Goal: Information Seeking & Learning: Check status

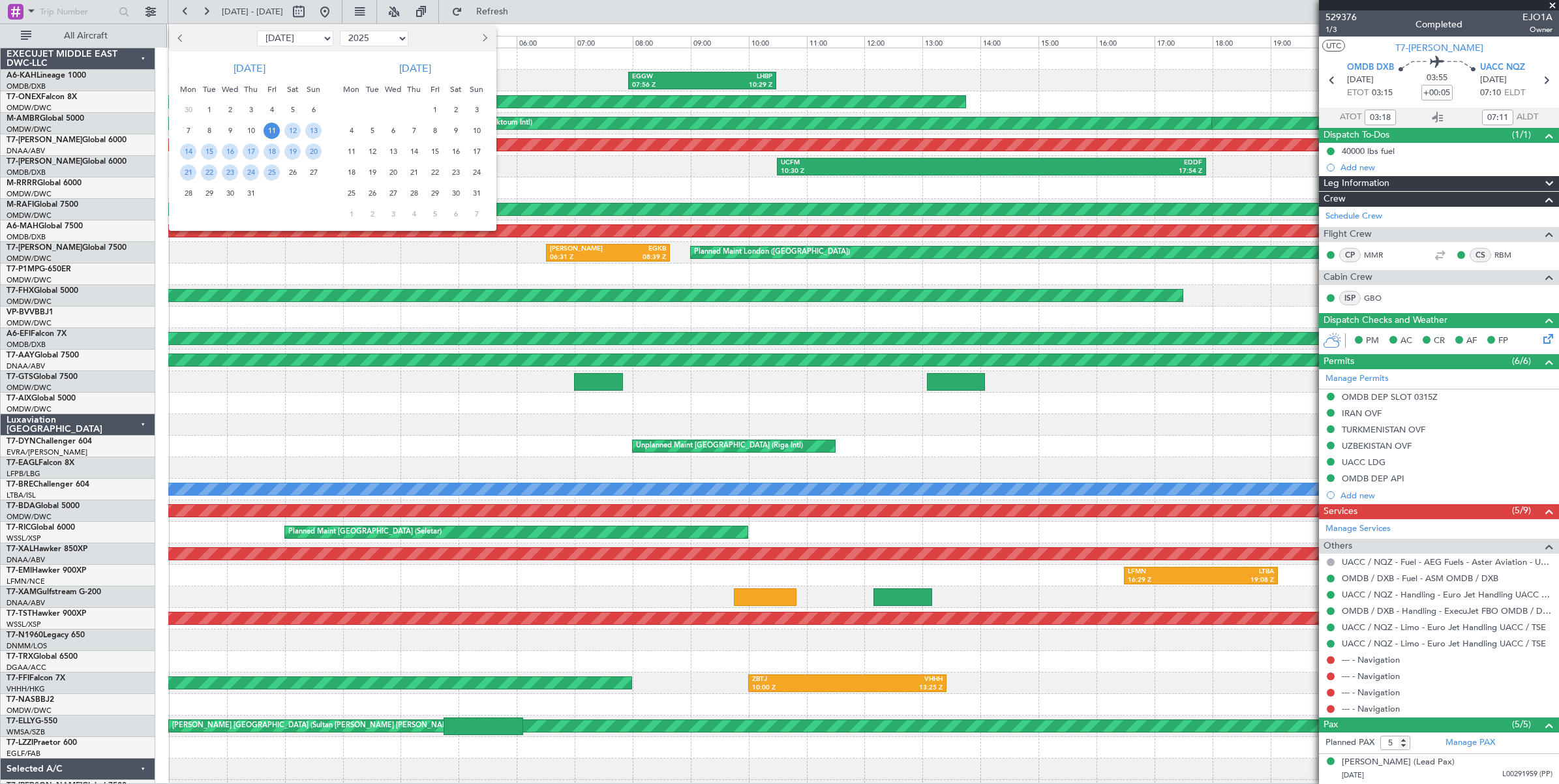
select select "7"
select select "2025"
click at [294, 171] on span "26" at bounding box center [292, 171] width 16 height 16
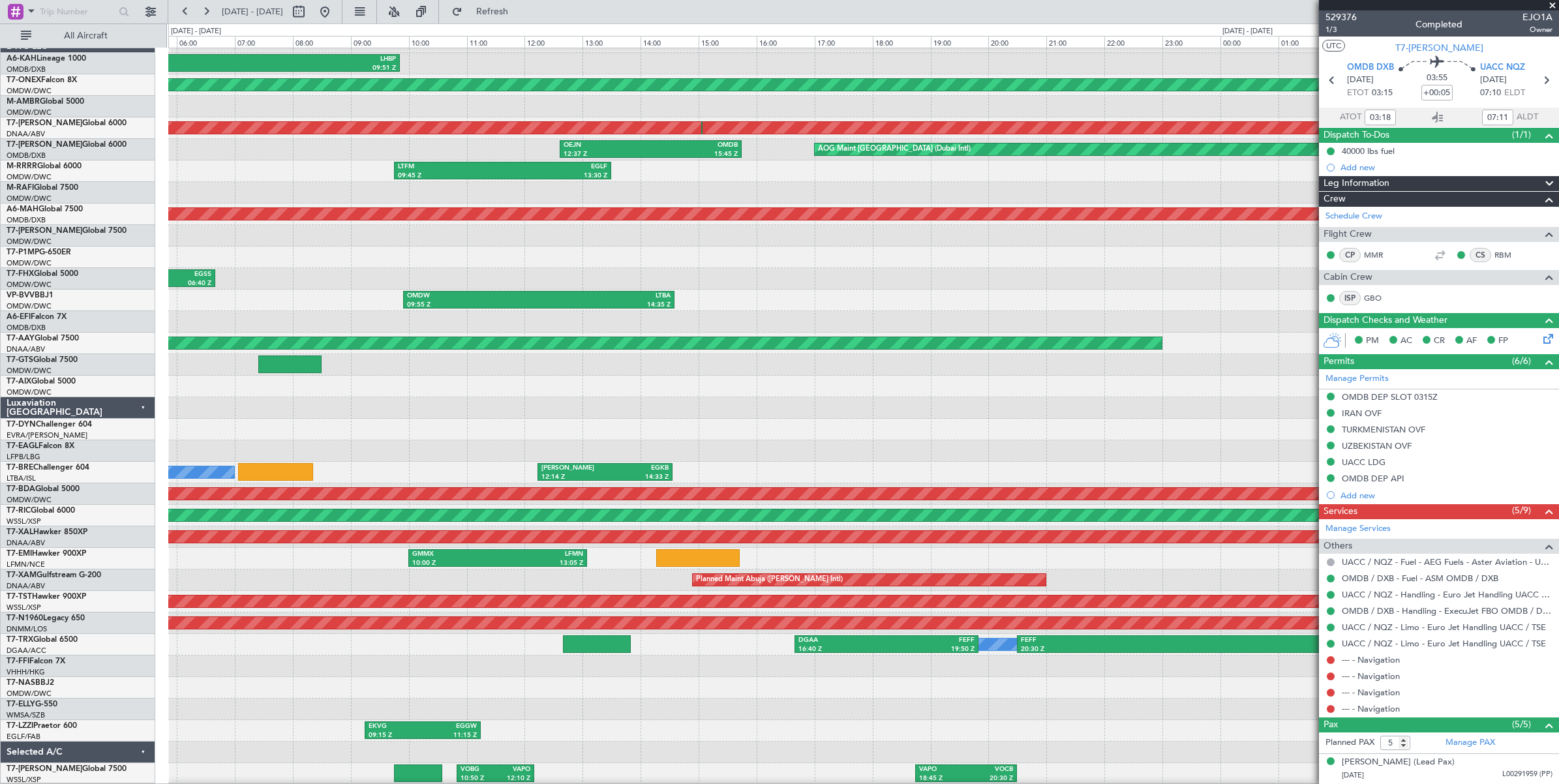
scroll to position [17, 0]
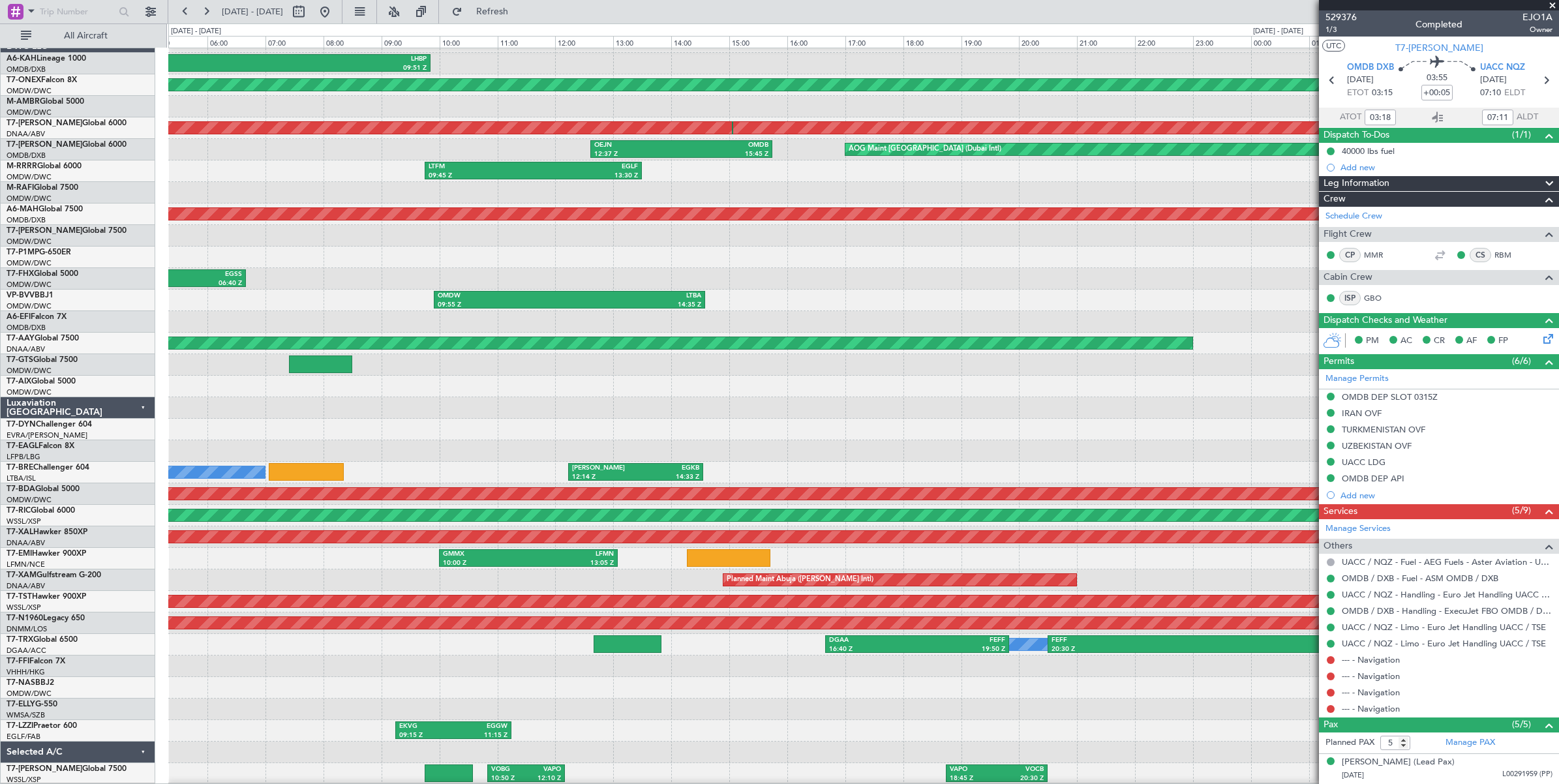
click at [796, 231] on div "OMDW 03:54 Z LHBP 09:51 Z Planned Maint [GEOGRAPHIC_DATA] ([GEOGRAPHIC_DATA]) U…" at bounding box center [863, 408] width 1389 height 753
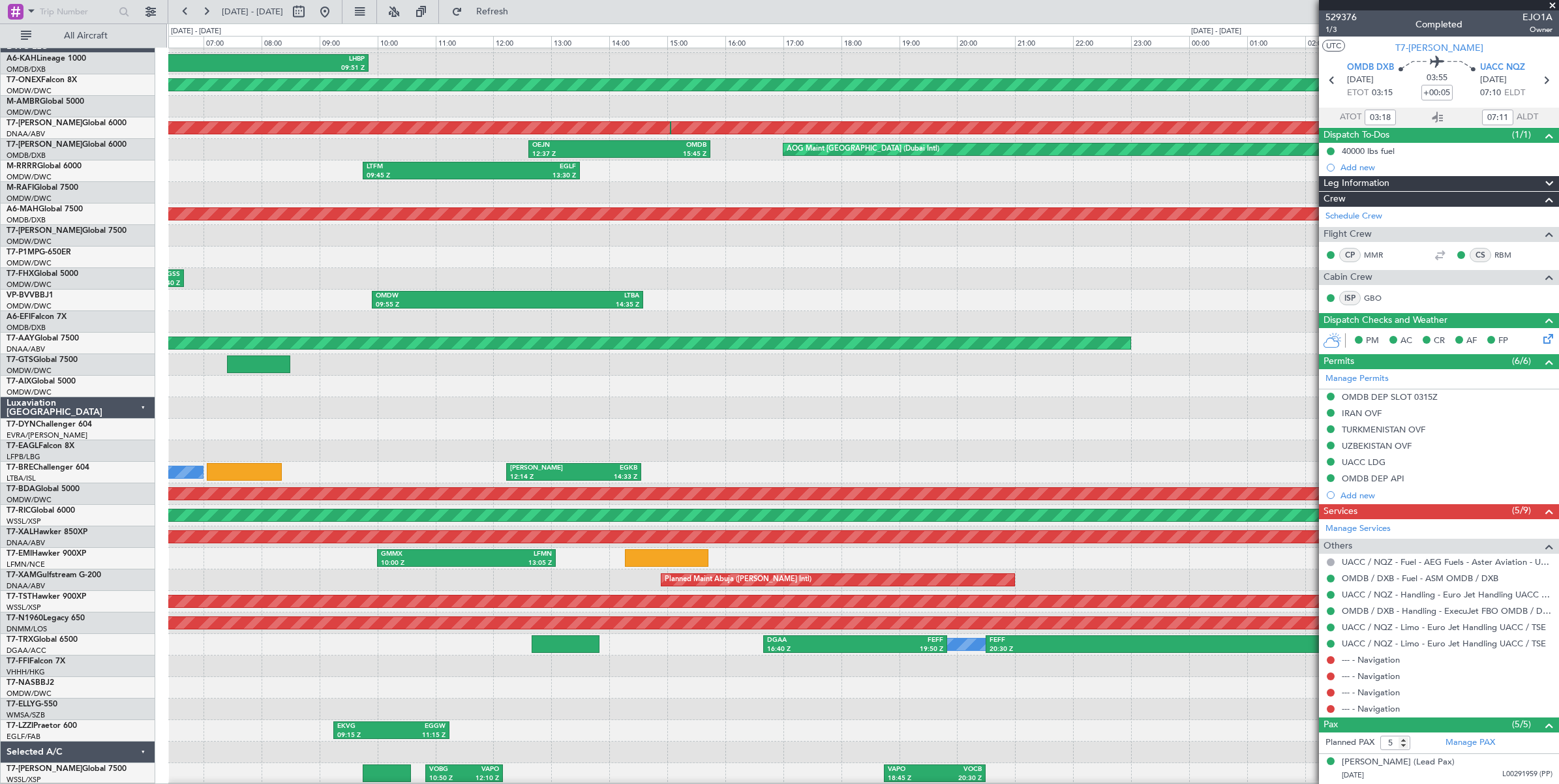
click at [1067, 232] on div "OMDW 03:54 Z LHBP 09:51 Z Planned Maint [GEOGRAPHIC_DATA] ([GEOGRAPHIC_DATA]) U…" at bounding box center [863, 408] width 1389 height 753
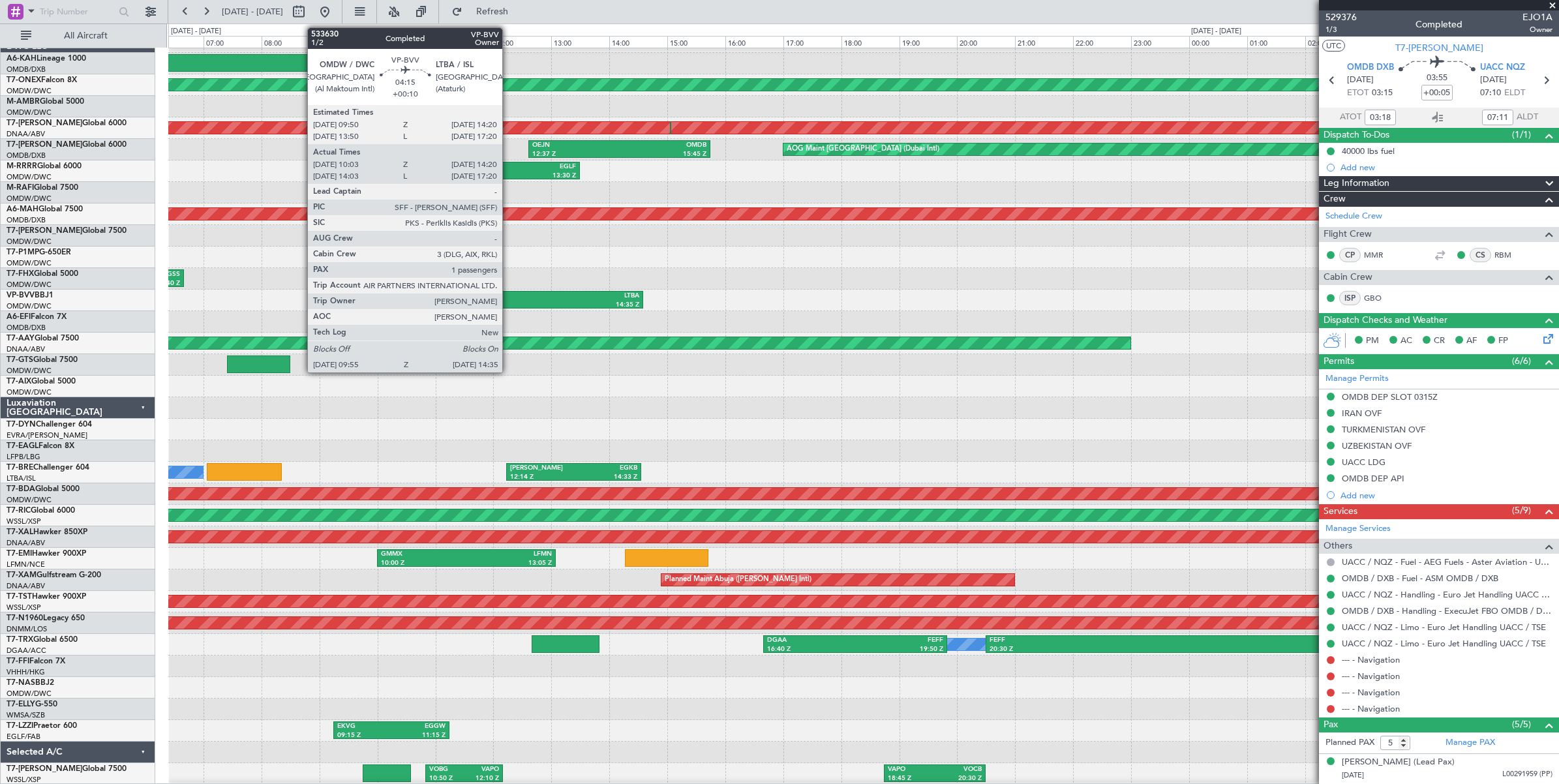
click at [509, 297] on div "LTBA" at bounding box center [573, 296] width 132 height 10
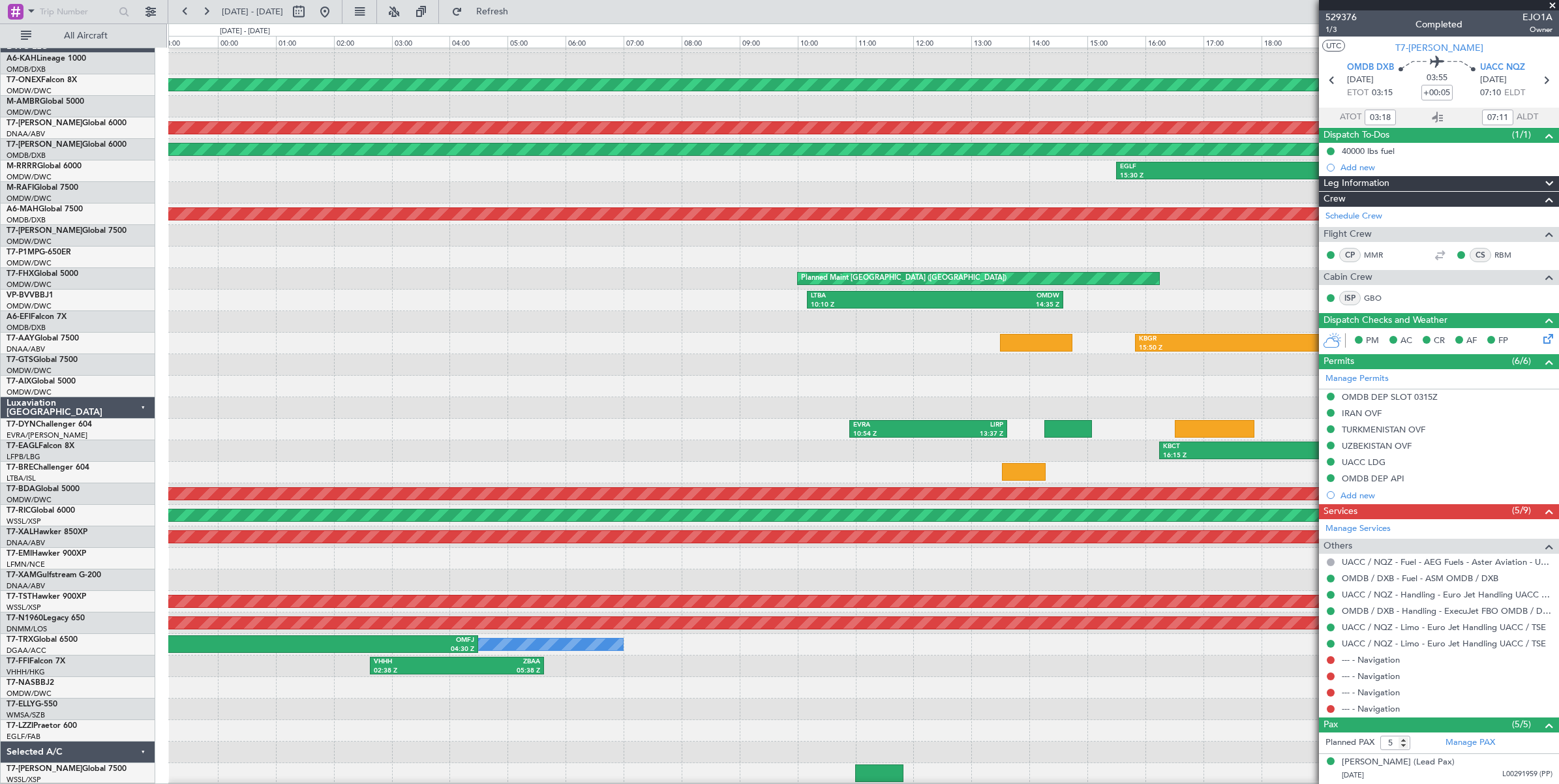
click at [209, 261] on div "Planned Maint [GEOGRAPHIC_DATA] ([GEOGRAPHIC_DATA]) Unplanned Maint [GEOGRAPHIC…" at bounding box center [863, 408] width 1389 height 753
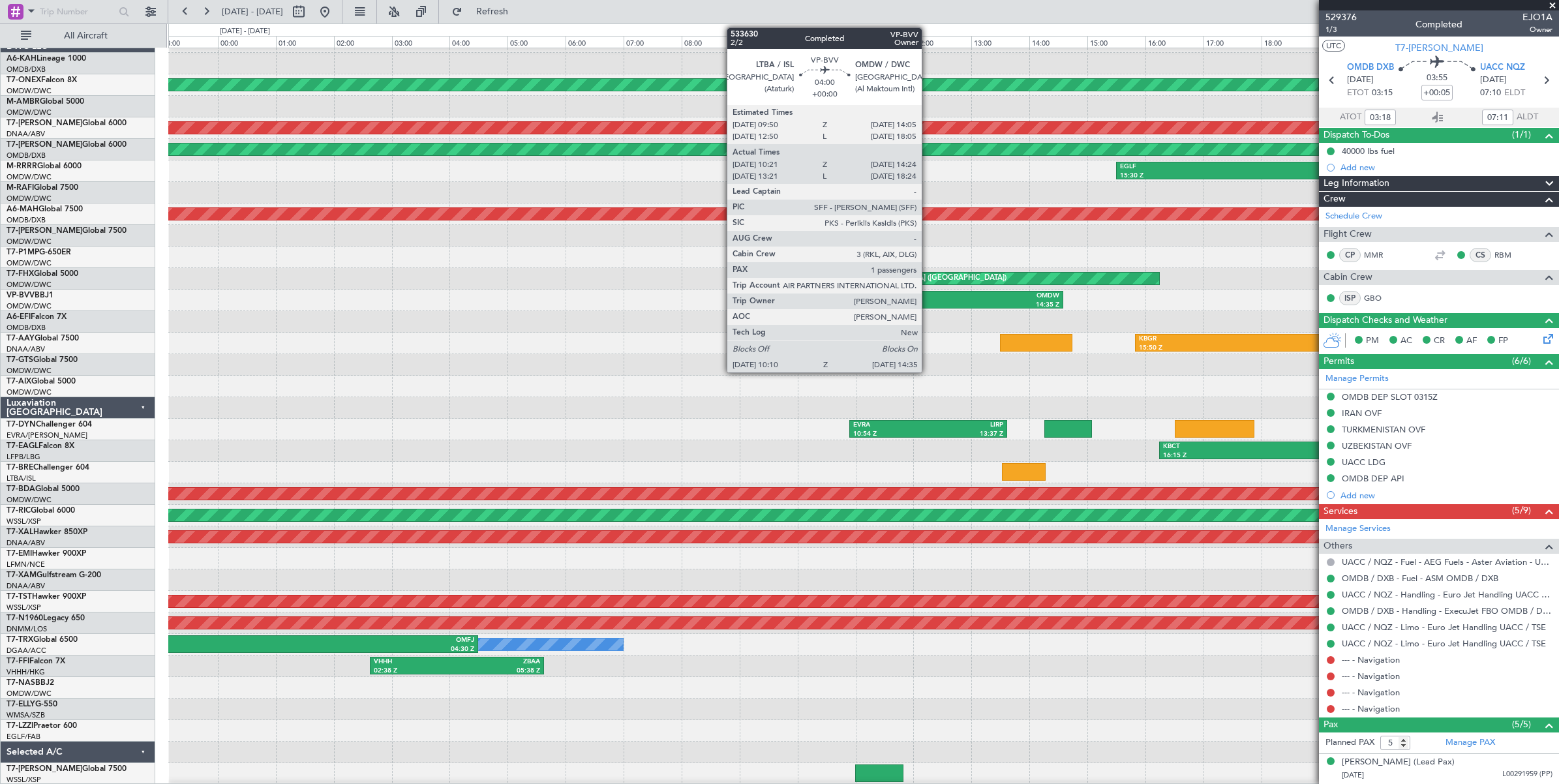
click at [928, 296] on div "LTBA" at bounding box center [873, 296] width 125 height 10
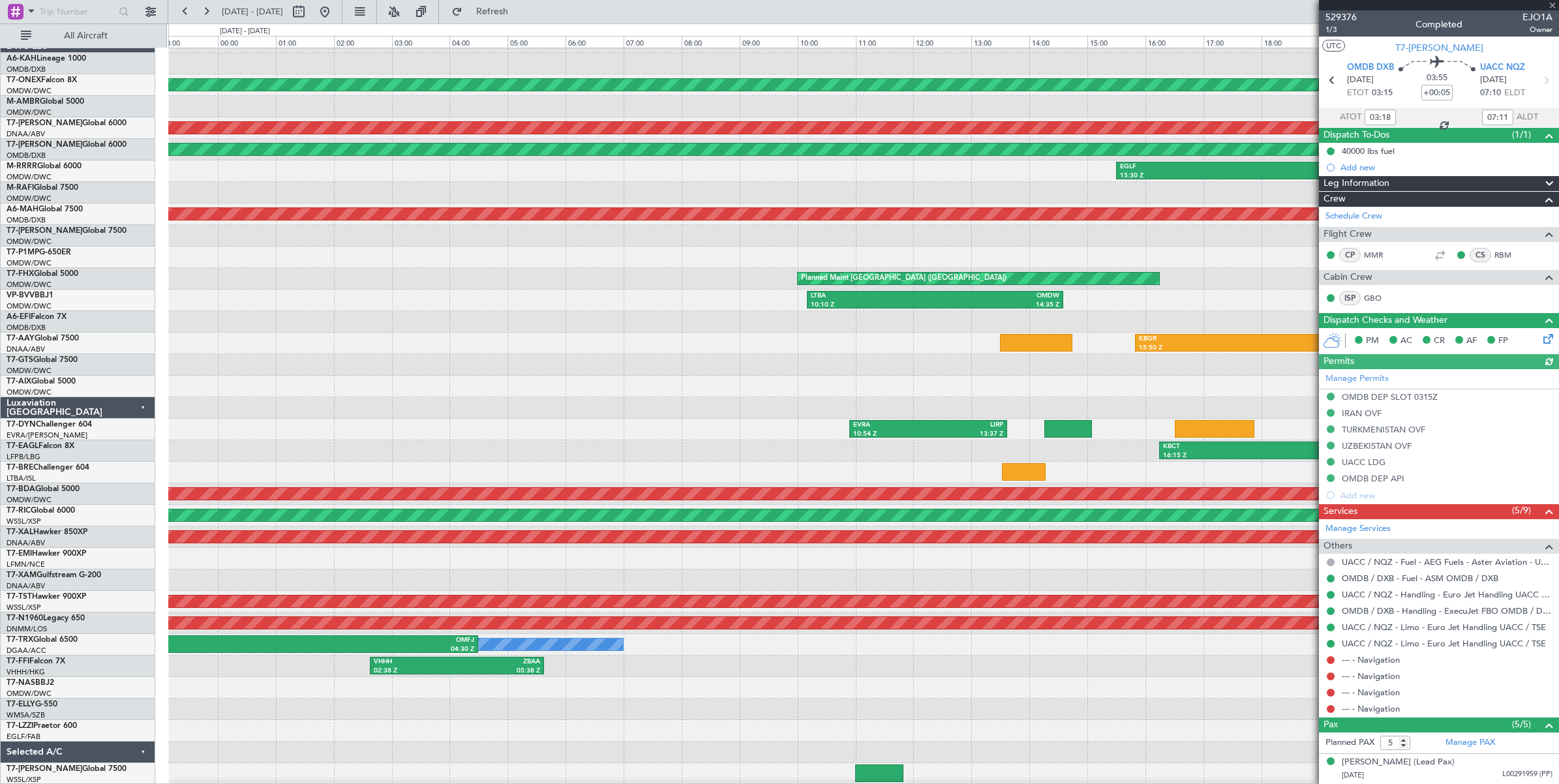
type input "[PERSON_NAME] ([PERSON_NAME])"
type input "6339"
type input "[PERSON_NAME] ([PERSON_NAME])"
type input "6339"
click at [1552, 5] on span at bounding box center [1552, 6] width 13 height 11
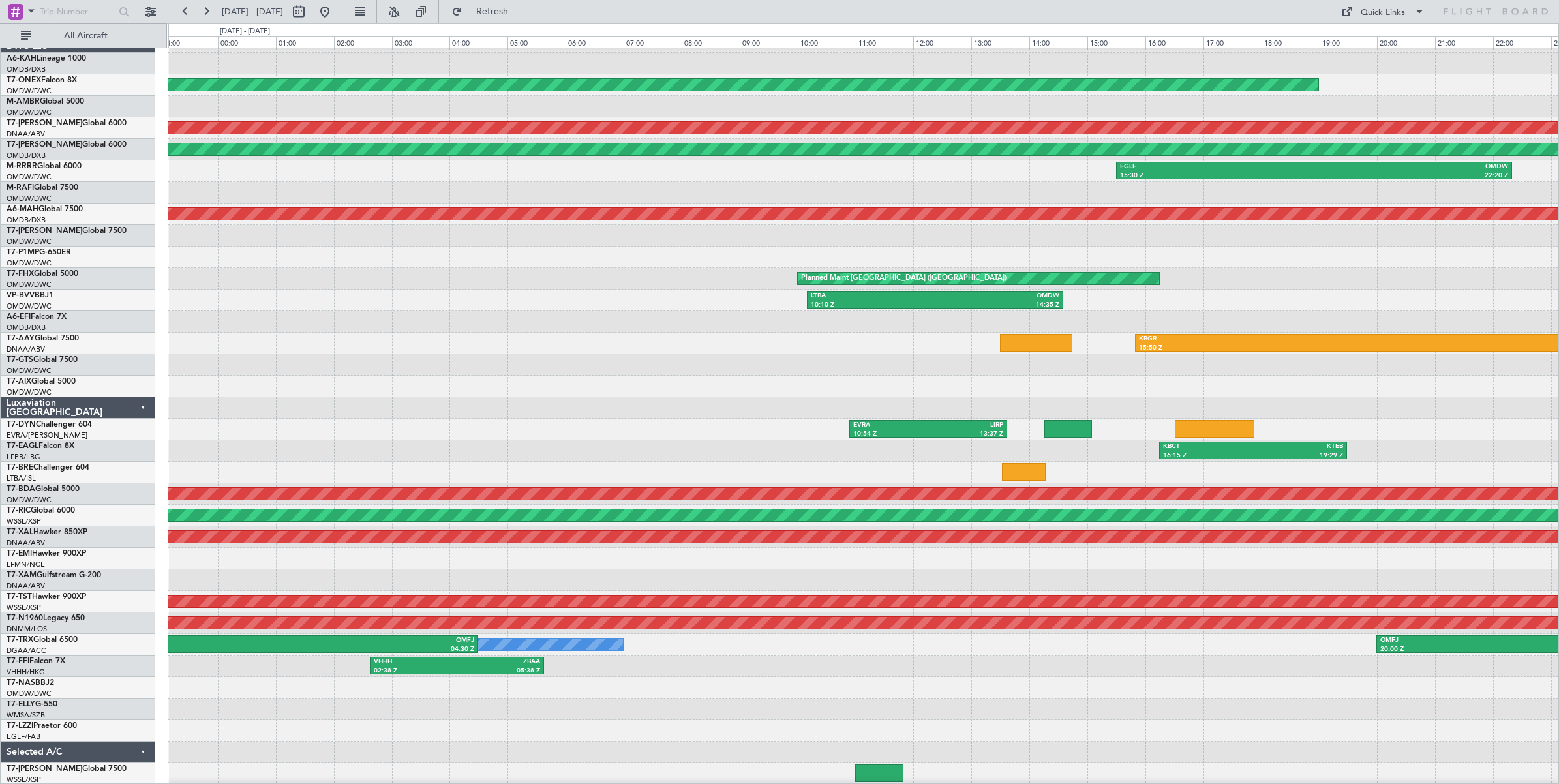
type input "0"
click at [309, 11] on button at bounding box center [298, 11] width 21 height 21
select select "7"
select select "2025"
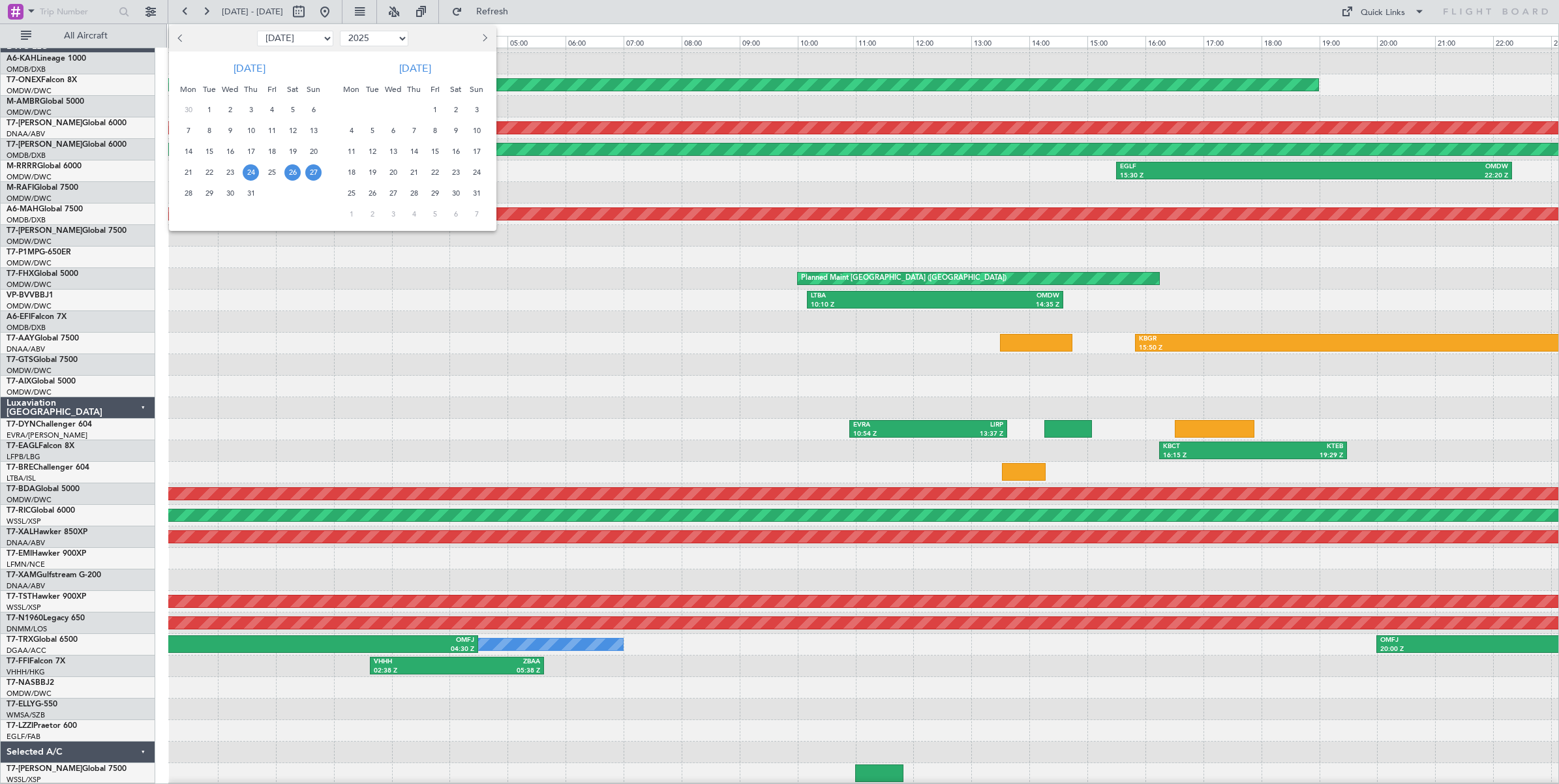
click at [249, 171] on span "24" at bounding box center [251, 171] width 16 height 16
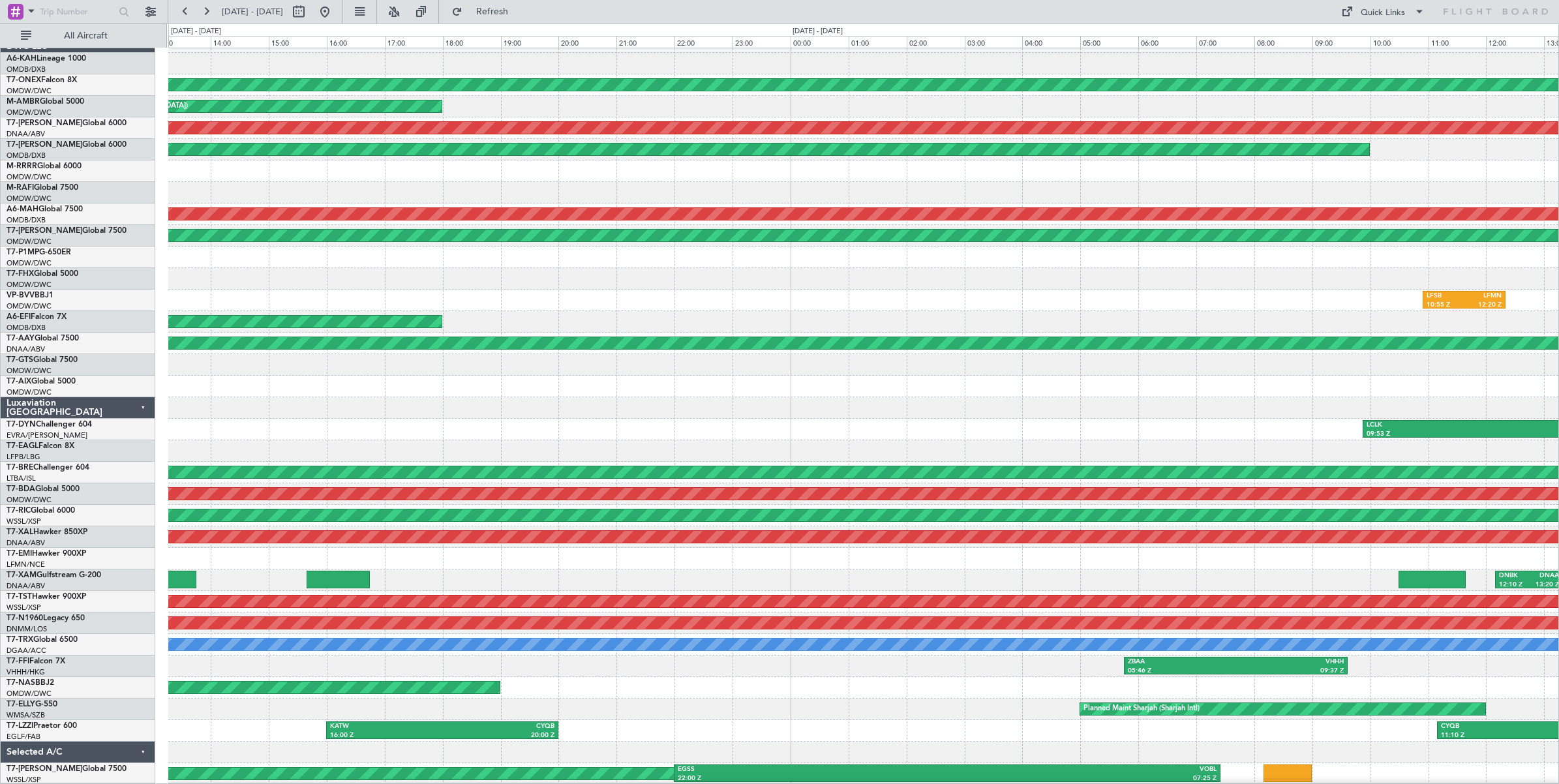
click at [420, 290] on div "LFSB 10:55 Z LFMN 12:20 Z LFMN 13:40 Z OMDW 20:25 Z" at bounding box center [863, 300] width 1389 height 22
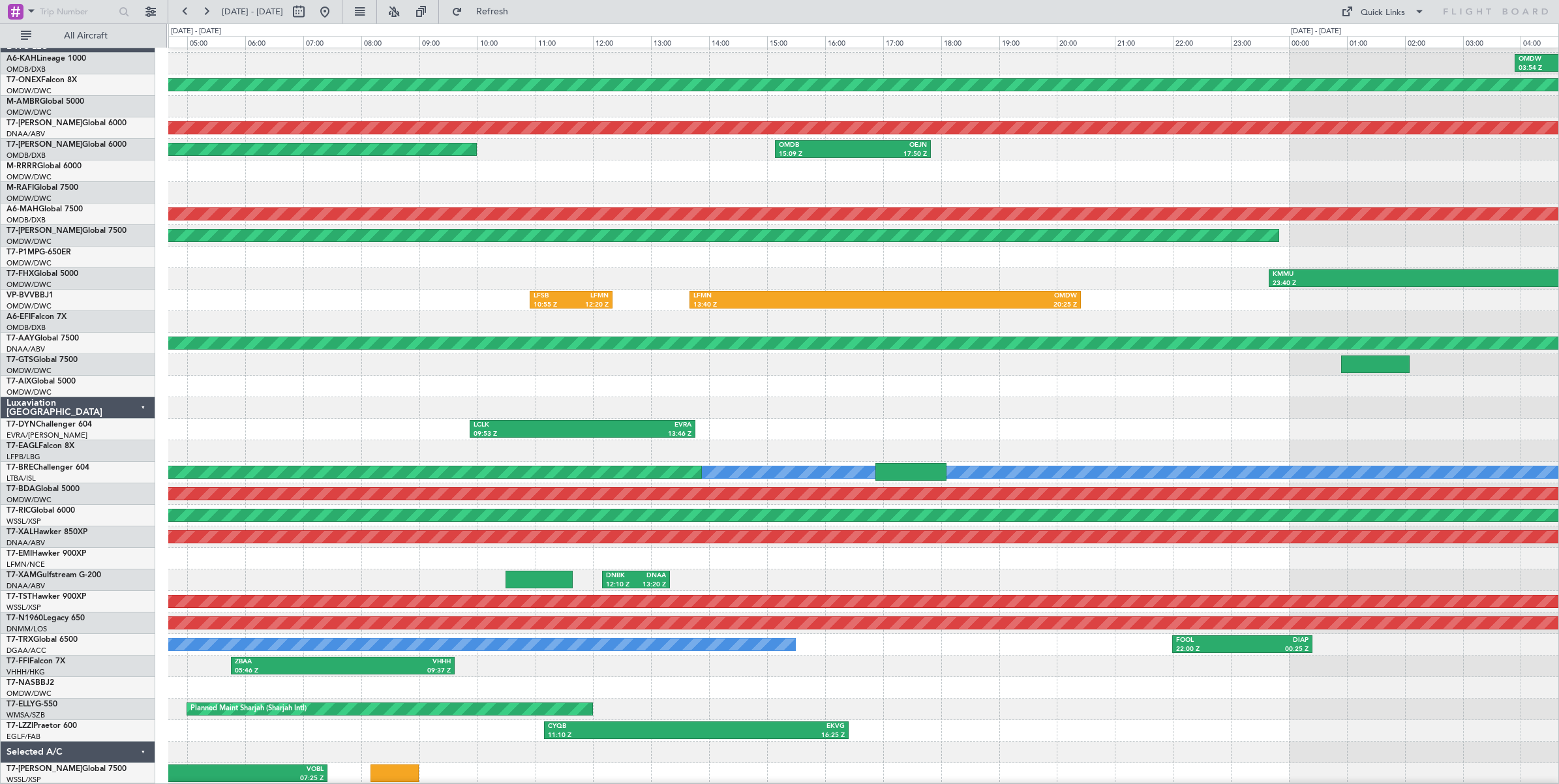
click at [273, 281] on div "OMDW 03:54 Z LHBP 09:51 Z Planned Maint [GEOGRAPHIC_DATA] ([GEOGRAPHIC_DATA]) U…" at bounding box center [863, 408] width 1389 height 753
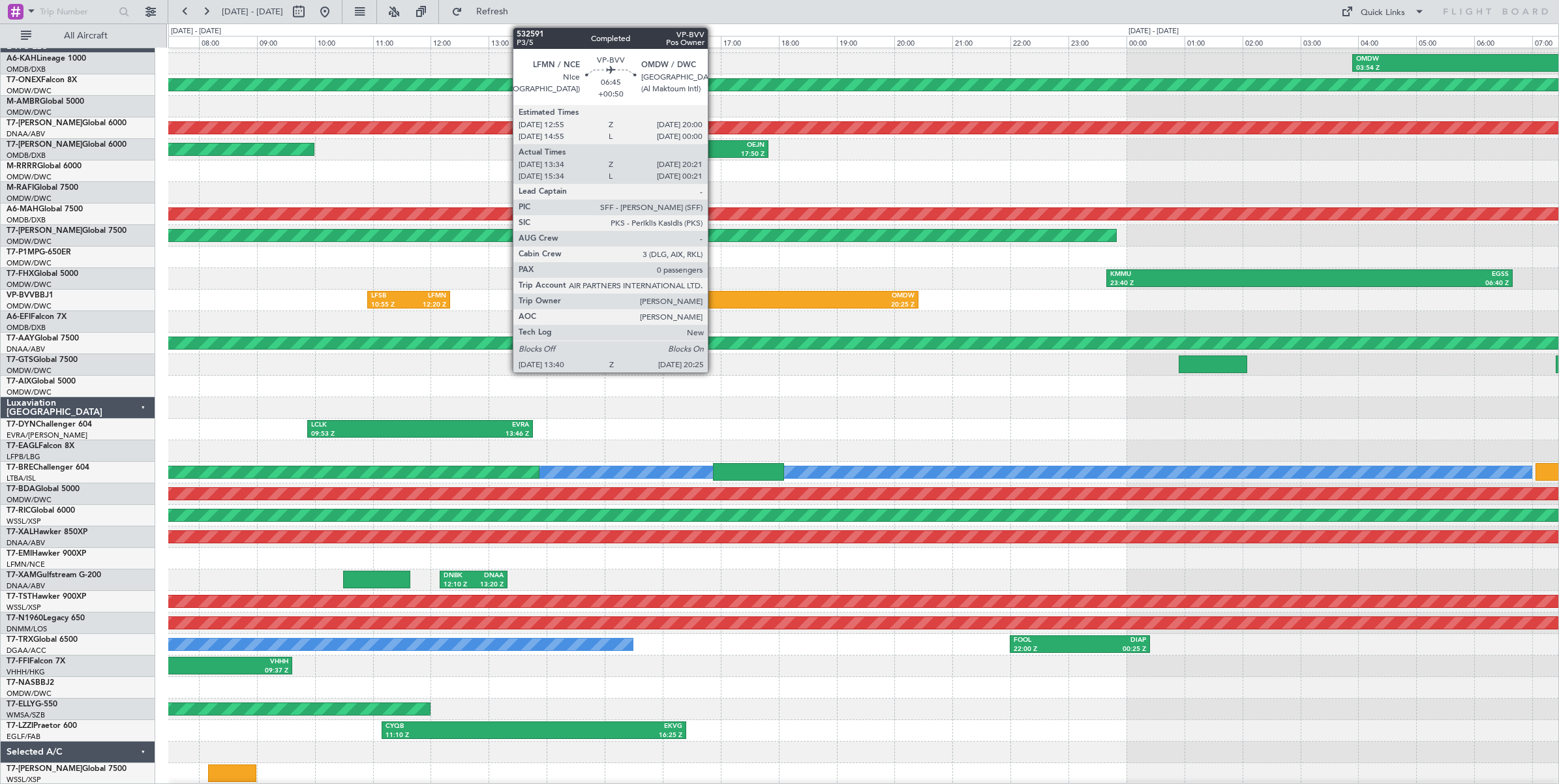
click at [714, 300] on div "LFMN" at bounding box center [626, 296] width 192 height 10
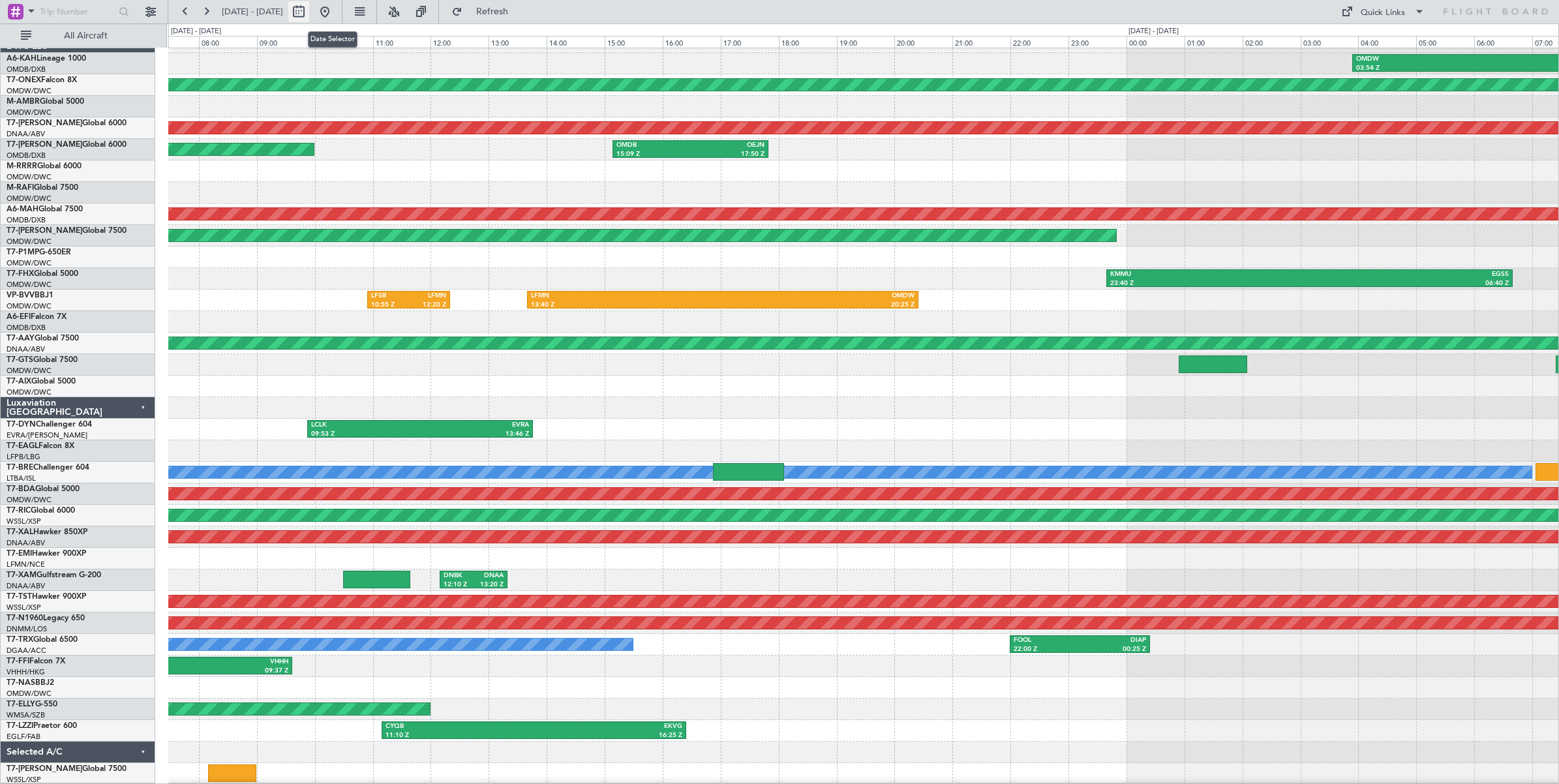
click at [309, 13] on button at bounding box center [298, 11] width 21 height 21
select select "7"
select select "2025"
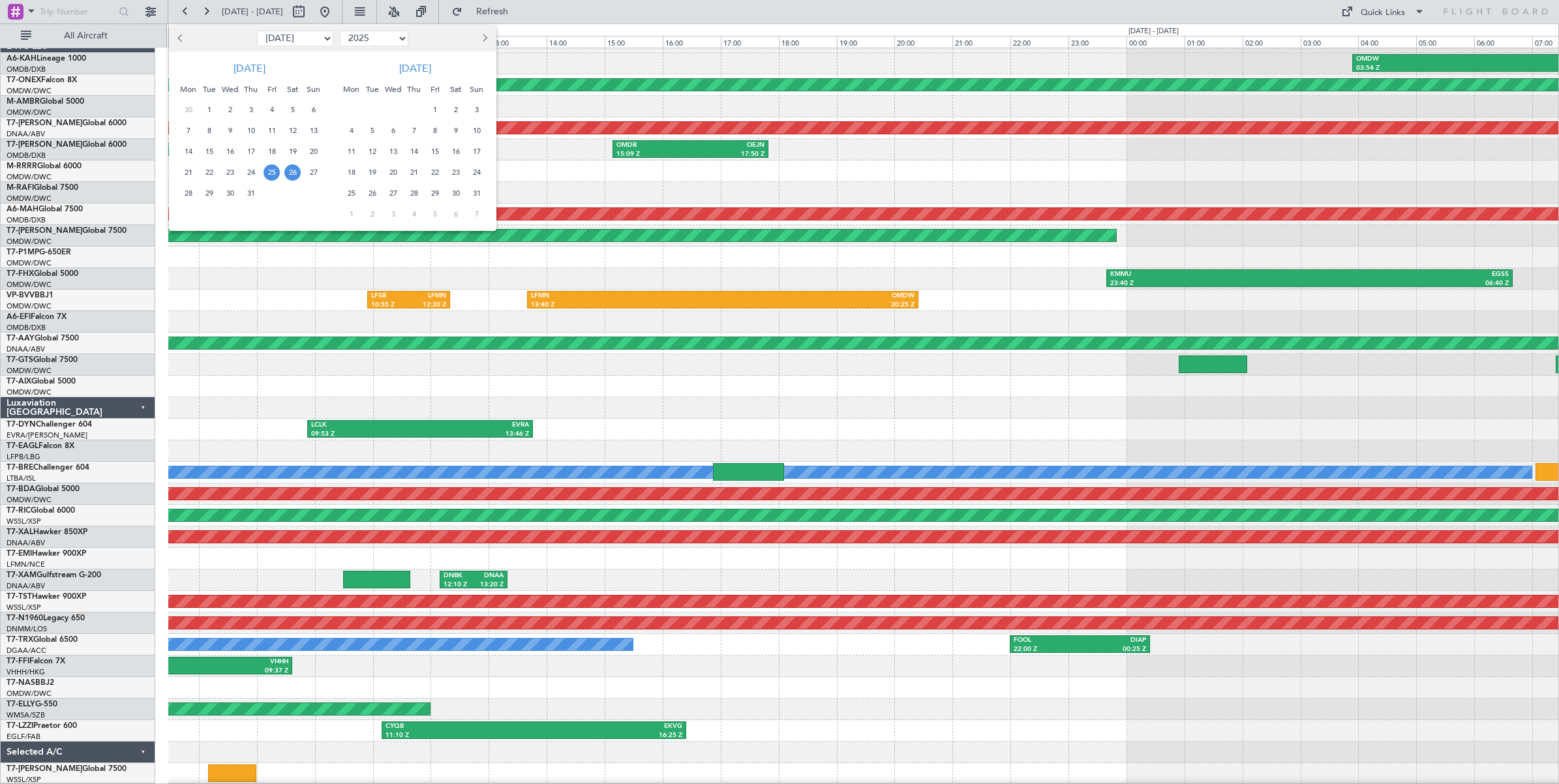
click at [293, 169] on span "26" at bounding box center [292, 171] width 16 height 16
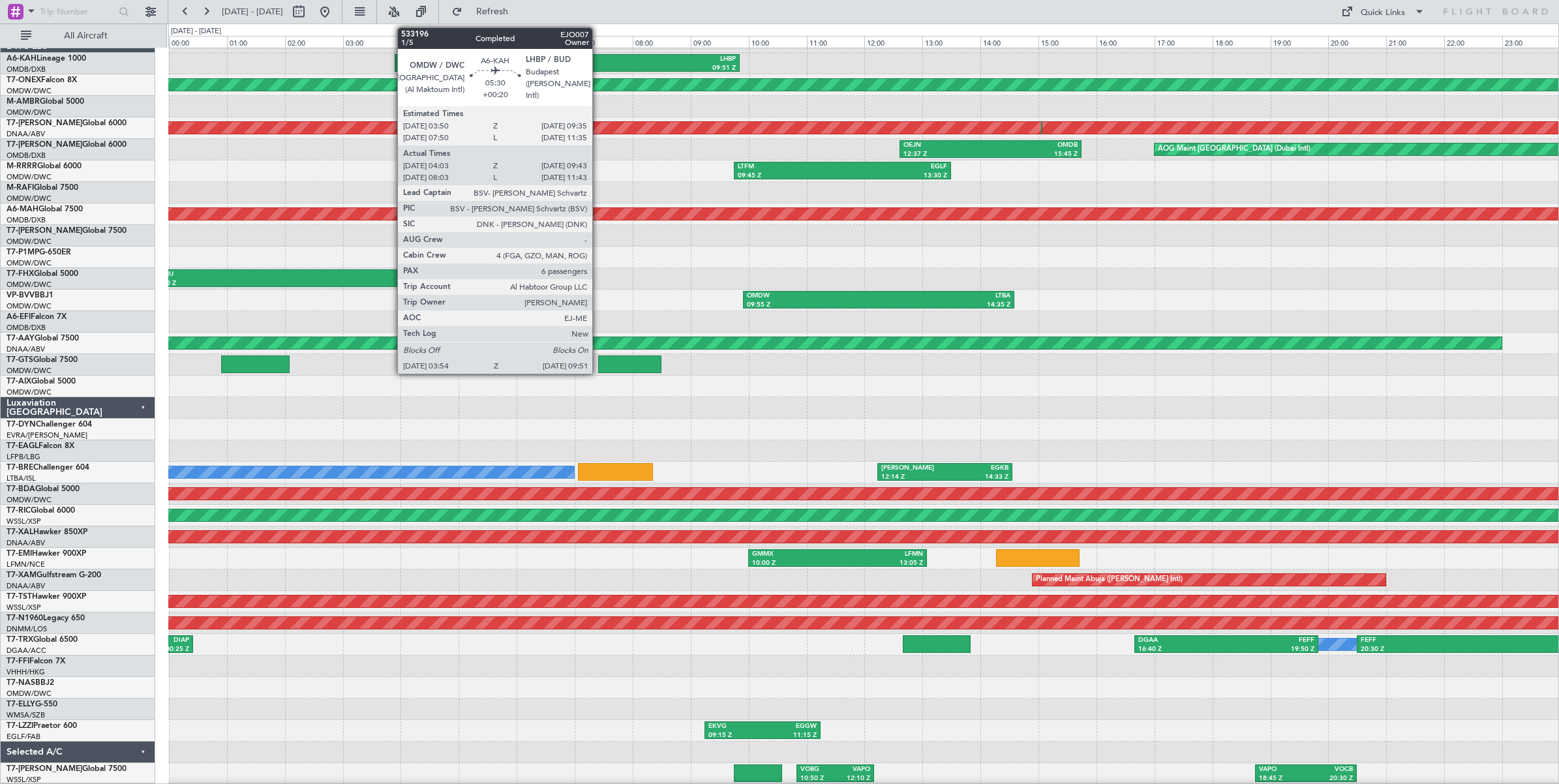
click at [598, 62] on div "LHBP" at bounding box center [651, 59] width 169 height 10
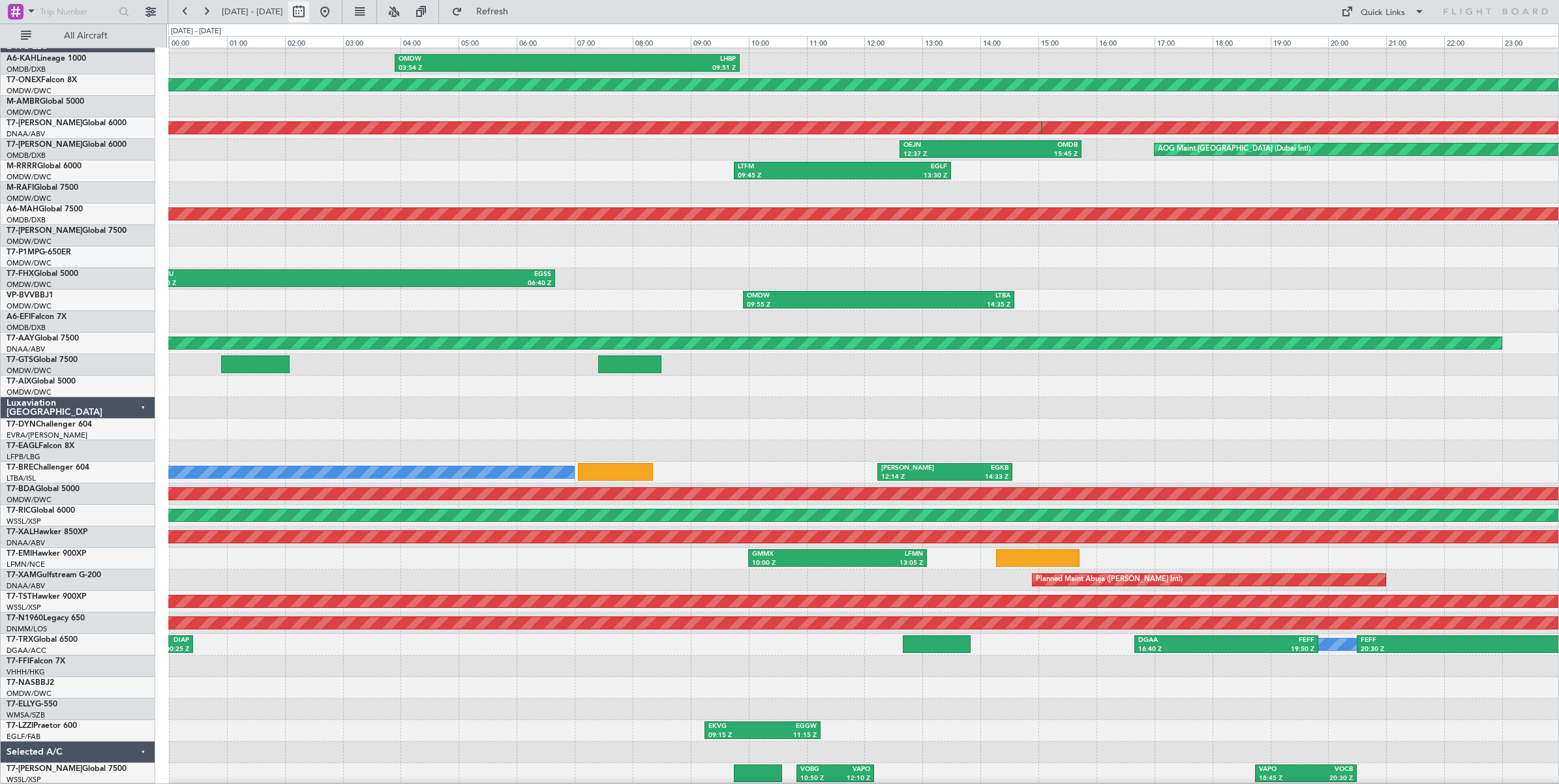
click at [309, 15] on button at bounding box center [298, 11] width 21 height 21
select select "7"
select select "2025"
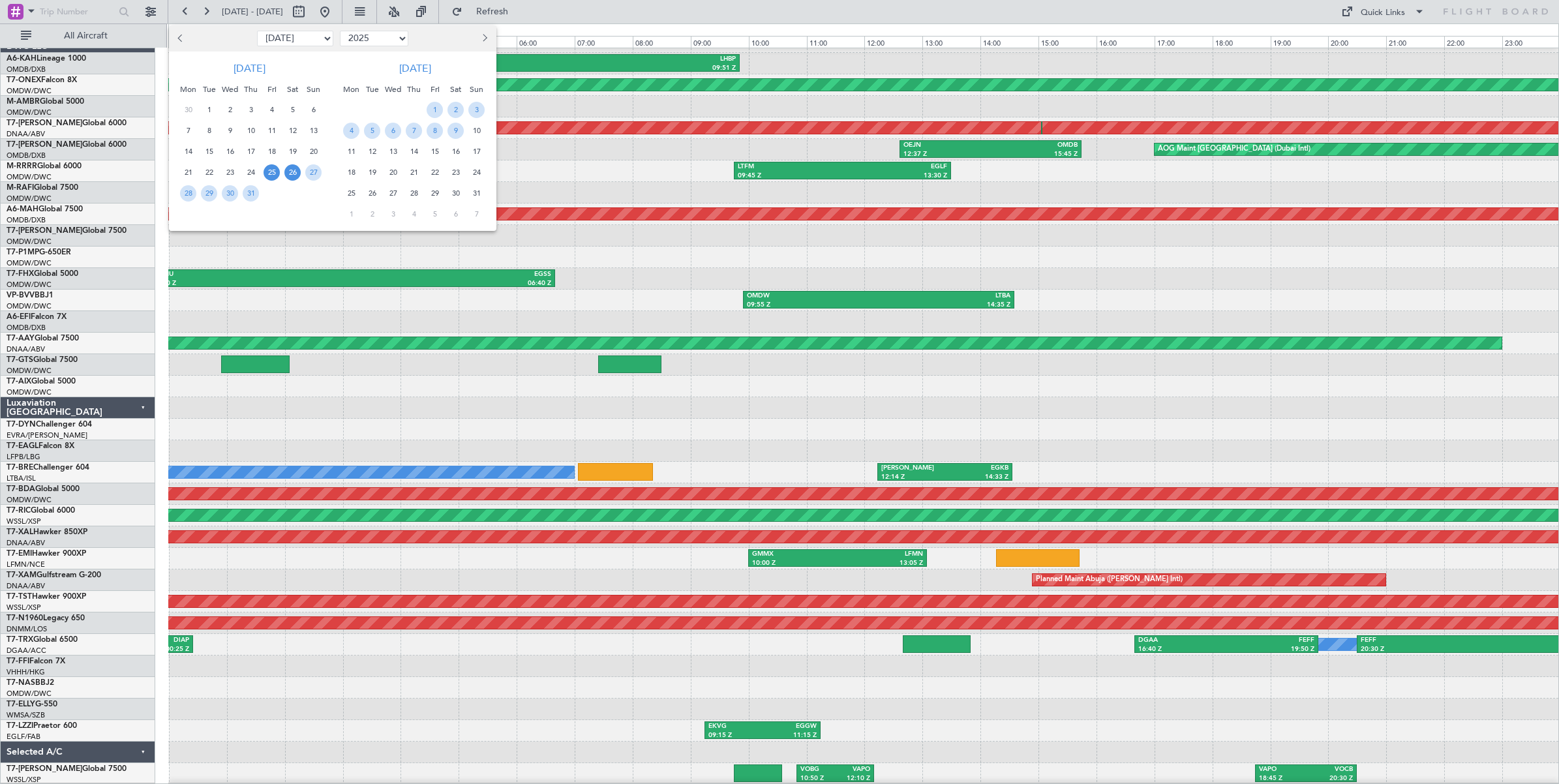
click at [268, 173] on span "25" at bounding box center [271, 171] width 16 height 16
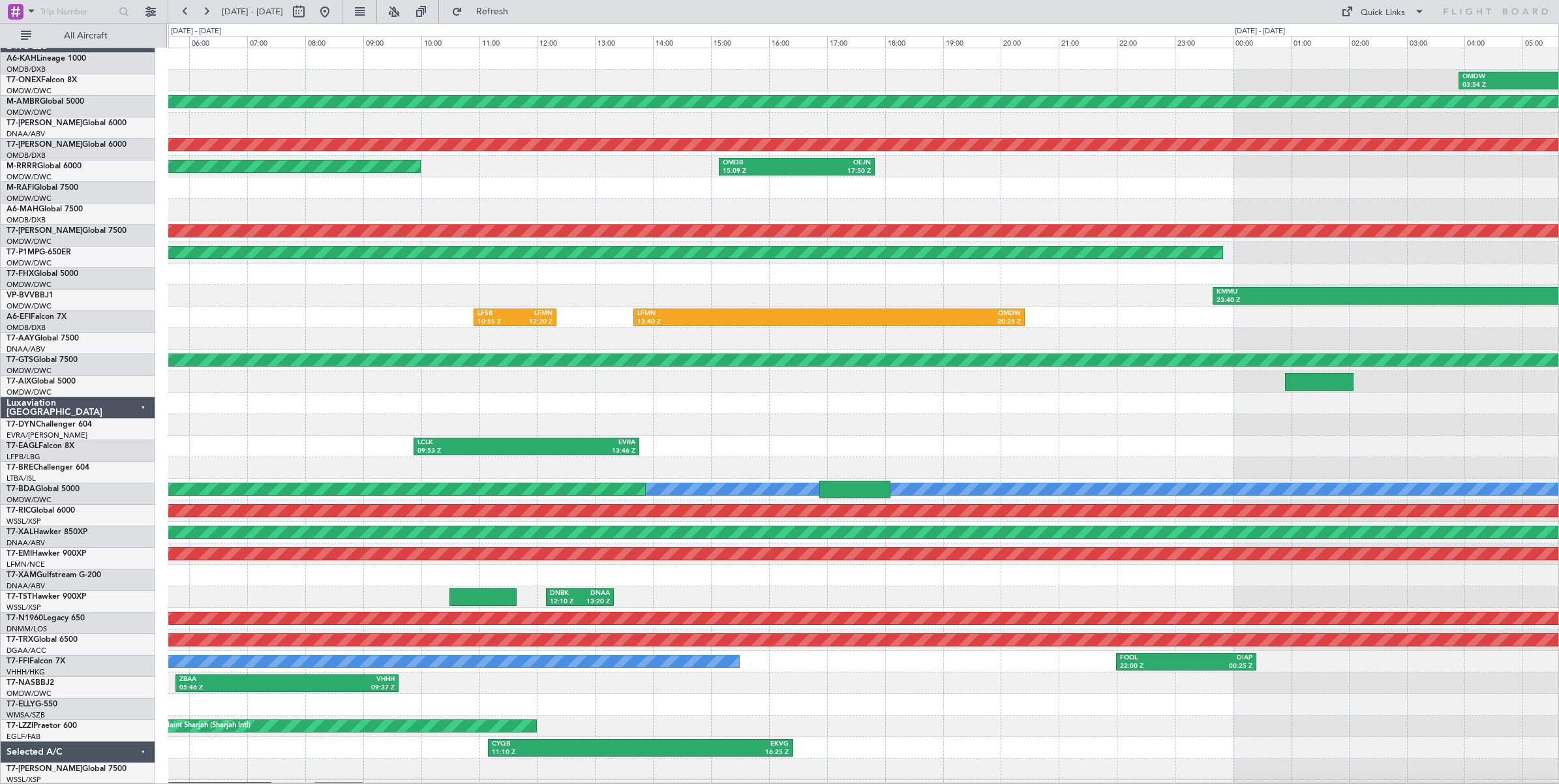
scroll to position [0, 0]
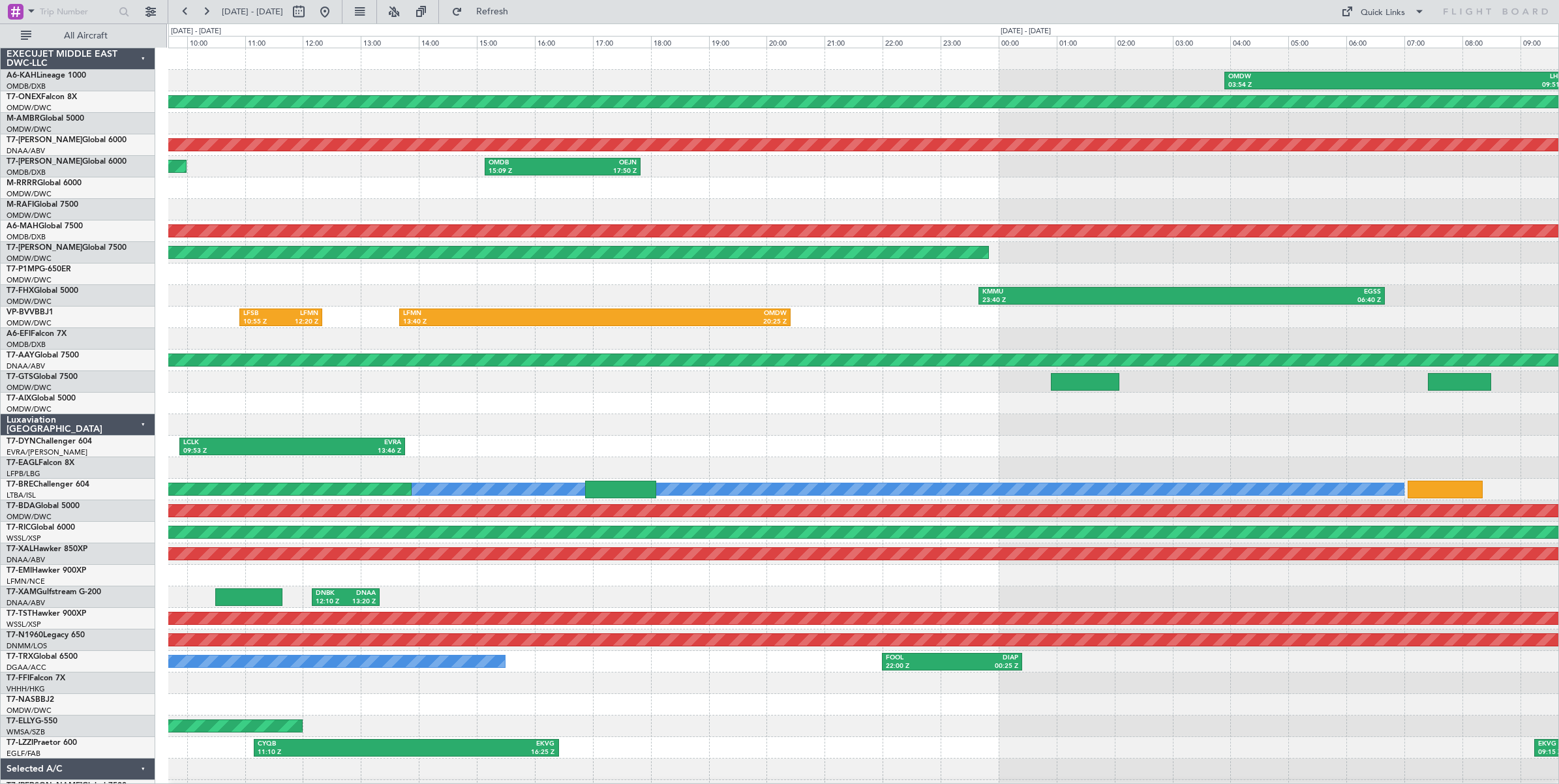
click at [447, 213] on div at bounding box center [863, 210] width 1389 height 22
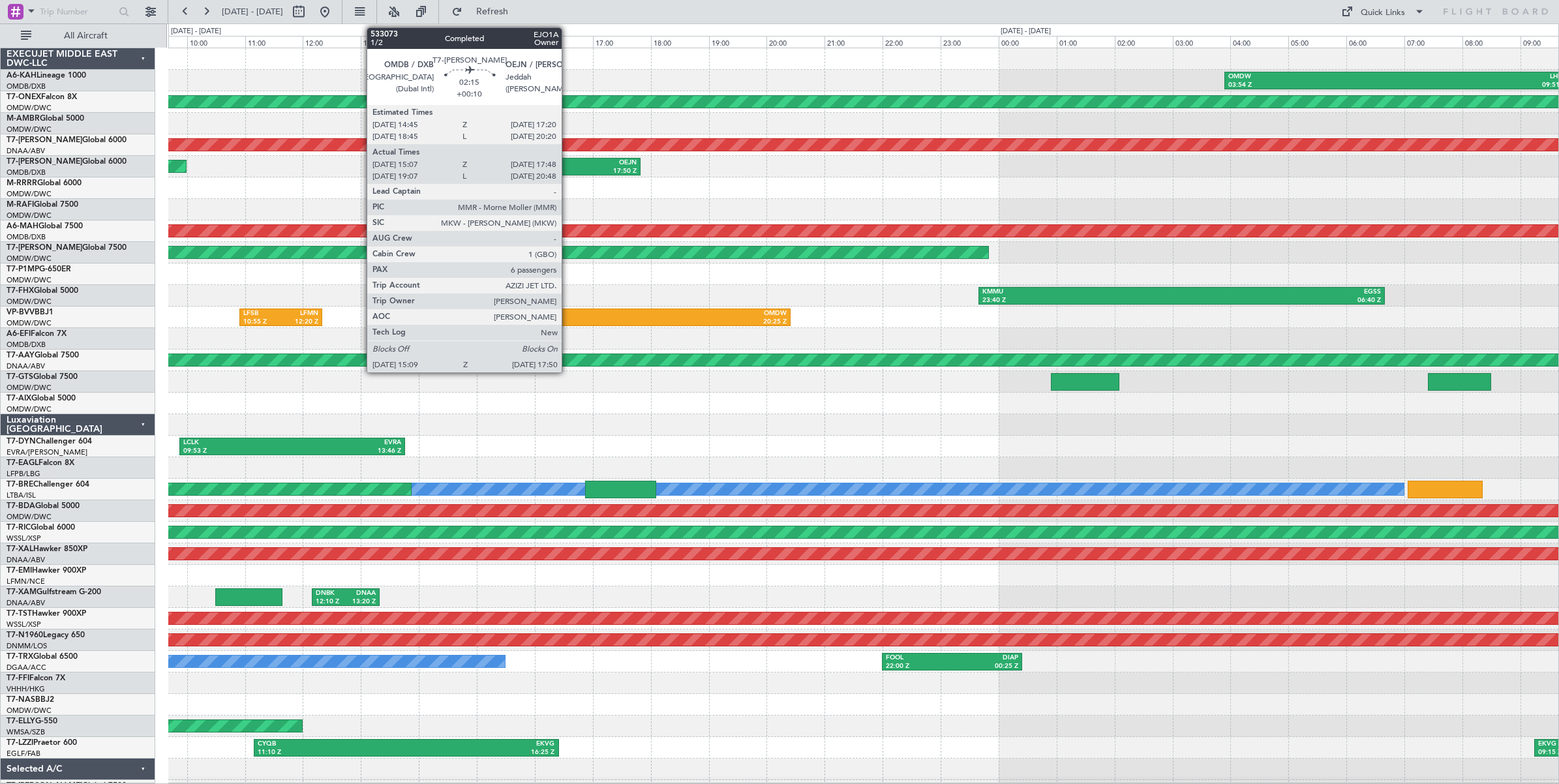
click at [568, 167] on div "OEJN" at bounding box center [599, 163] width 73 height 10
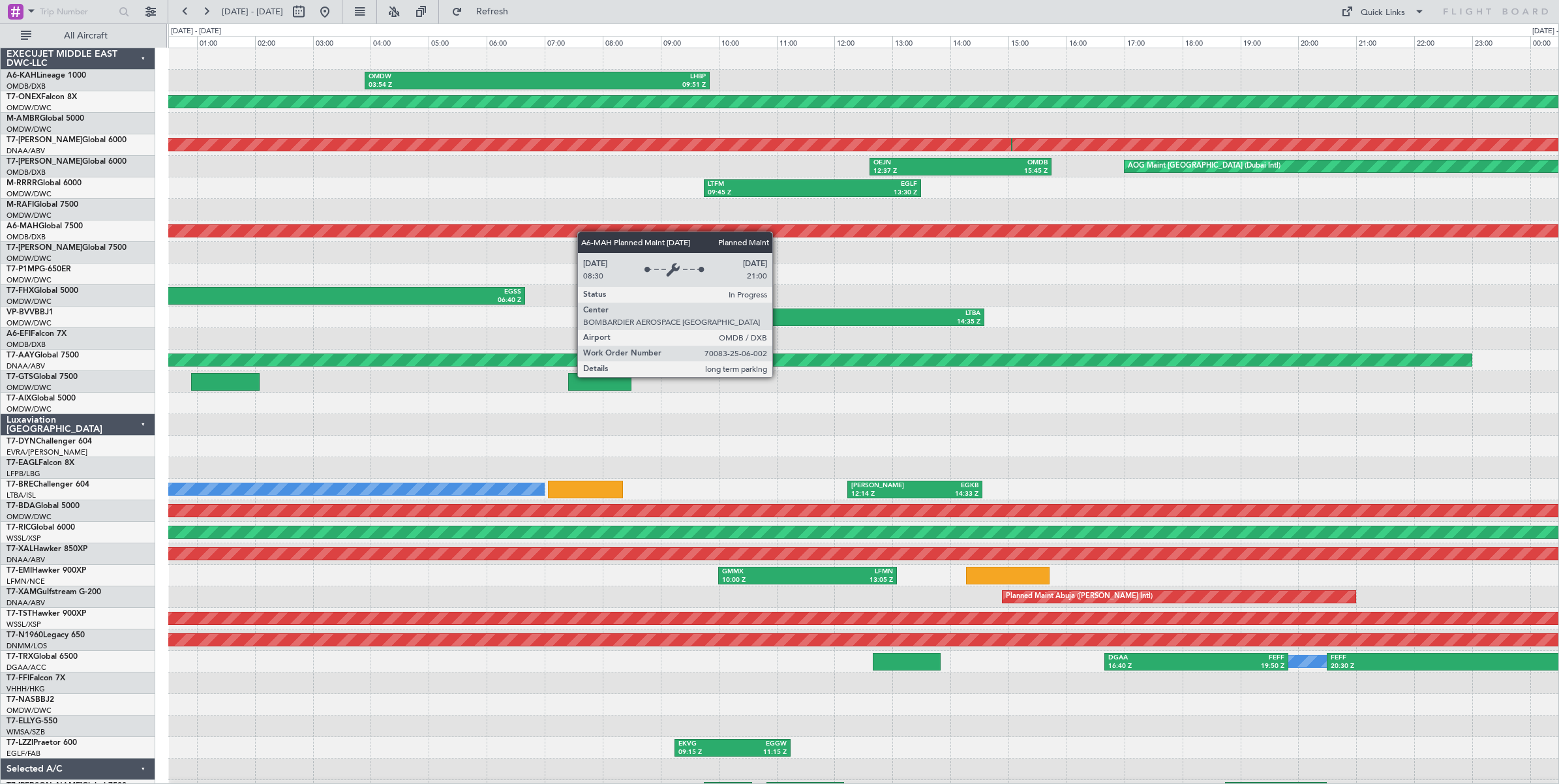
click at [452, 231] on div "OMDW 03:54 Z LHBP 09:51 Z Planned Maint [GEOGRAPHIC_DATA] ([GEOGRAPHIC_DATA]) U…" at bounding box center [863, 425] width 1389 height 753
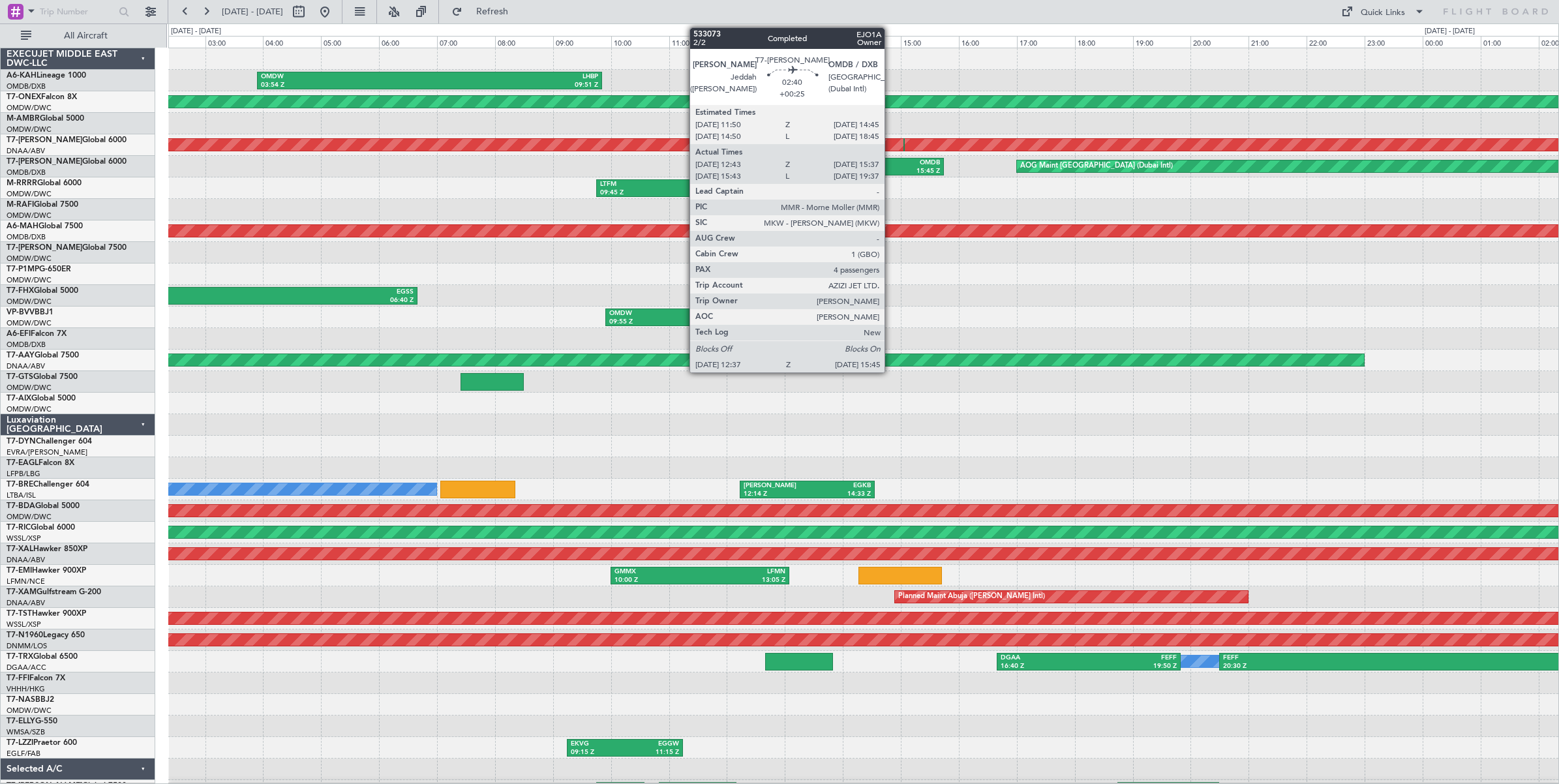
click at [891, 165] on div "OMDB" at bounding box center [896, 163] width 87 height 10
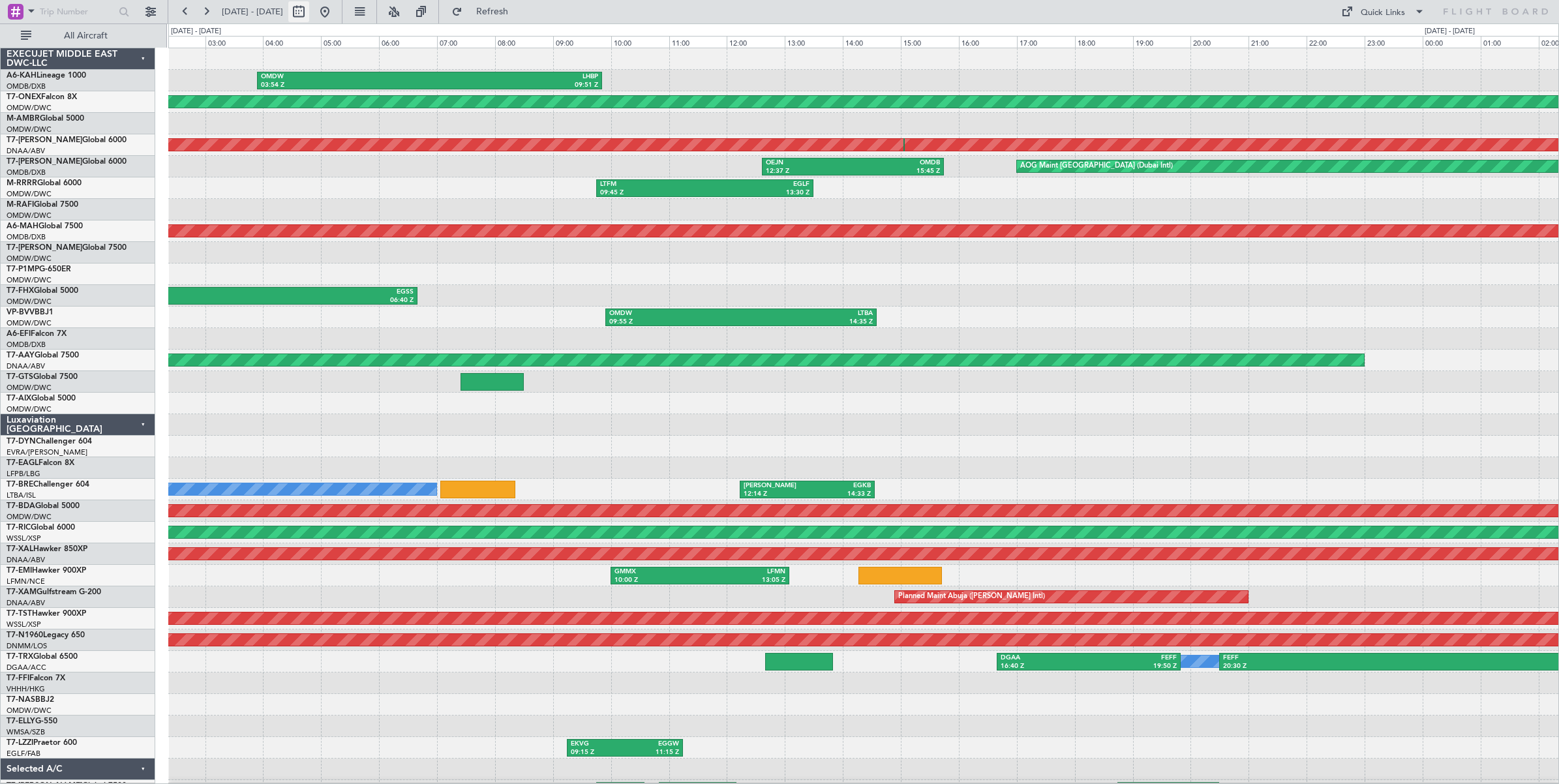
click at [309, 13] on button at bounding box center [298, 11] width 21 height 21
select select "7"
select select "2025"
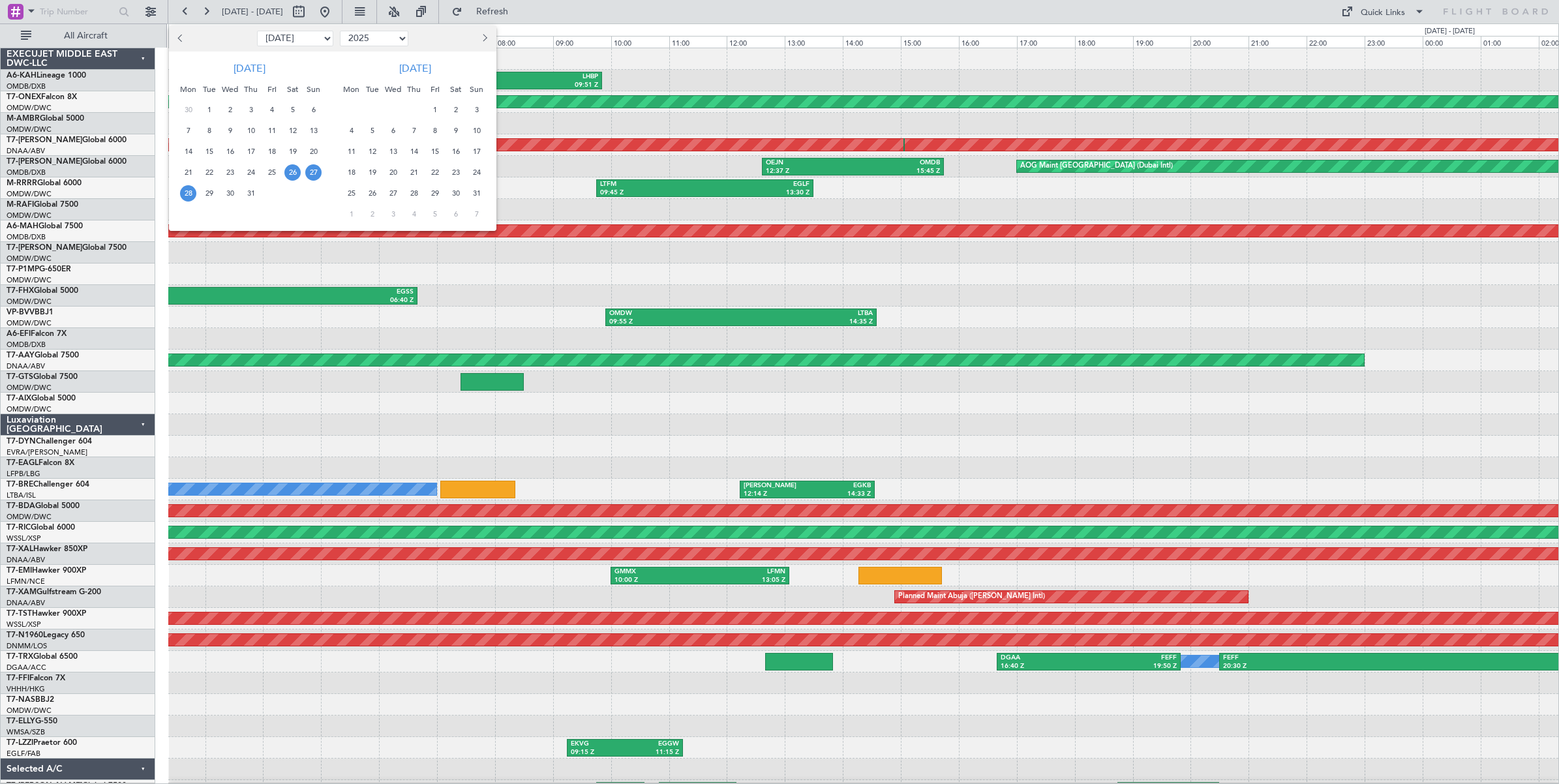
click at [187, 196] on span "28" at bounding box center [188, 192] width 16 height 16
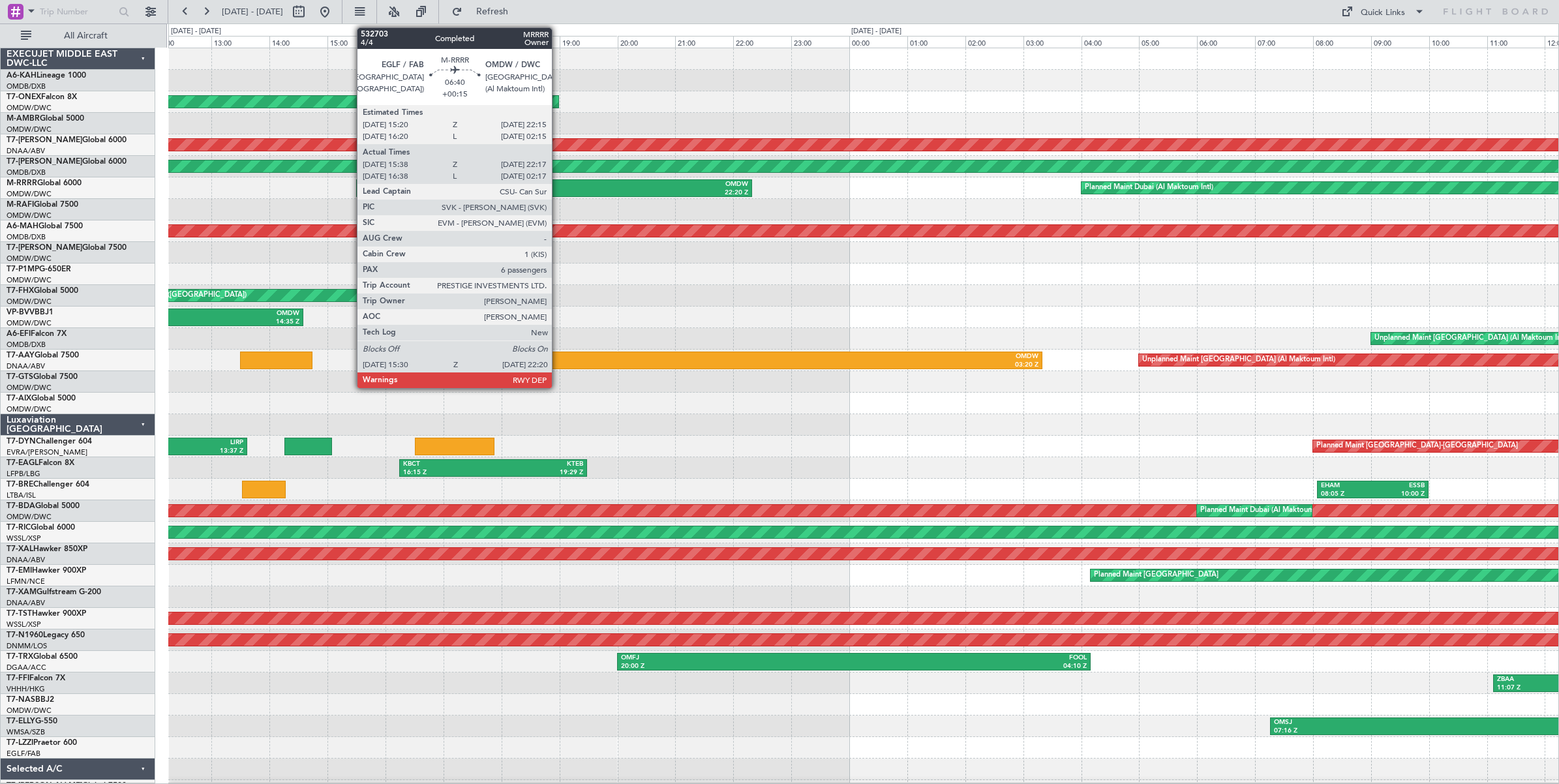
click at [558, 186] on div "OMDW" at bounding box center [651, 185] width 194 height 10
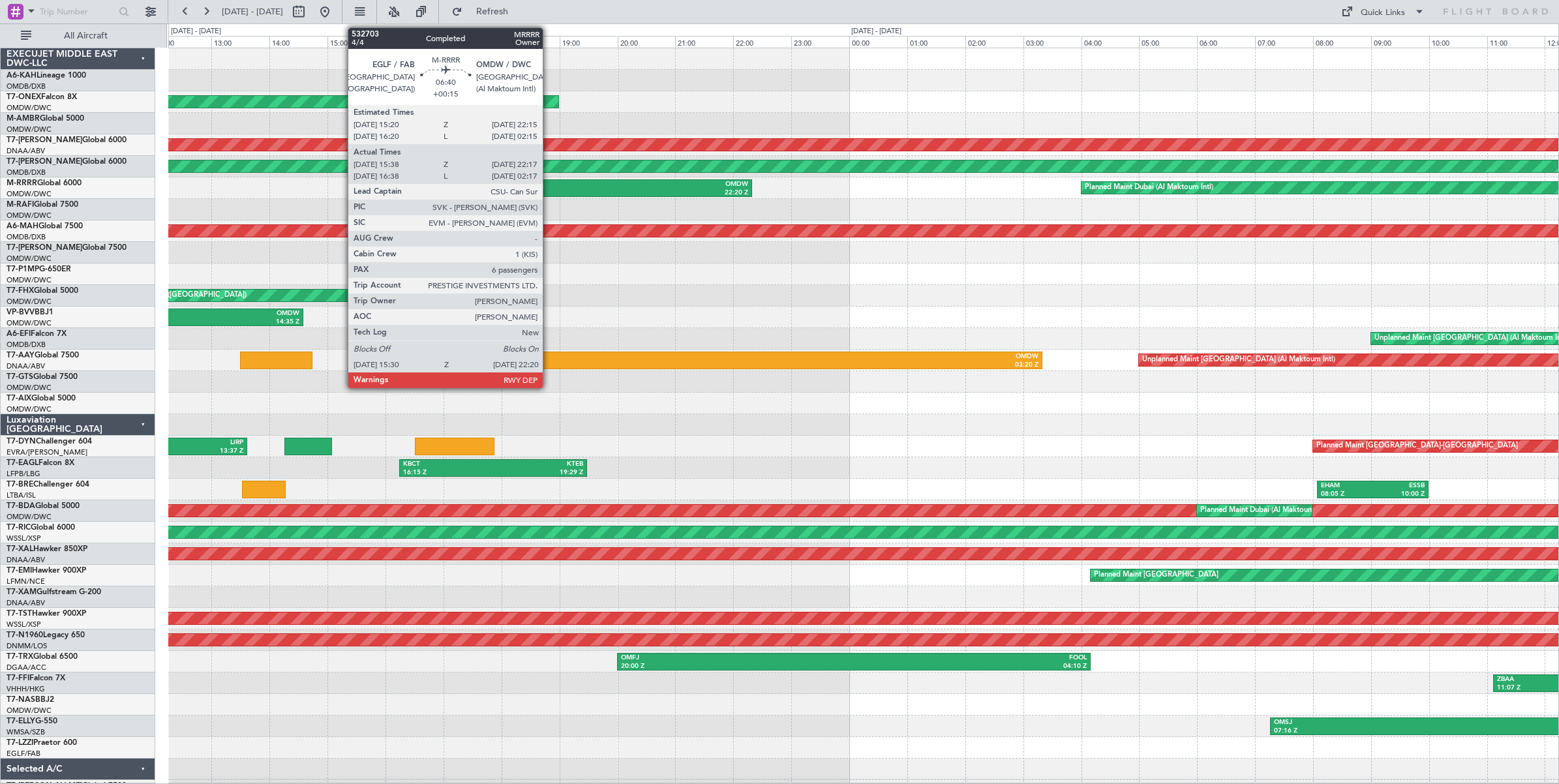
click at [549, 190] on div "15:30 Z" at bounding box center [457, 193] width 194 height 10
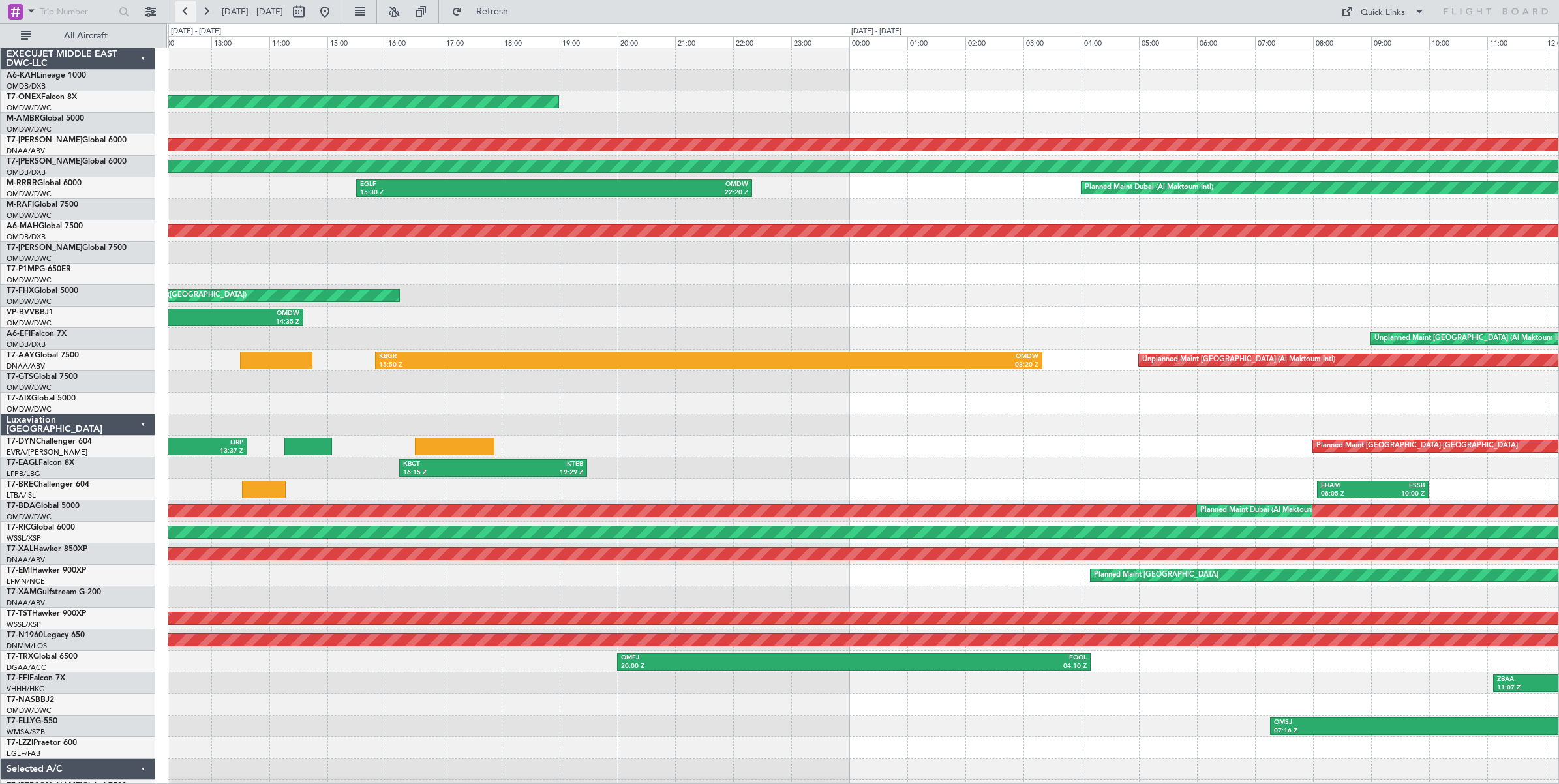
click at [186, 14] on button at bounding box center [185, 11] width 21 height 21
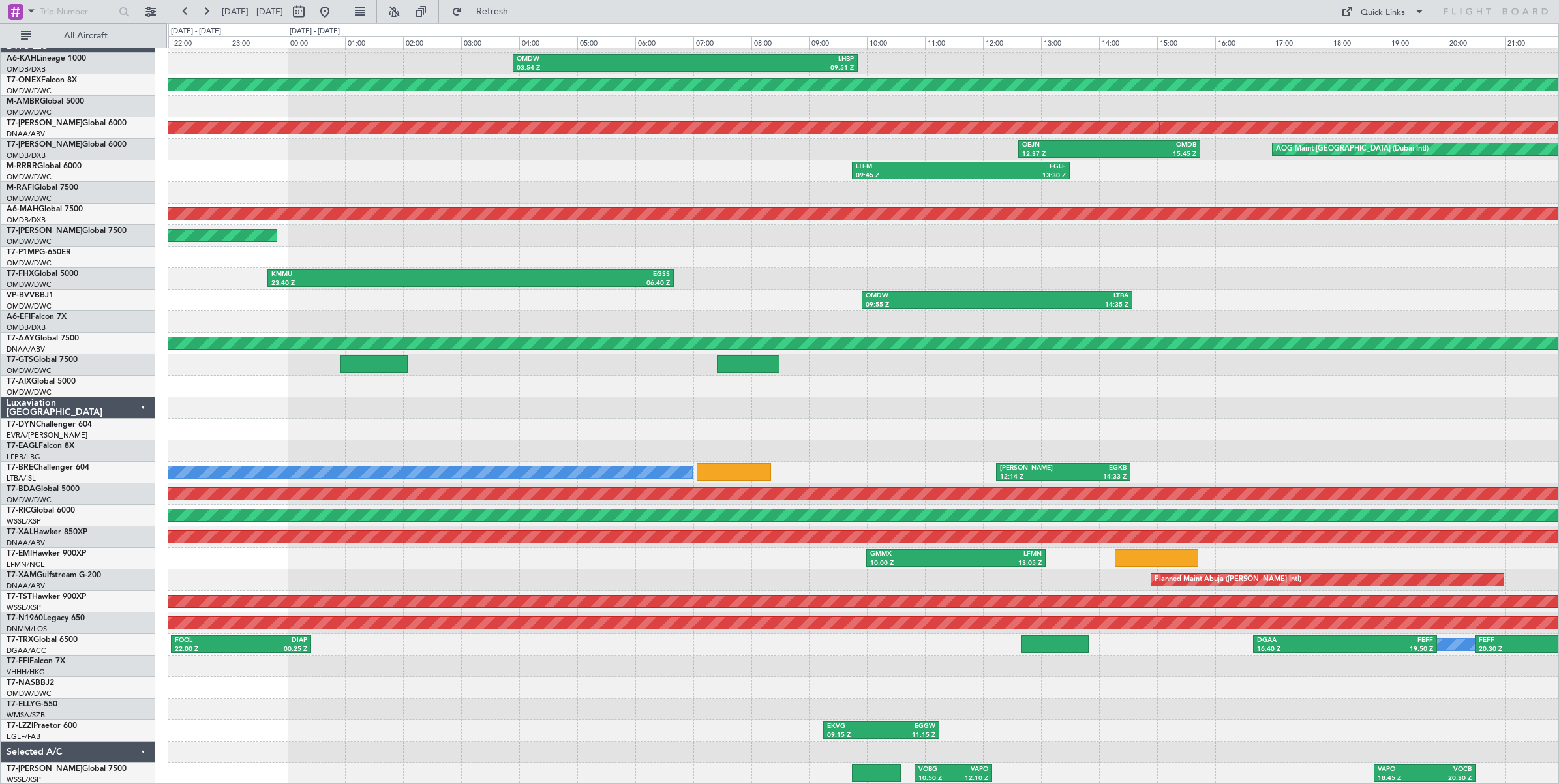
click at [1226, 415] on div "OMDW 03:54 Z LHBP 09:51 Z Planned Maint [GEOGRAPHIC_DATA] ([GEOGRAPHIC_DATA]) U…" at bounding box center [863, 408] width 1389 height 753
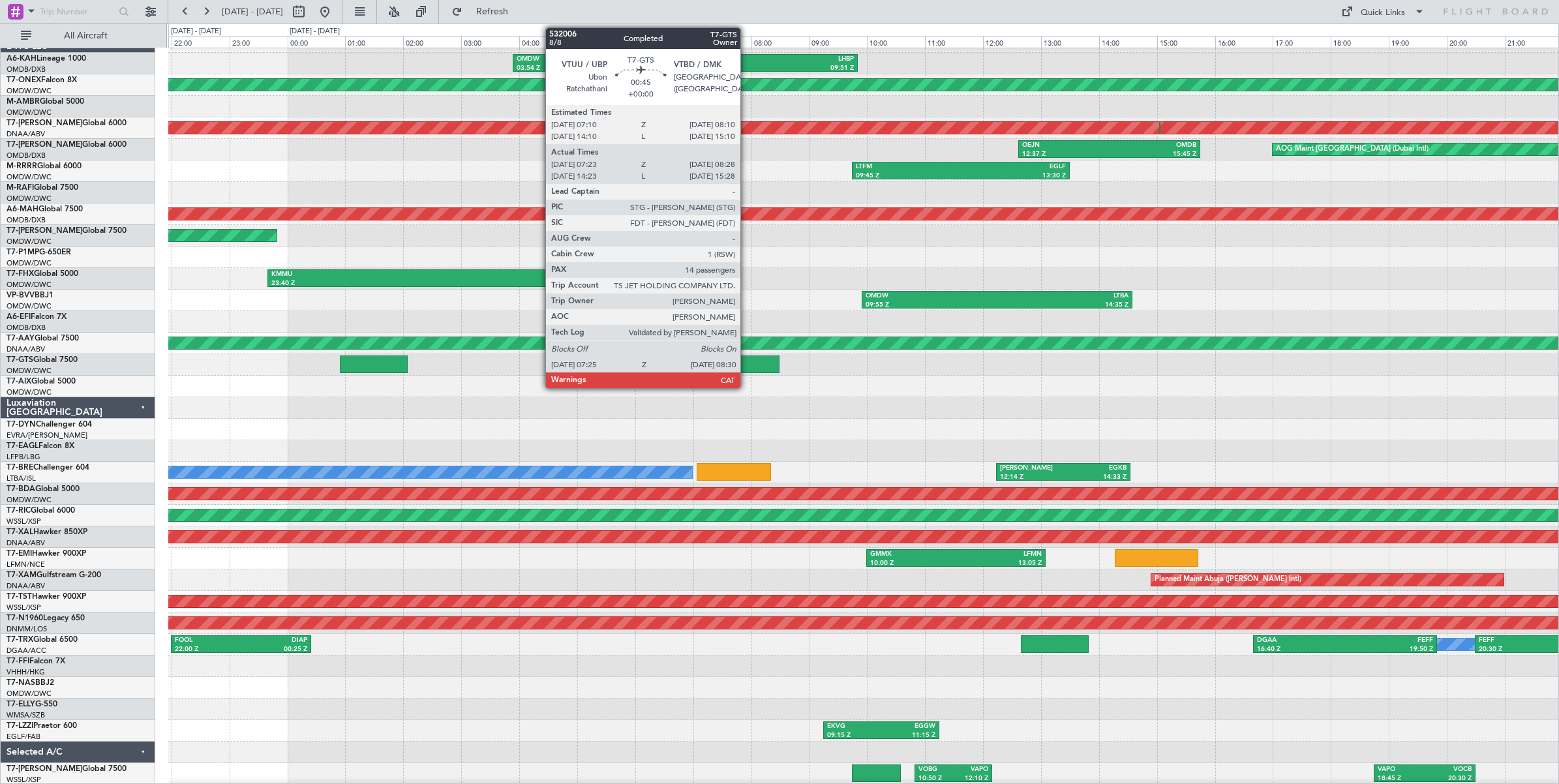
click at [747, 364] on div at bounding box center [748, 364] width 63 height 17
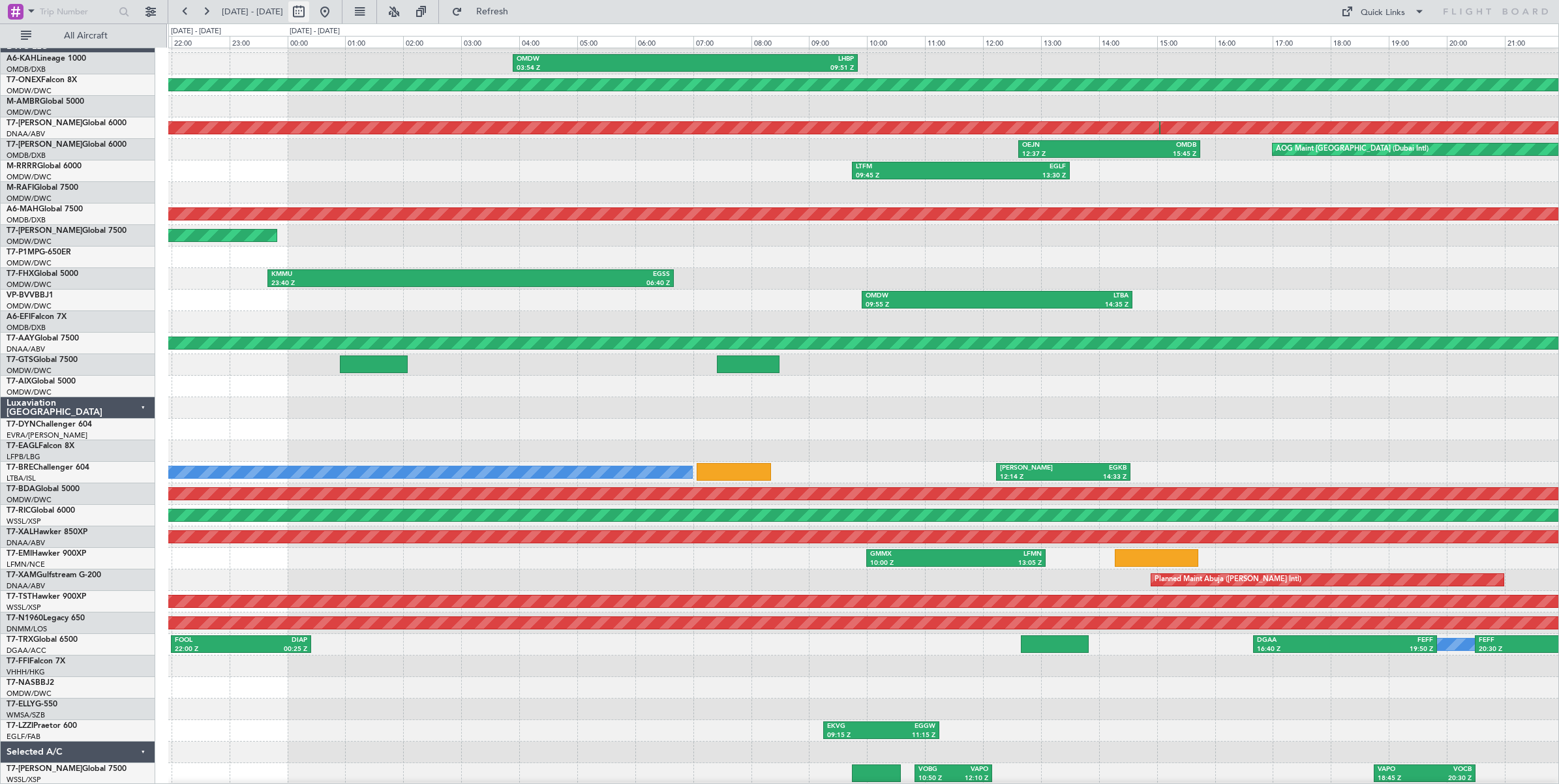
click at [309, 11] on button at bounding box center [298, 11] width 21 height 21
select select "7"
select select "2025"
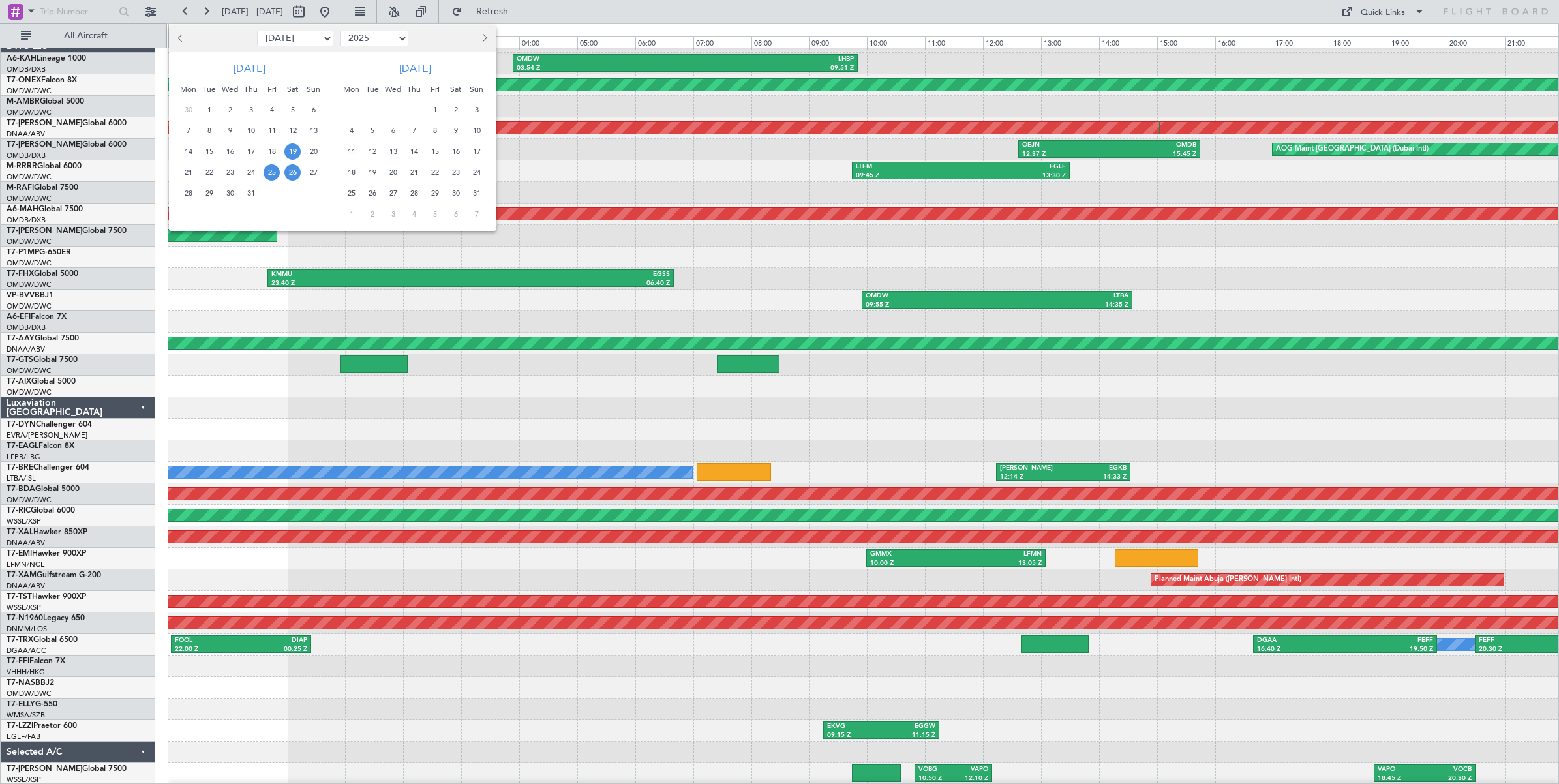
click at [292, 151] on span "19" at bounding box center [292, 151] width 16 height 16
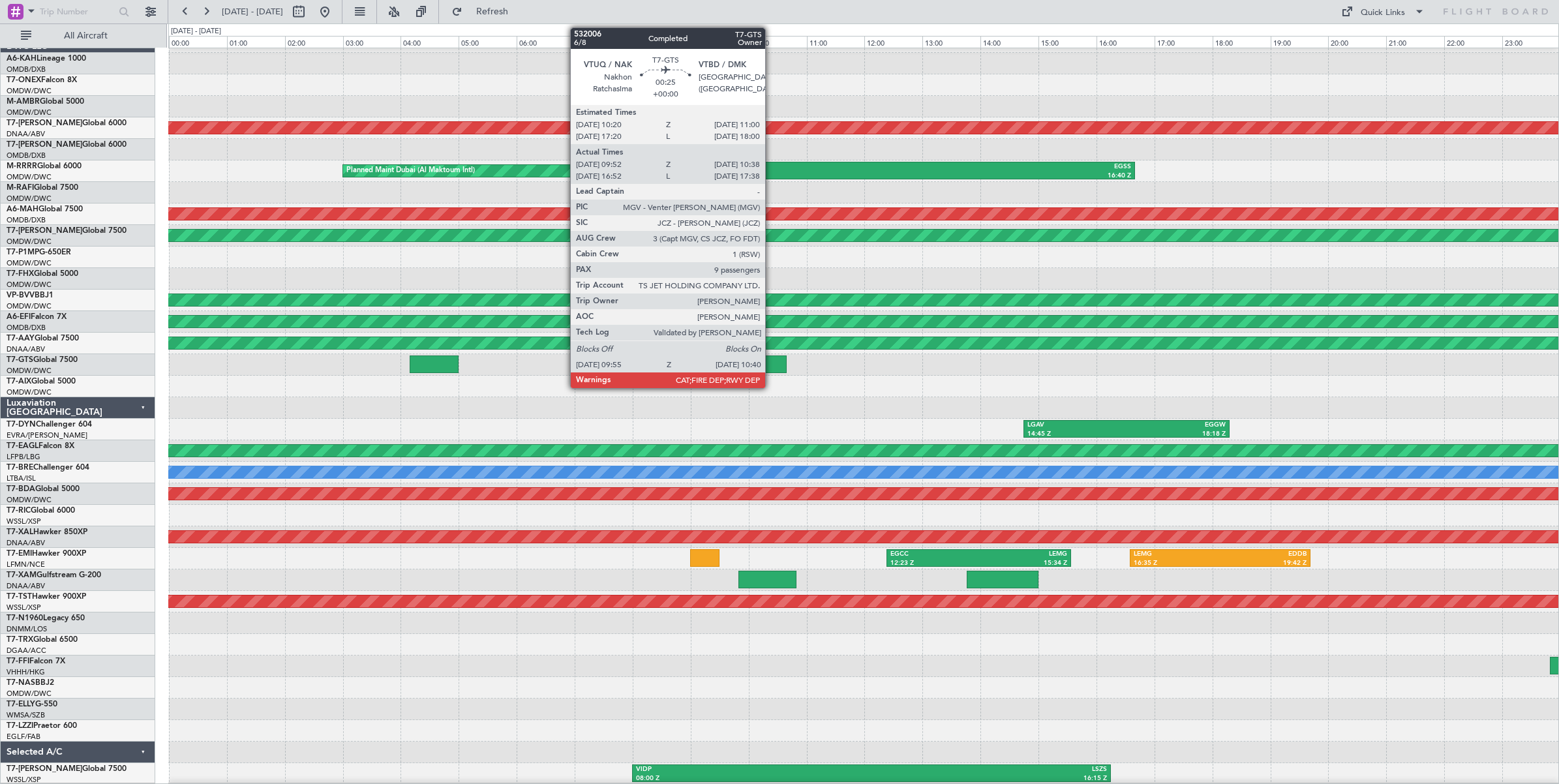
click at [772, 364] on div at bounding box center [764, 364] width 44 height 17
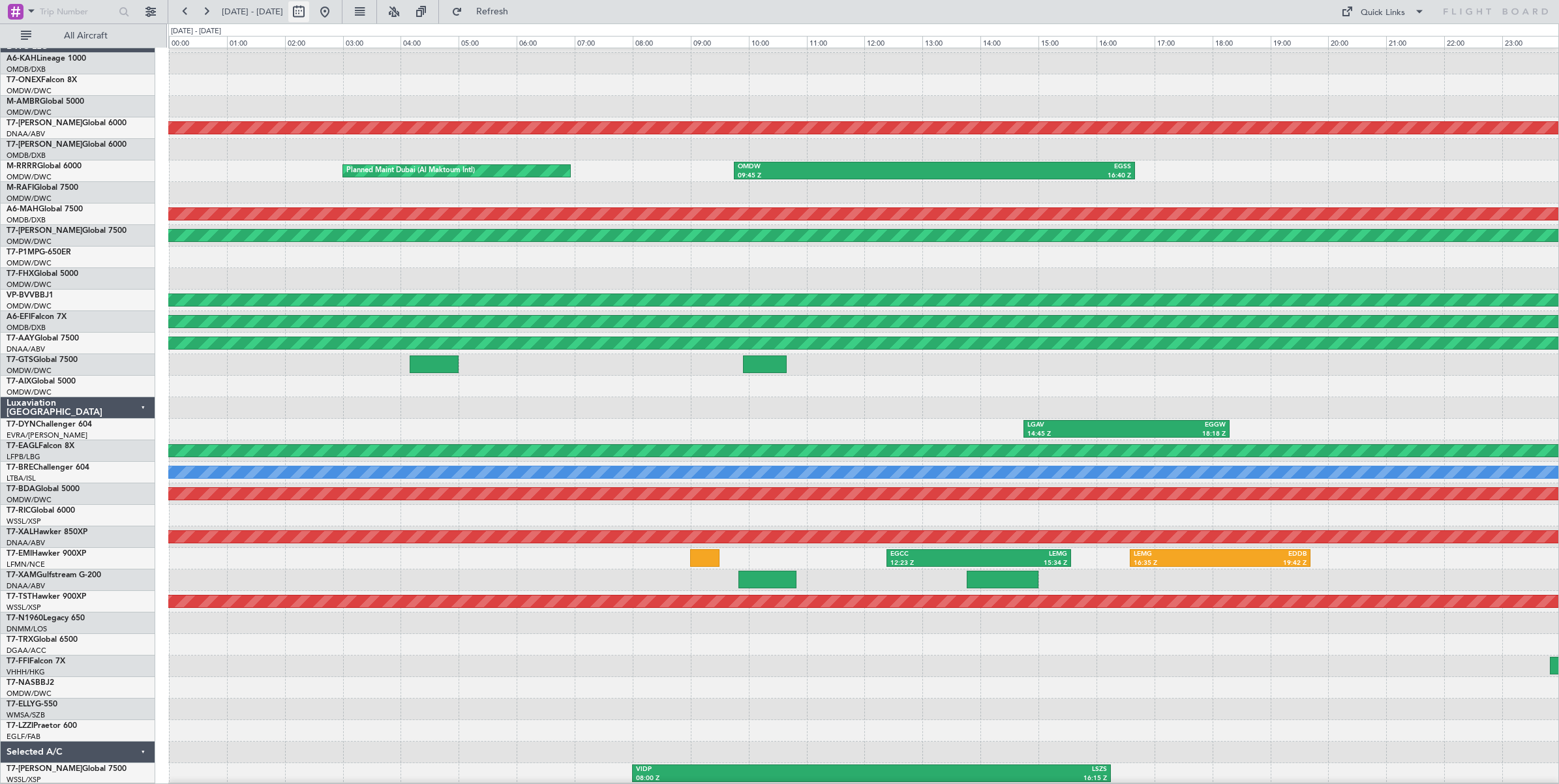
click at [309, 14] on button at bounding box center [298, 11] width 21 height 21
select select "7"
select select "2025"
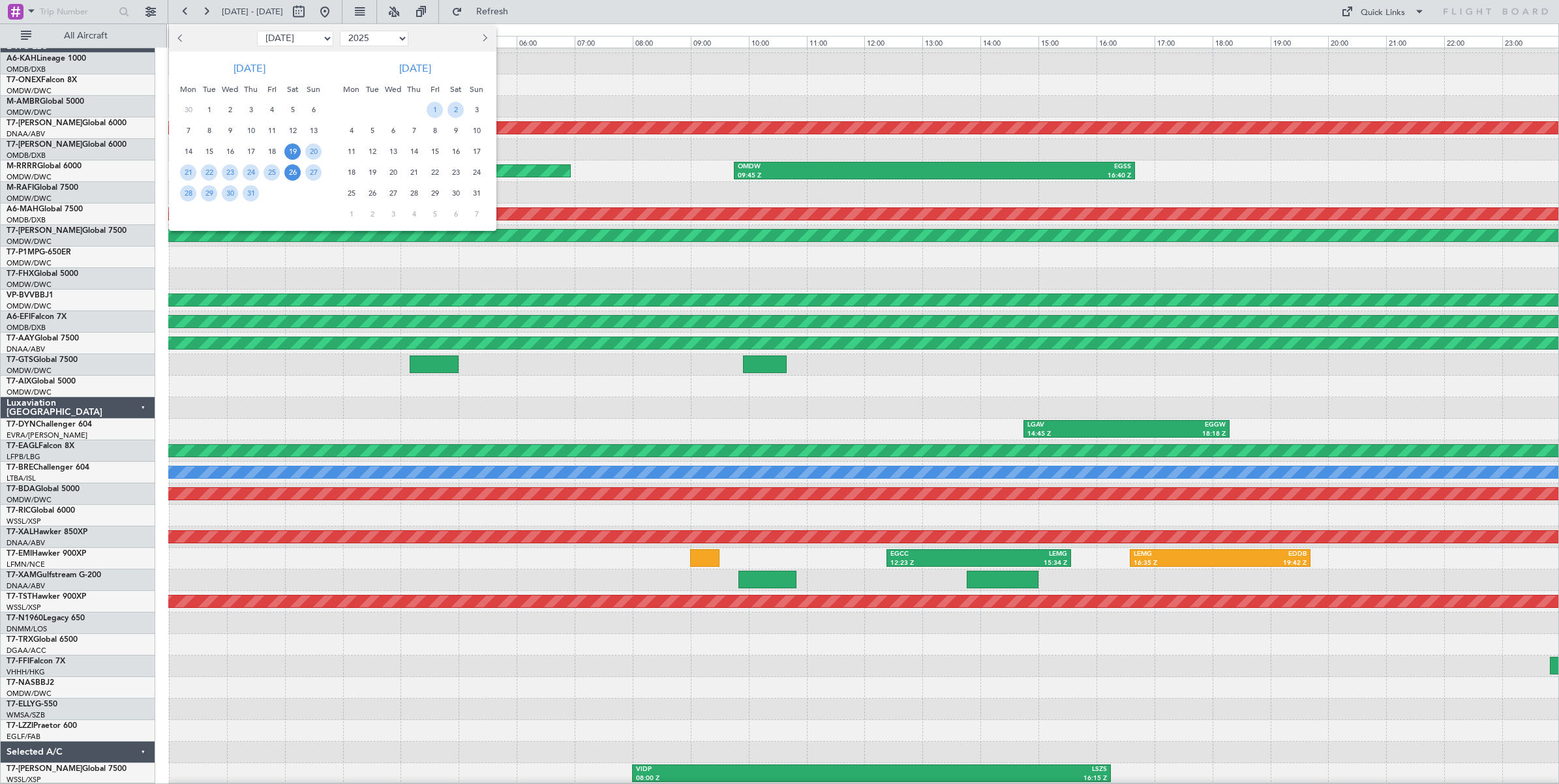
click at [294, 171] on span "26" at bounding box center [292, 171] width 16 height 16
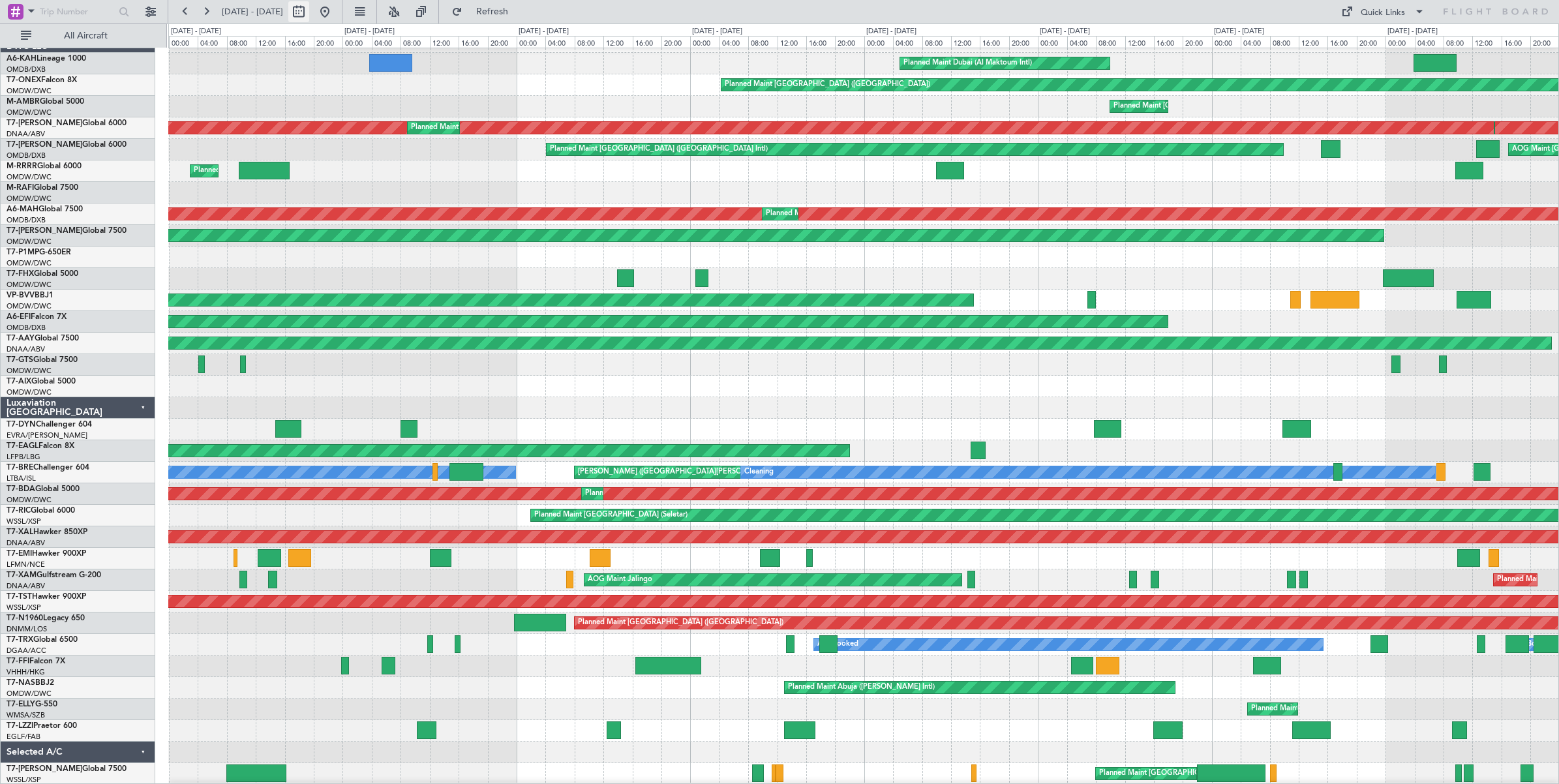
click at [309, 17] on button at bounding box center [298, 11] width 21 height 21
select select "7"
select select "2025"
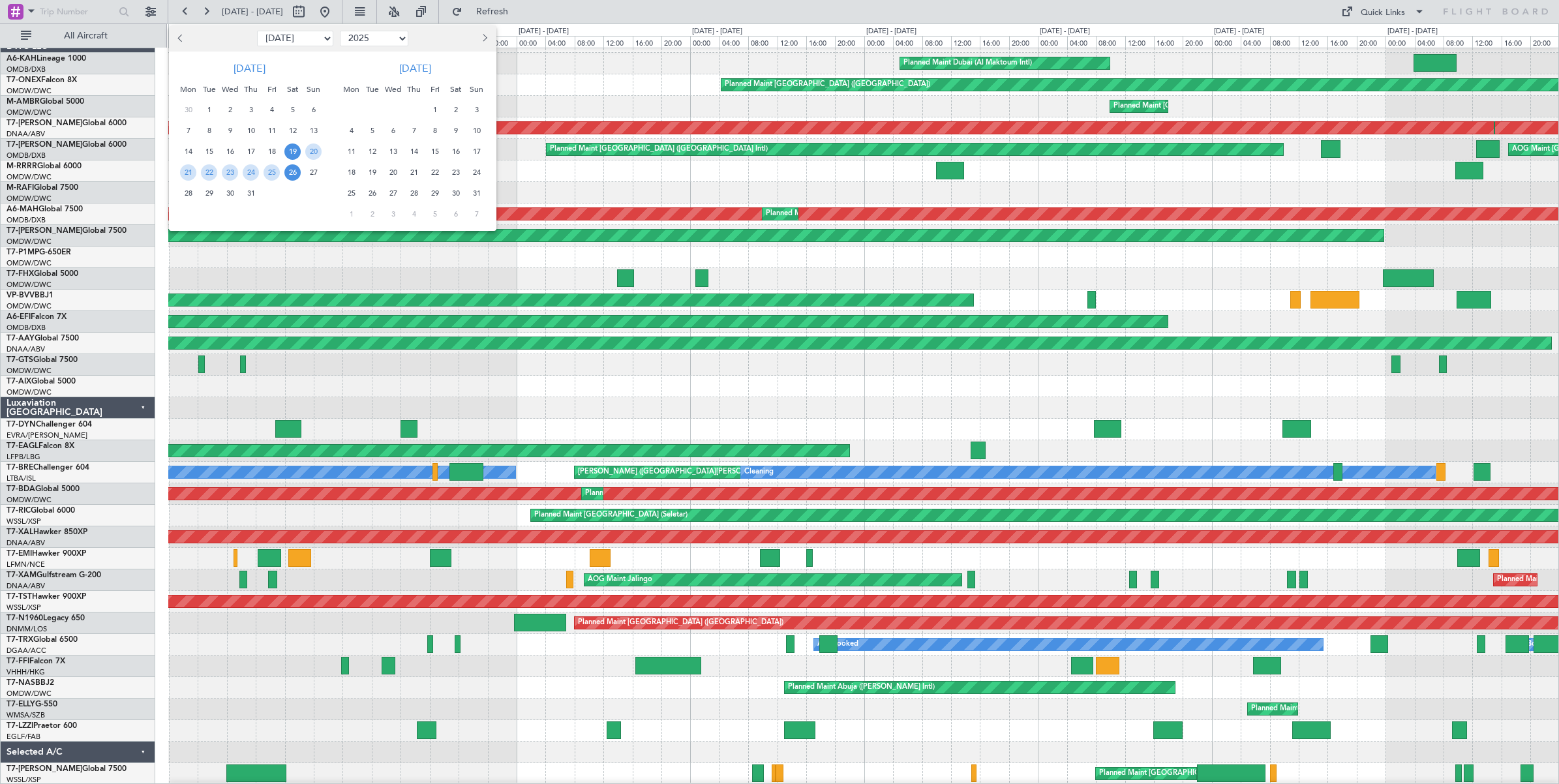
click at [291, 171] on span "26" at bounding box center [292, 171] width 16 height 16
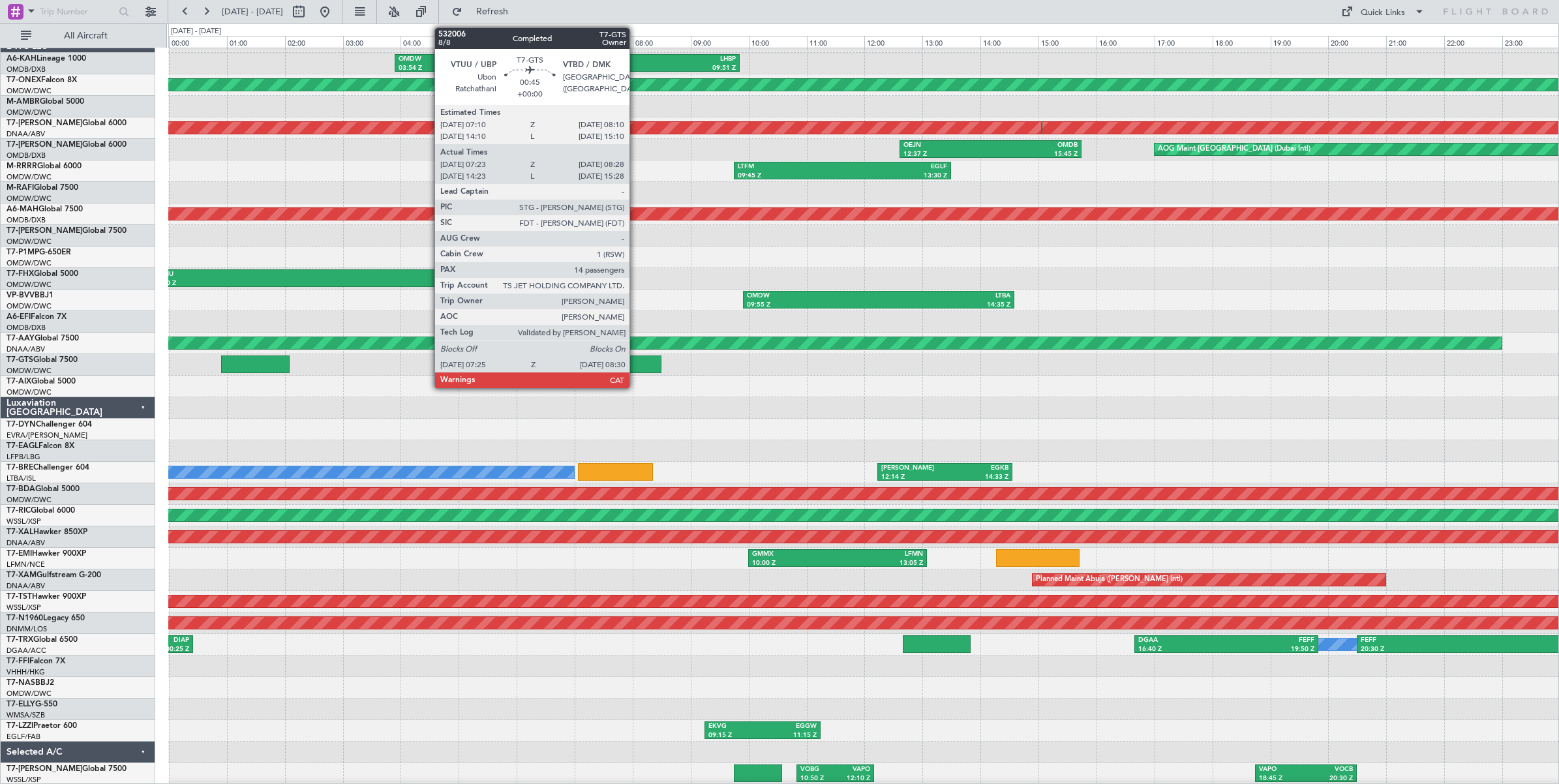
click at [636, 366] on div at bounding box center [630, 364] width 63 height 17
click at [627, 364] on div at bounding box center [630, 364] width 63 height 17
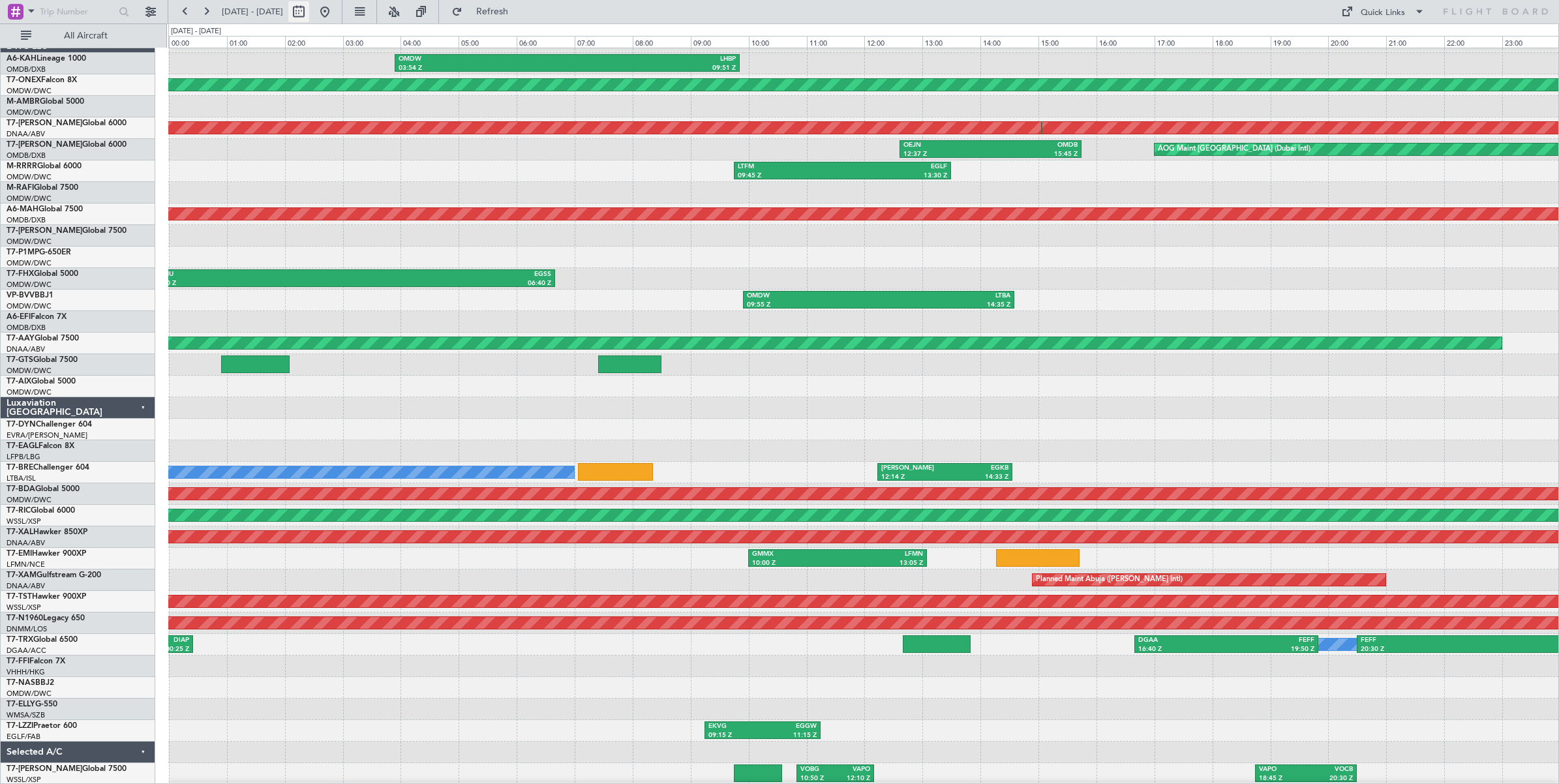
click at [309, 15] on button at bounding box center [298, 11] width 21 height 21
select select "7"
select select "2025"
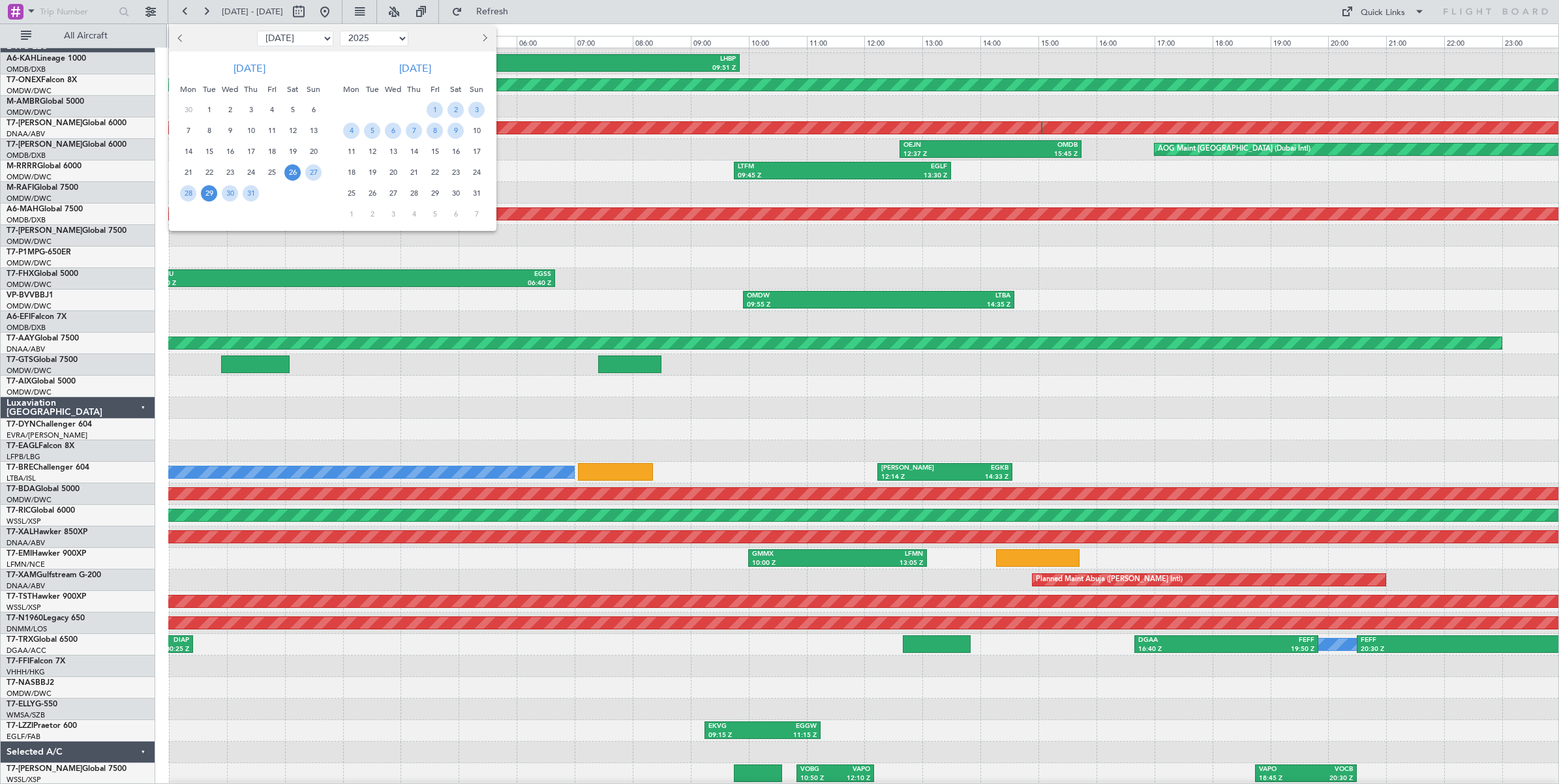
click at [210, 195] on span "29" at bounding box center [209, 192] width 16 height 16
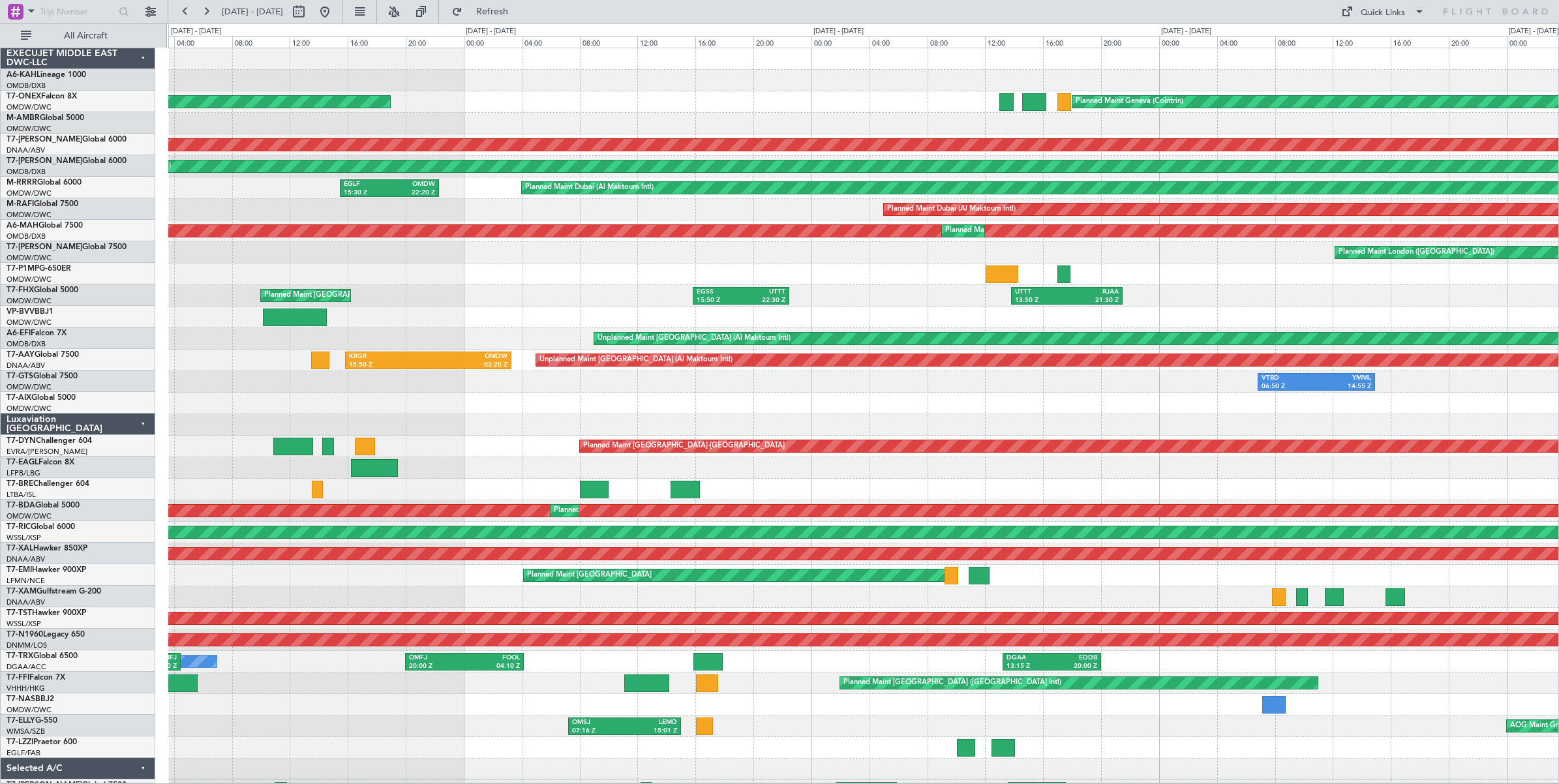
scroll to position [0, 0]
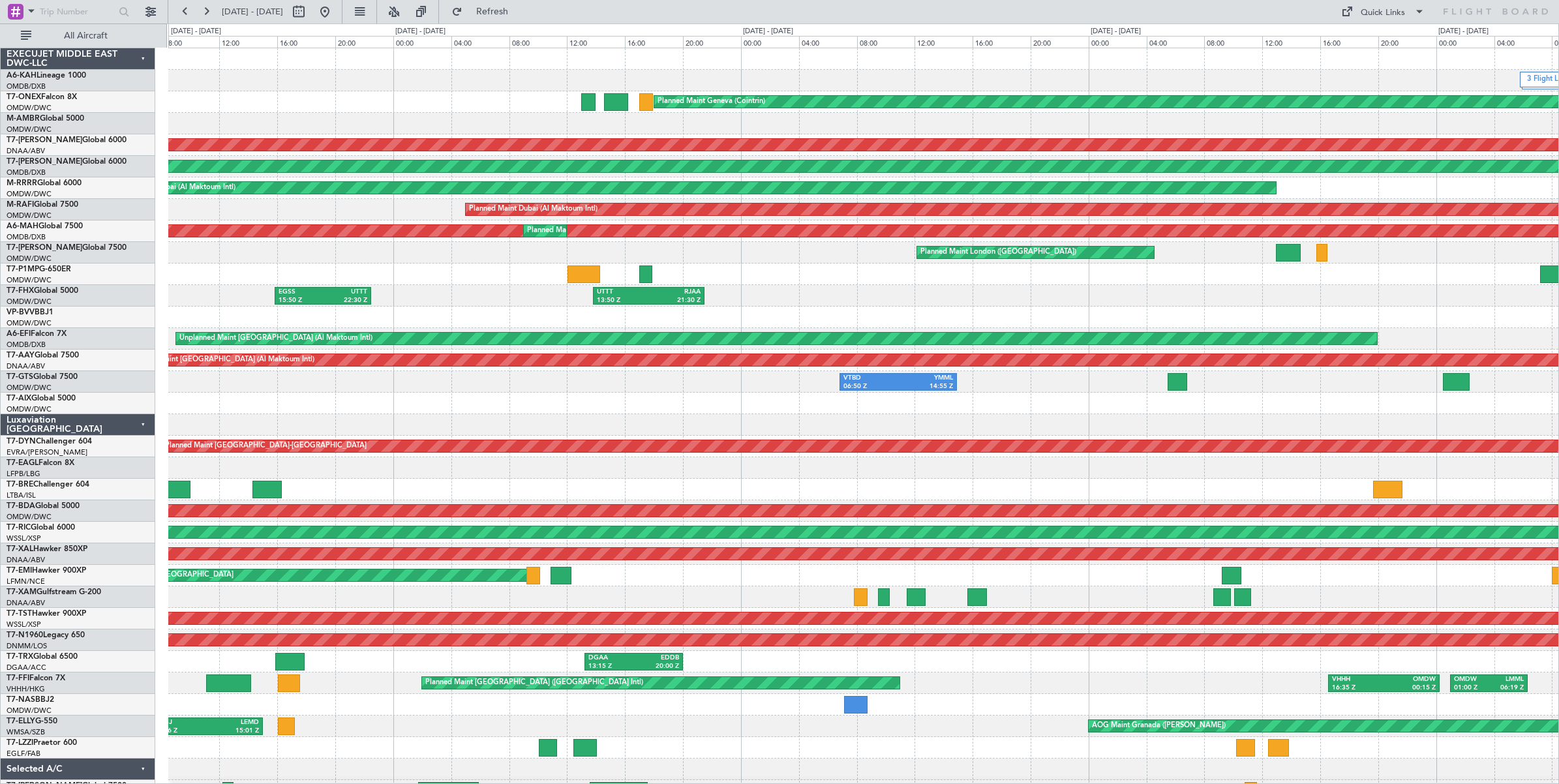
click at [340, 265] on div "3 Flight Legs Planned Maint Geneva ([GEOGRAPHIC_DATA]) Planned Maint [GEOGRAPHI…" at bounding box center [863, 425] width 1389 height 753
click at [309, 11] on button at bounding box center [298, 11] width 21 height 21
select select "7"
select select "2025"
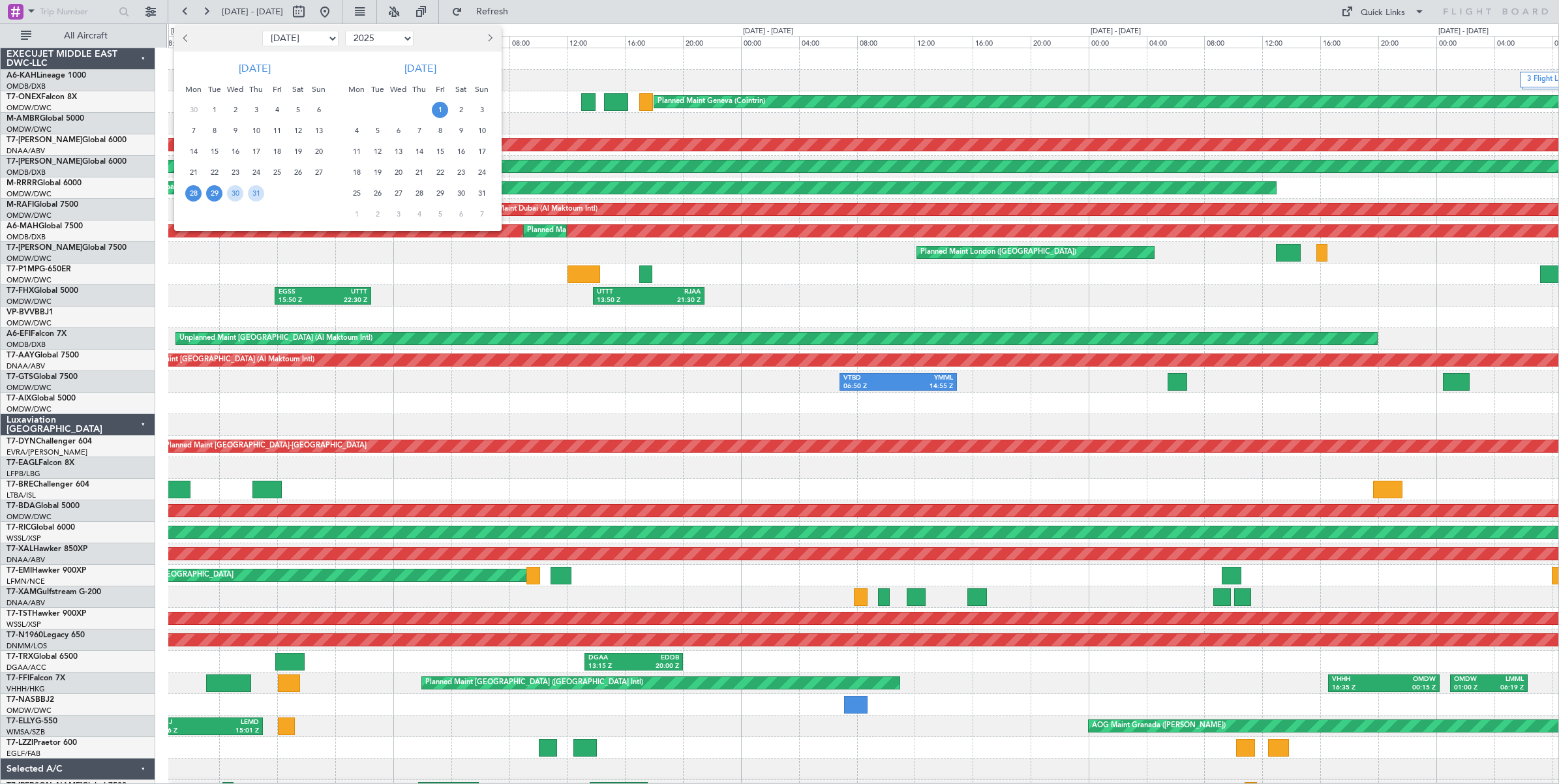
click at [216, 193] on span "29" at bounding box center [213, 192] width 16 height 16
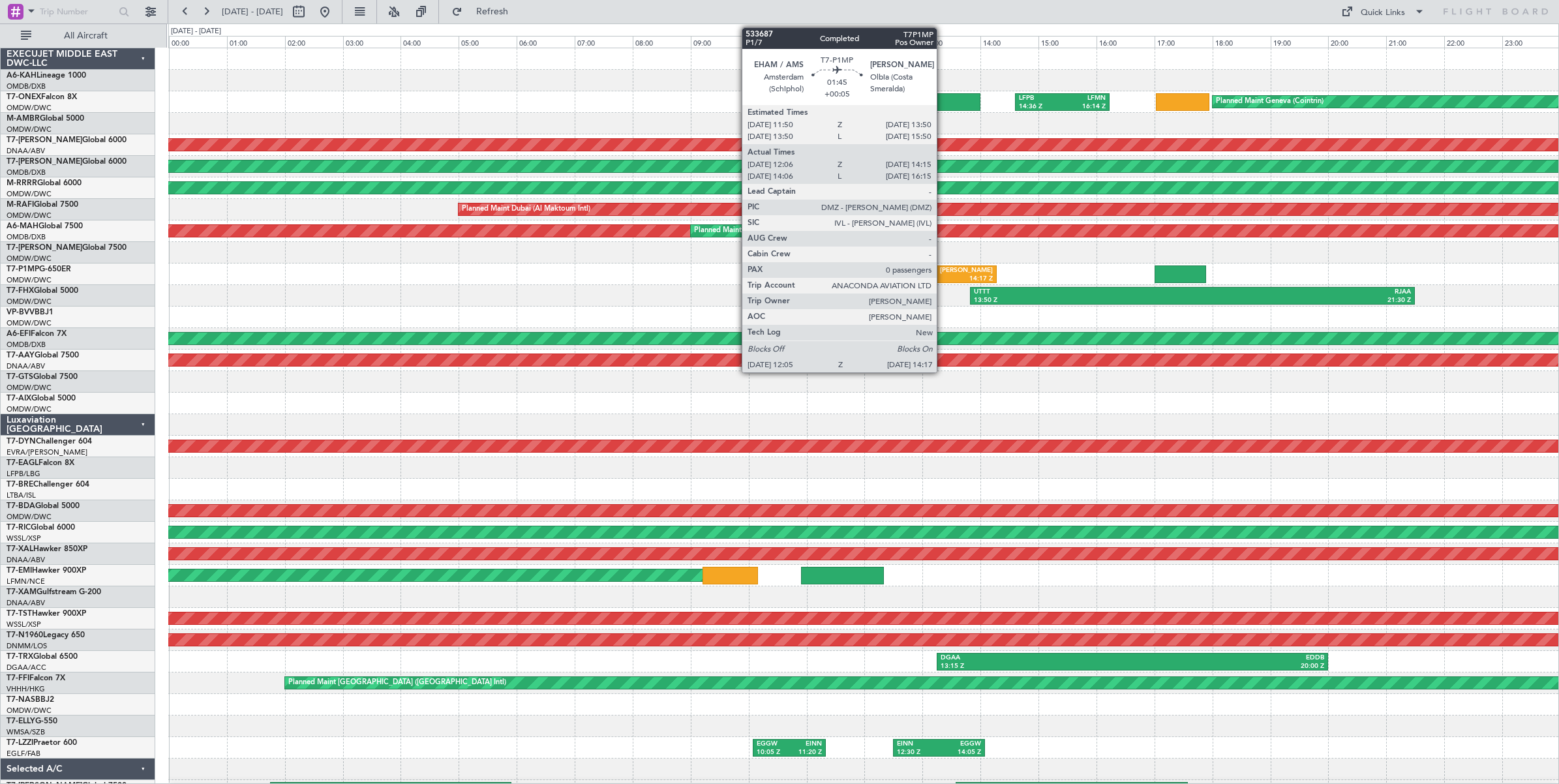
click at [943, 277] on div "14:17 Z" at bounding box center [962, 279] width 60 height 10
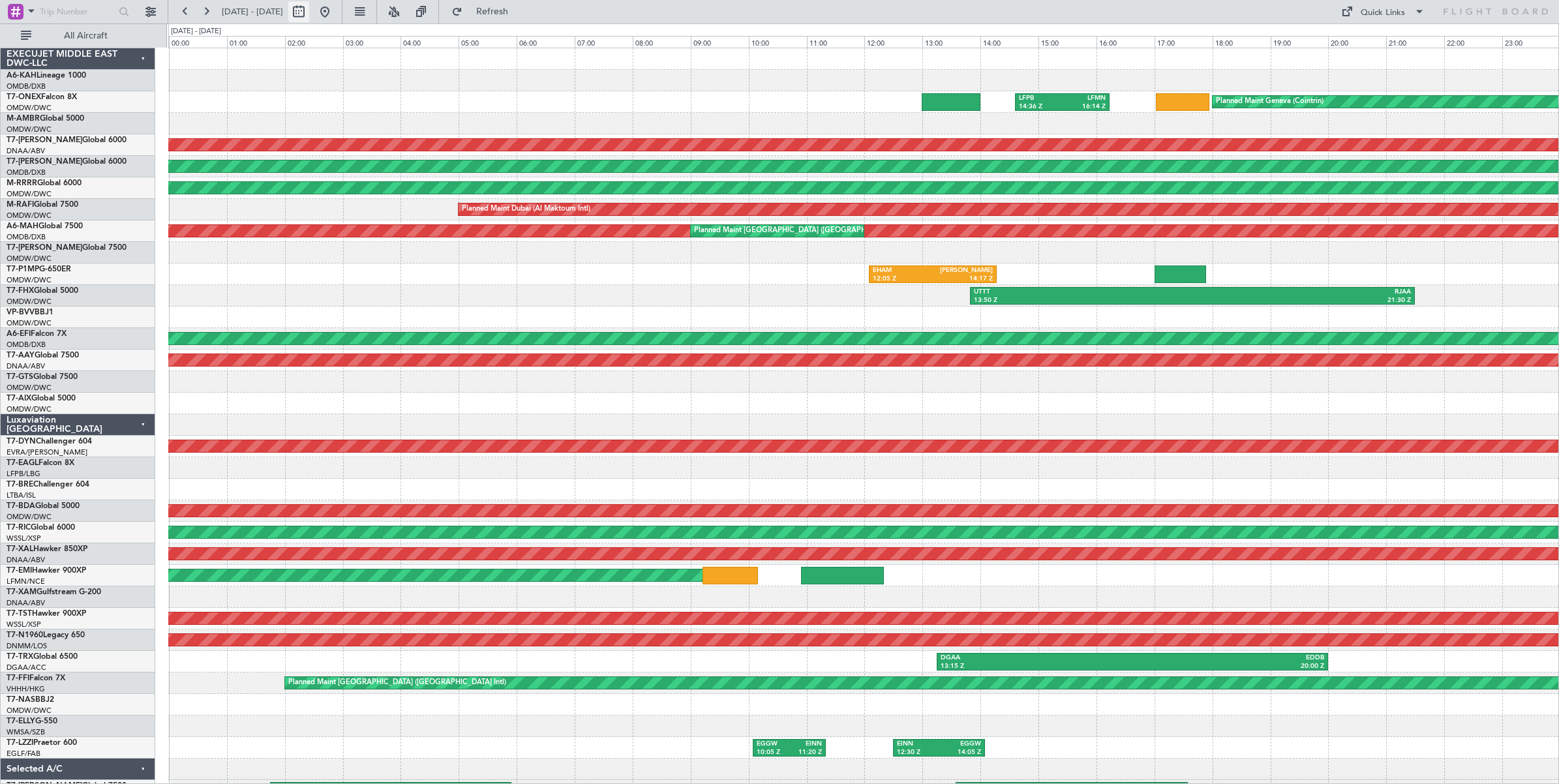
click at [309, 16] on button at bounding box center [298, 11] width 21 height 21
select select "7"
select select "2025"
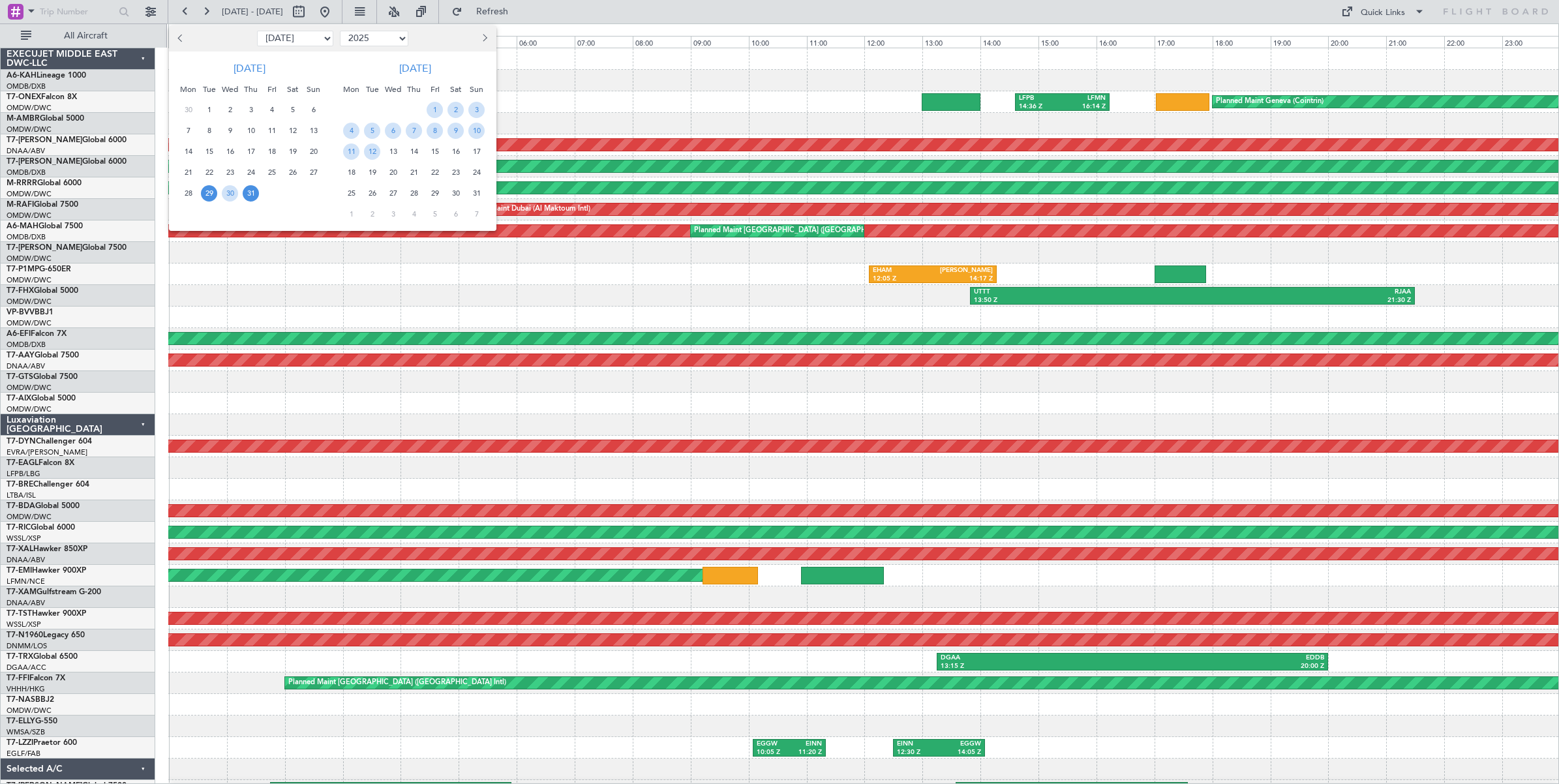
click at [255, 193] on span "31" at bounding box center [251, 192] width 16 height 16
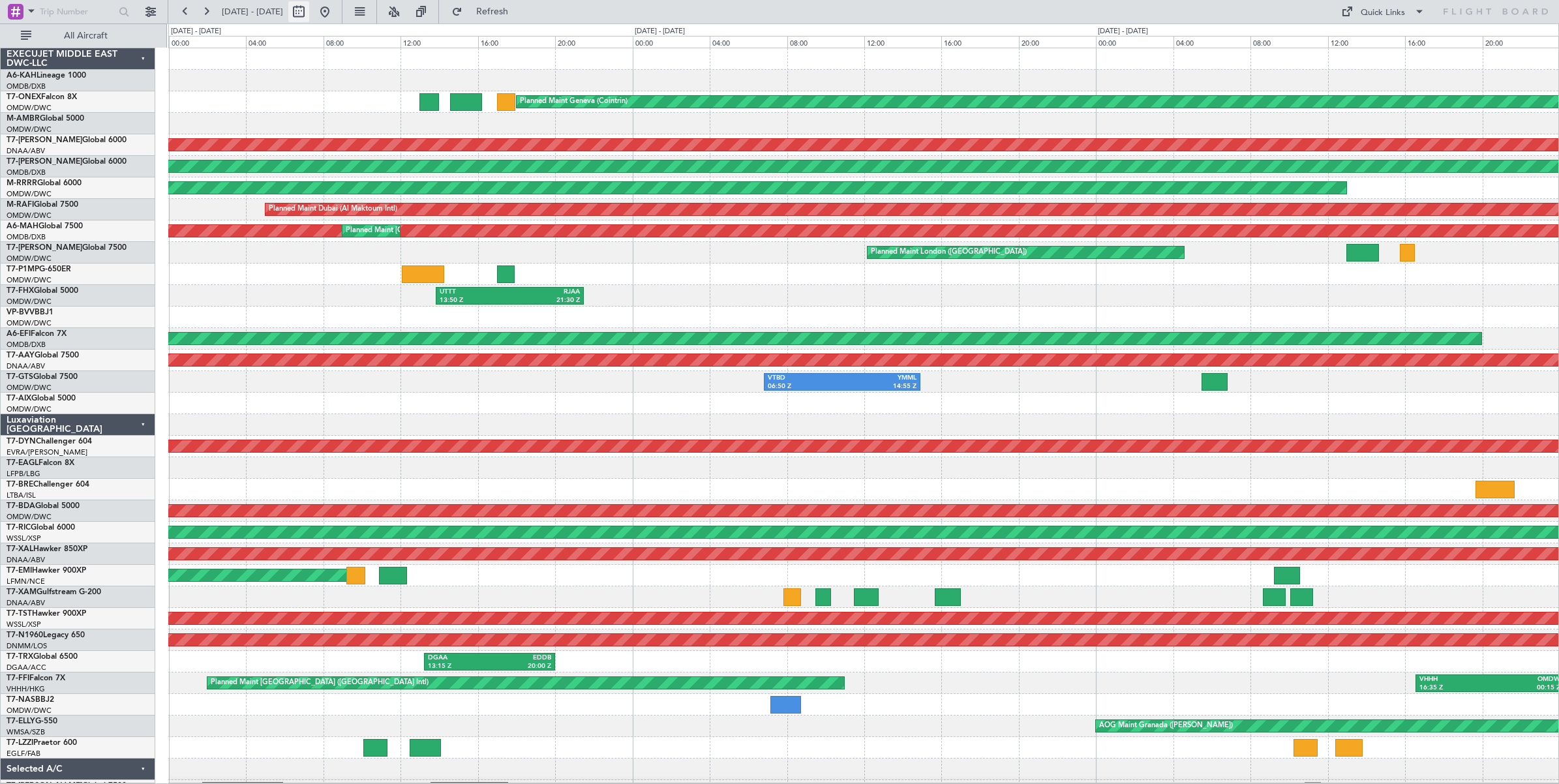
click at [309, 17] on button at bounding box center [298, 11] width 21 height 21
select select "7"
select select "2025"
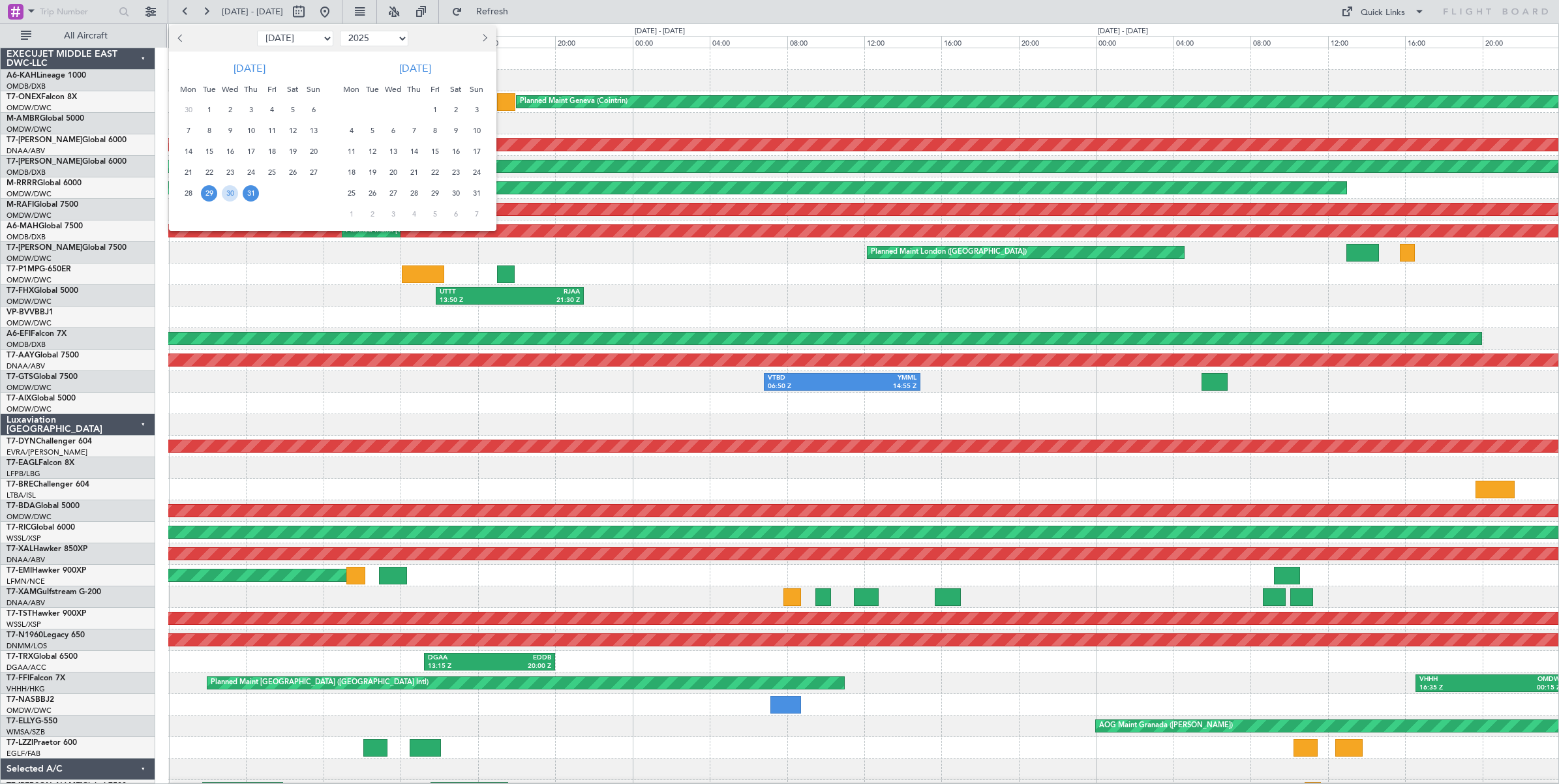
click at [248, 192] on span "31" at bounding box center [251, 192] width 16 height 16
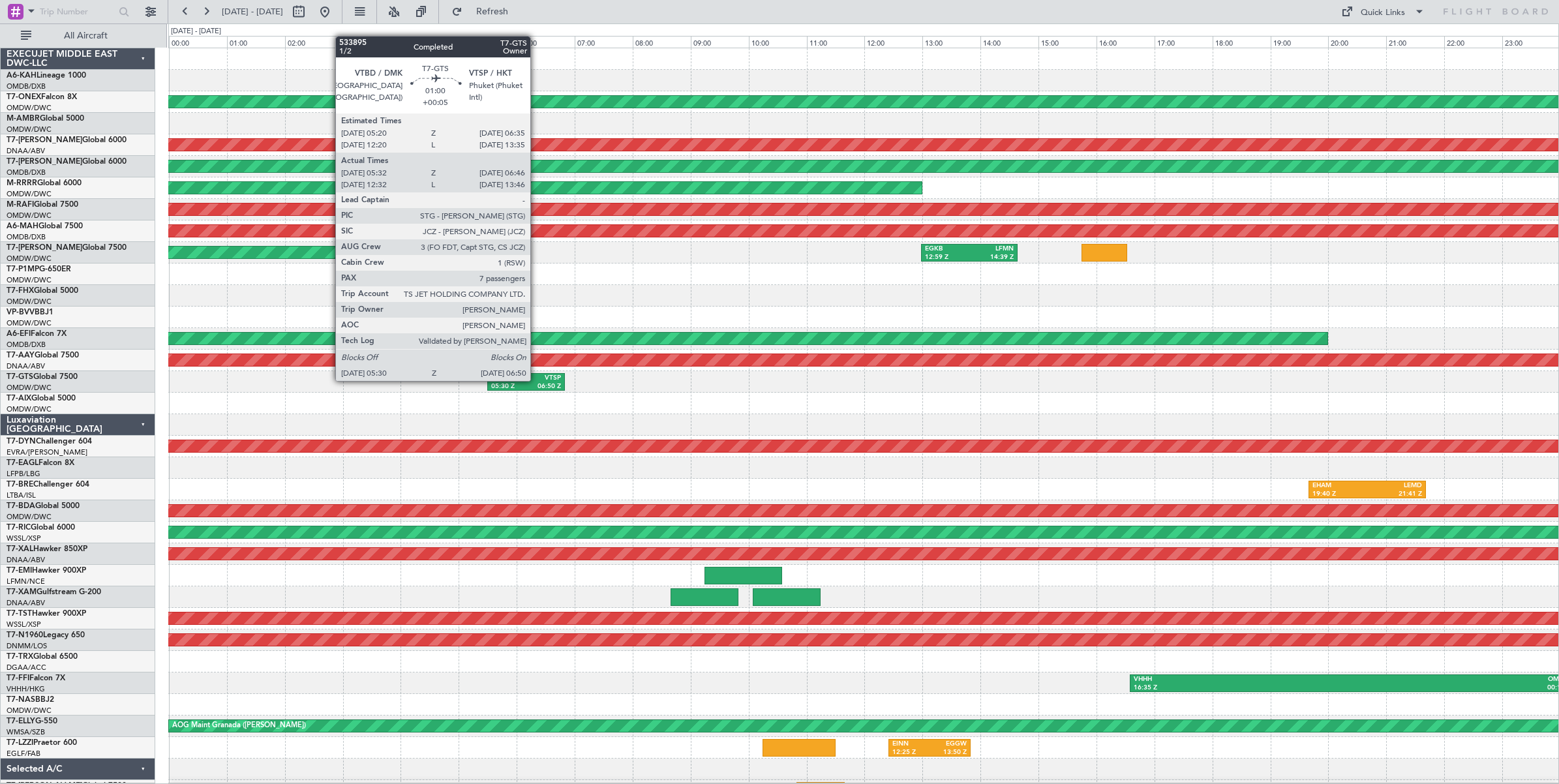
click at [537, 380] on div "VTSP" at bounding box center [543, 378] width 34 height 10
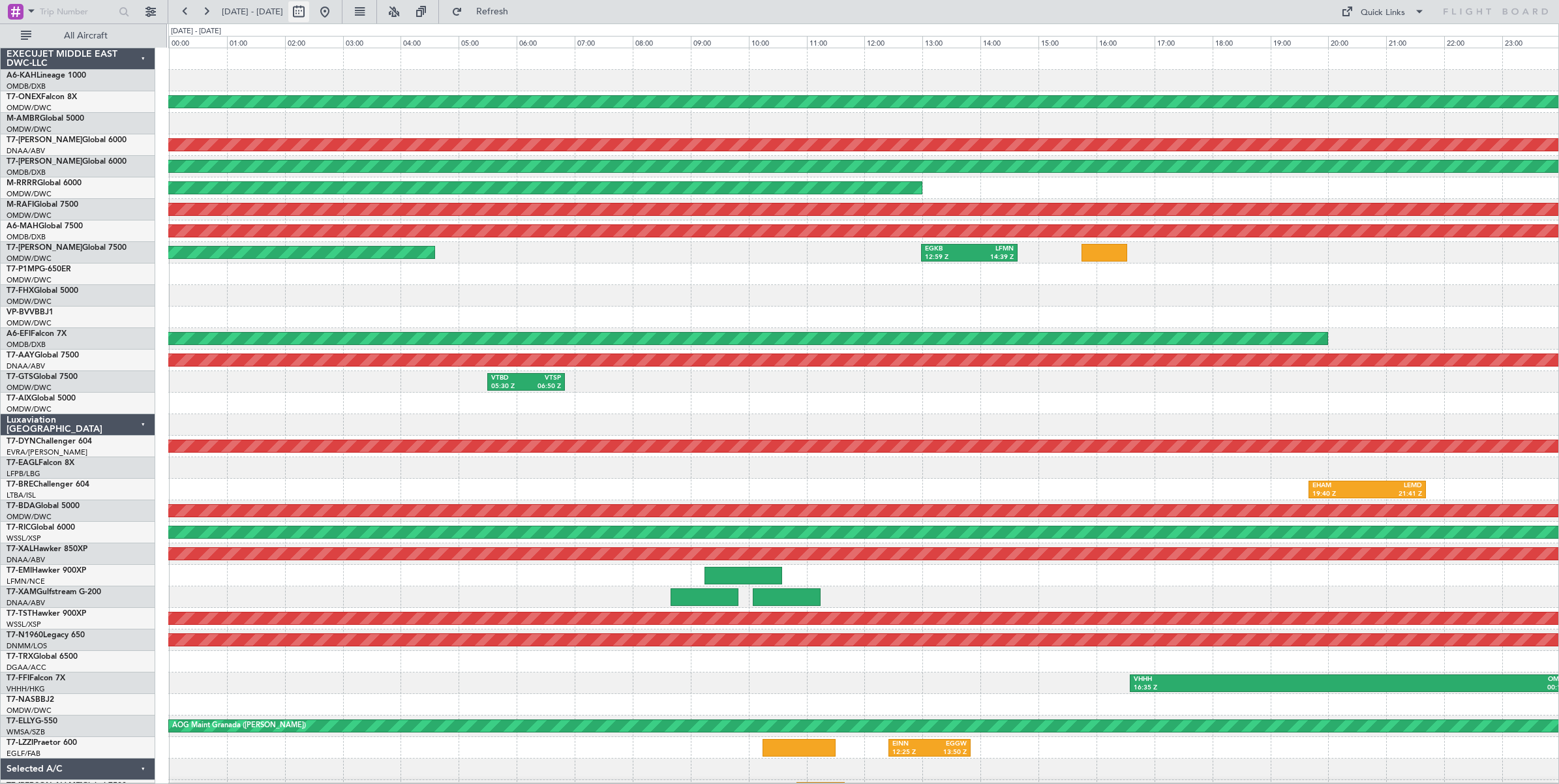
click at [309, 13] on button at bounding box center [298, 11] width 21 height 21
select select "7"
select select "2025"
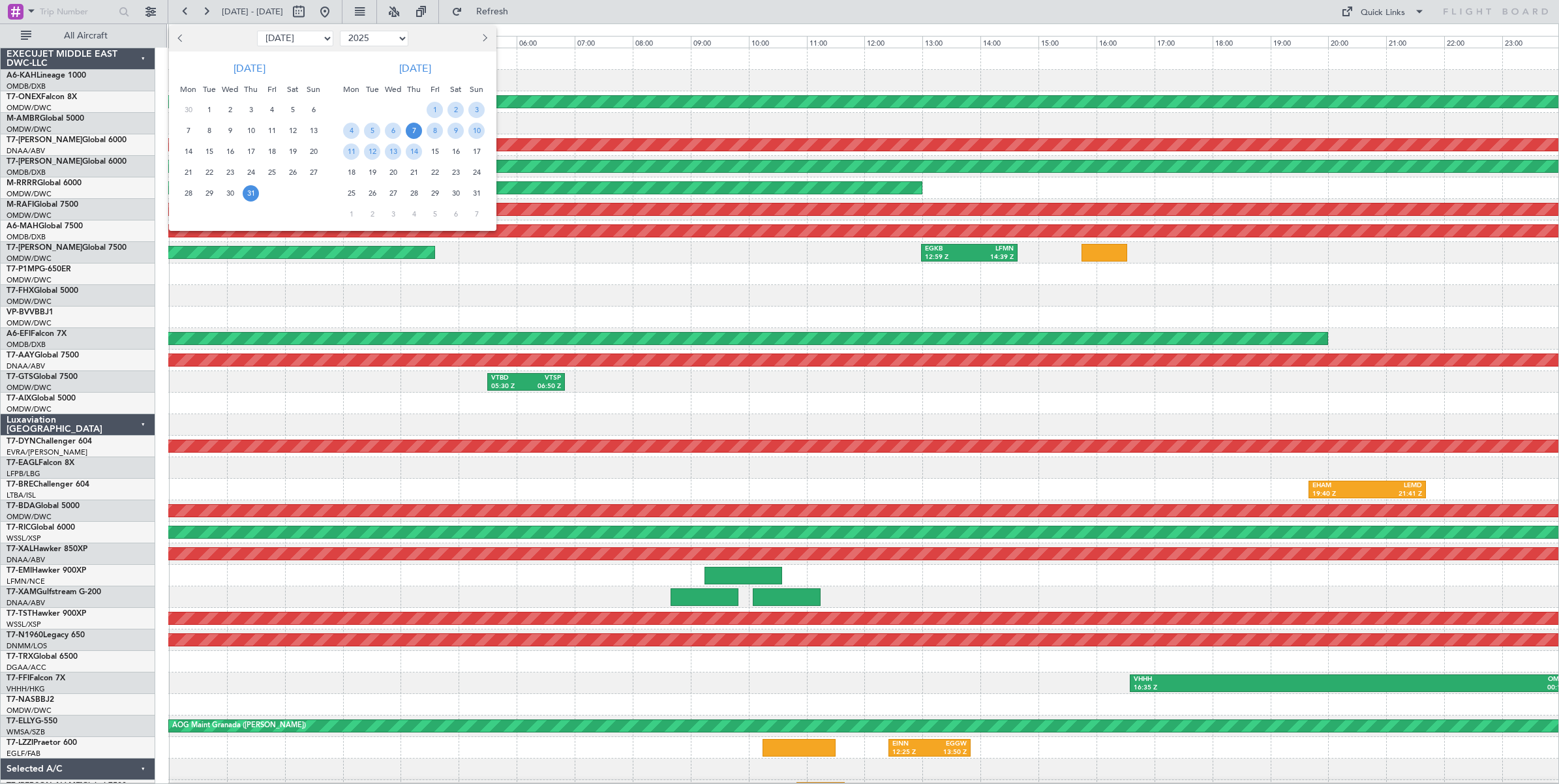
click at [415, 132] on span "7" at bounding box center [414, 131] width 16 height 16
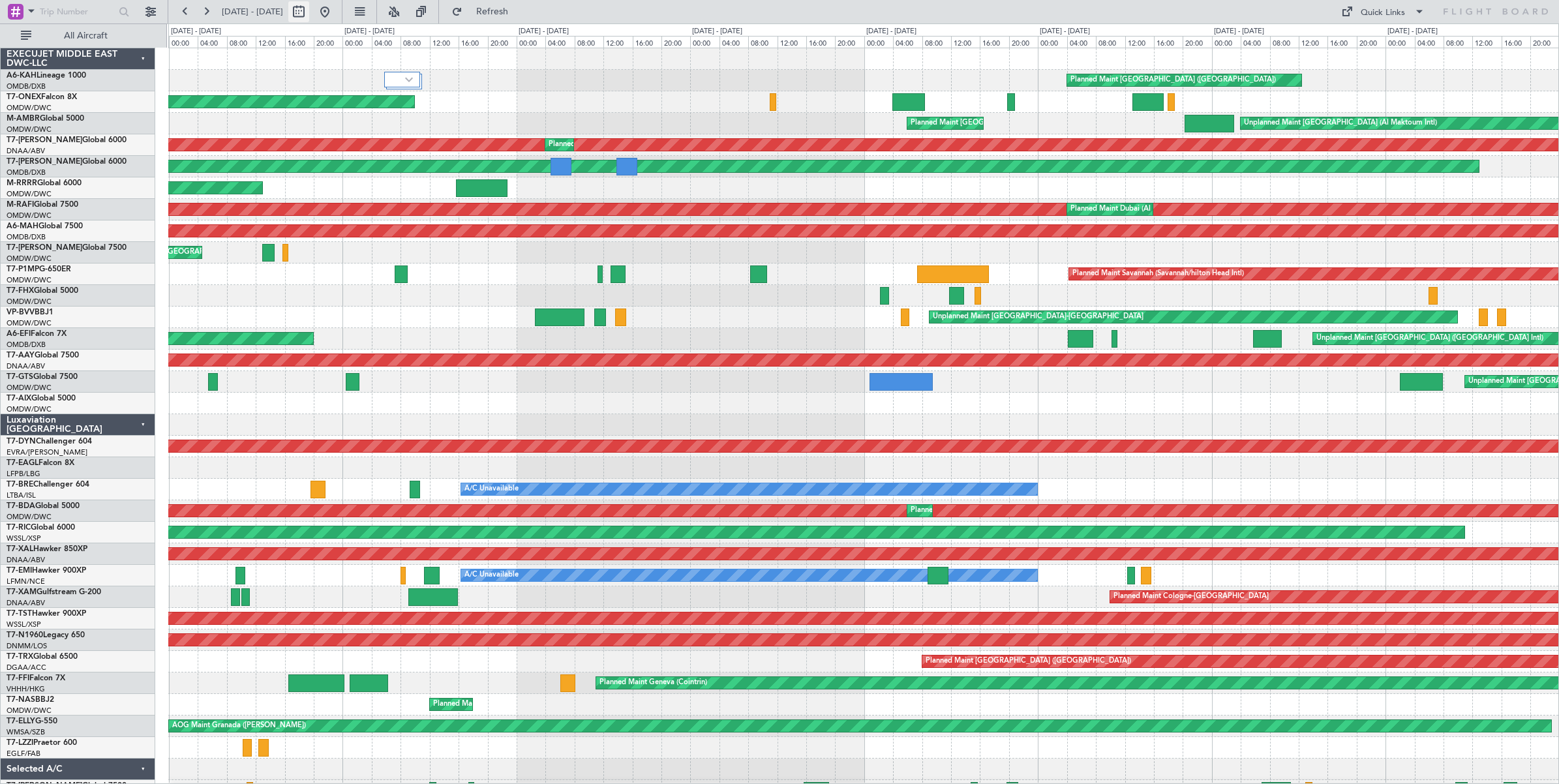
click at [309, 11] on button at bounding box center [298, 11] width 21 height 21
select select "7"
select select "2025"
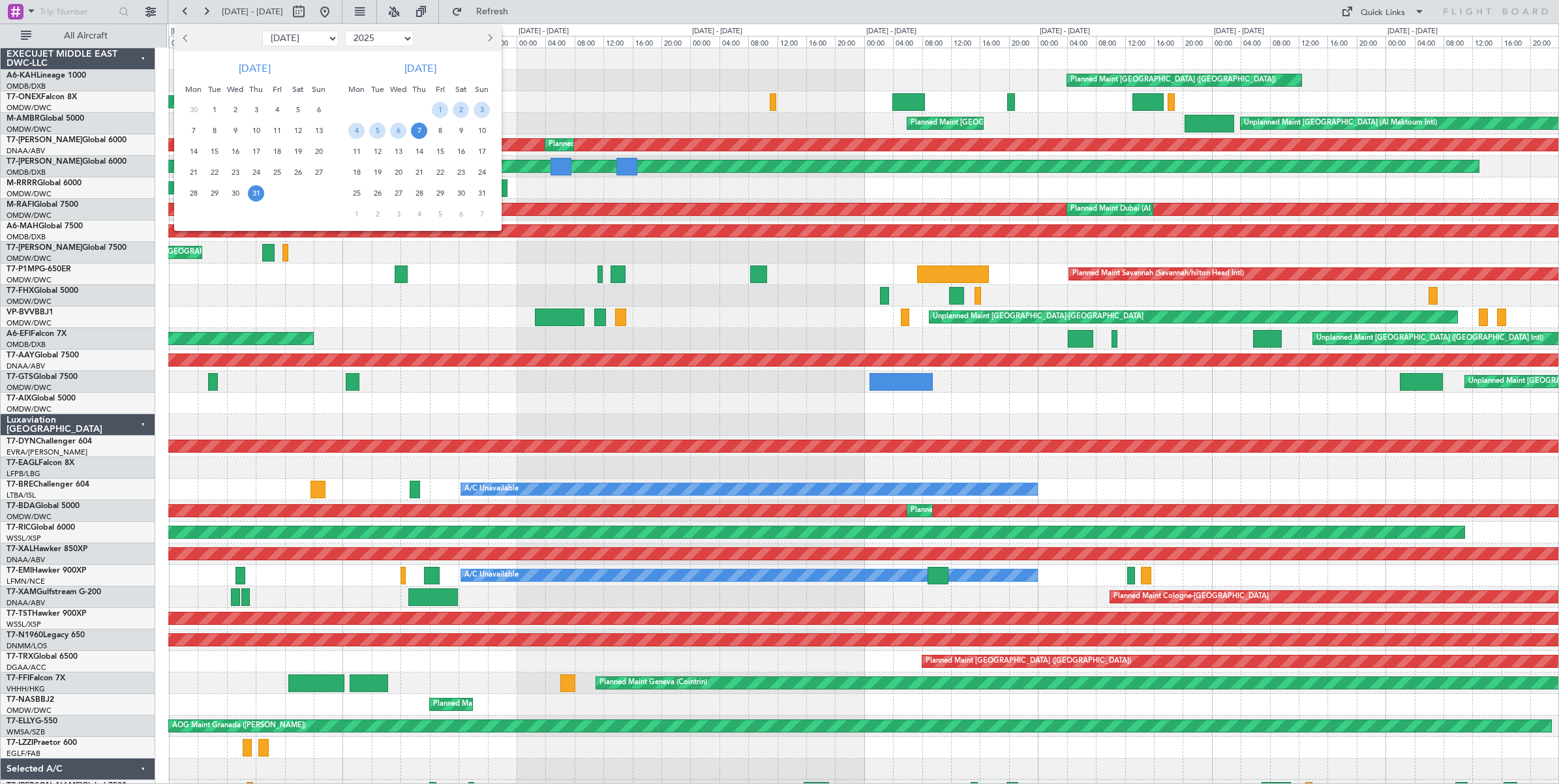
click at [419, 131] on span "7" at bounding box center [418, 131] width 16 height 16
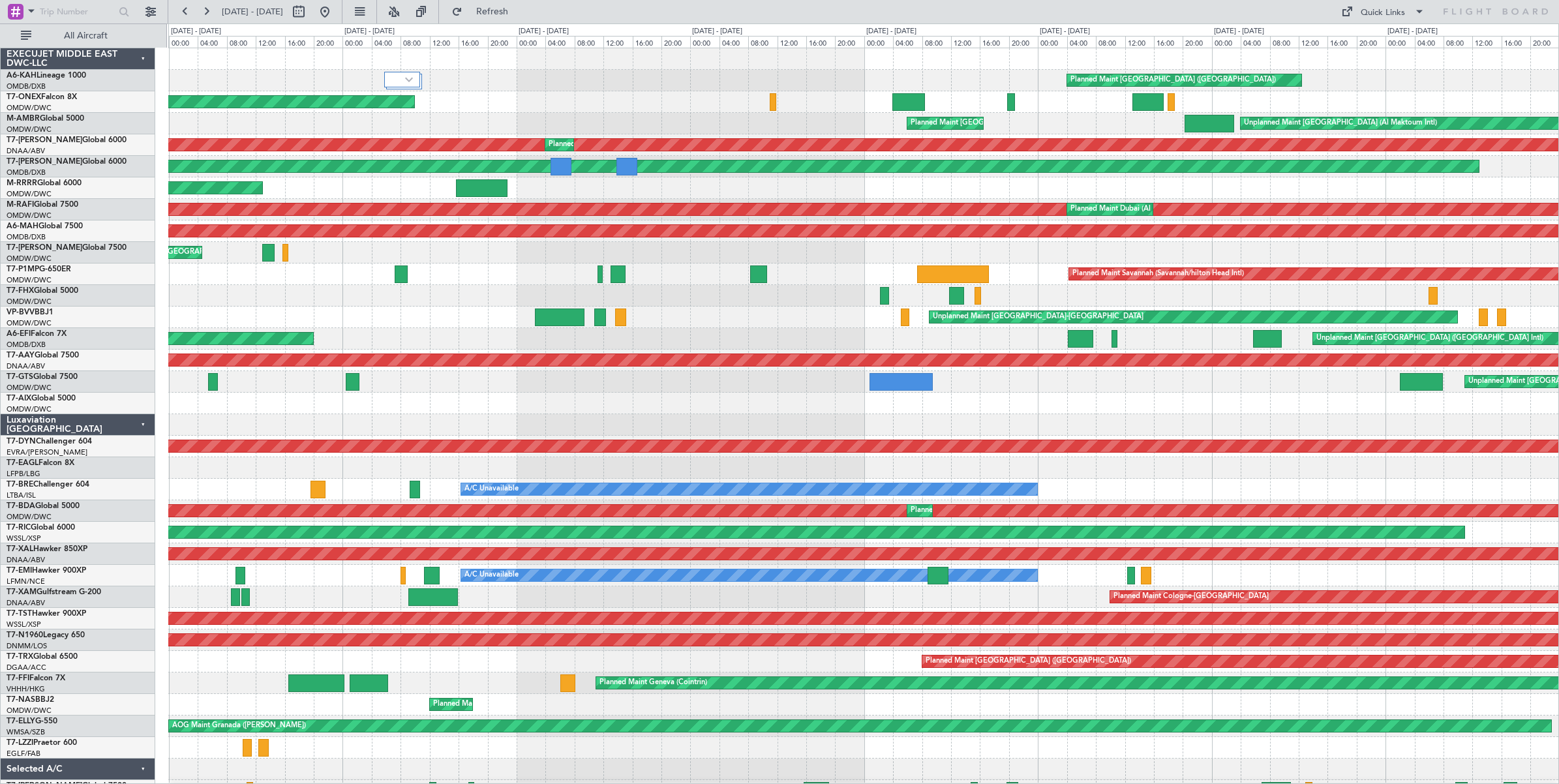
select select "8"
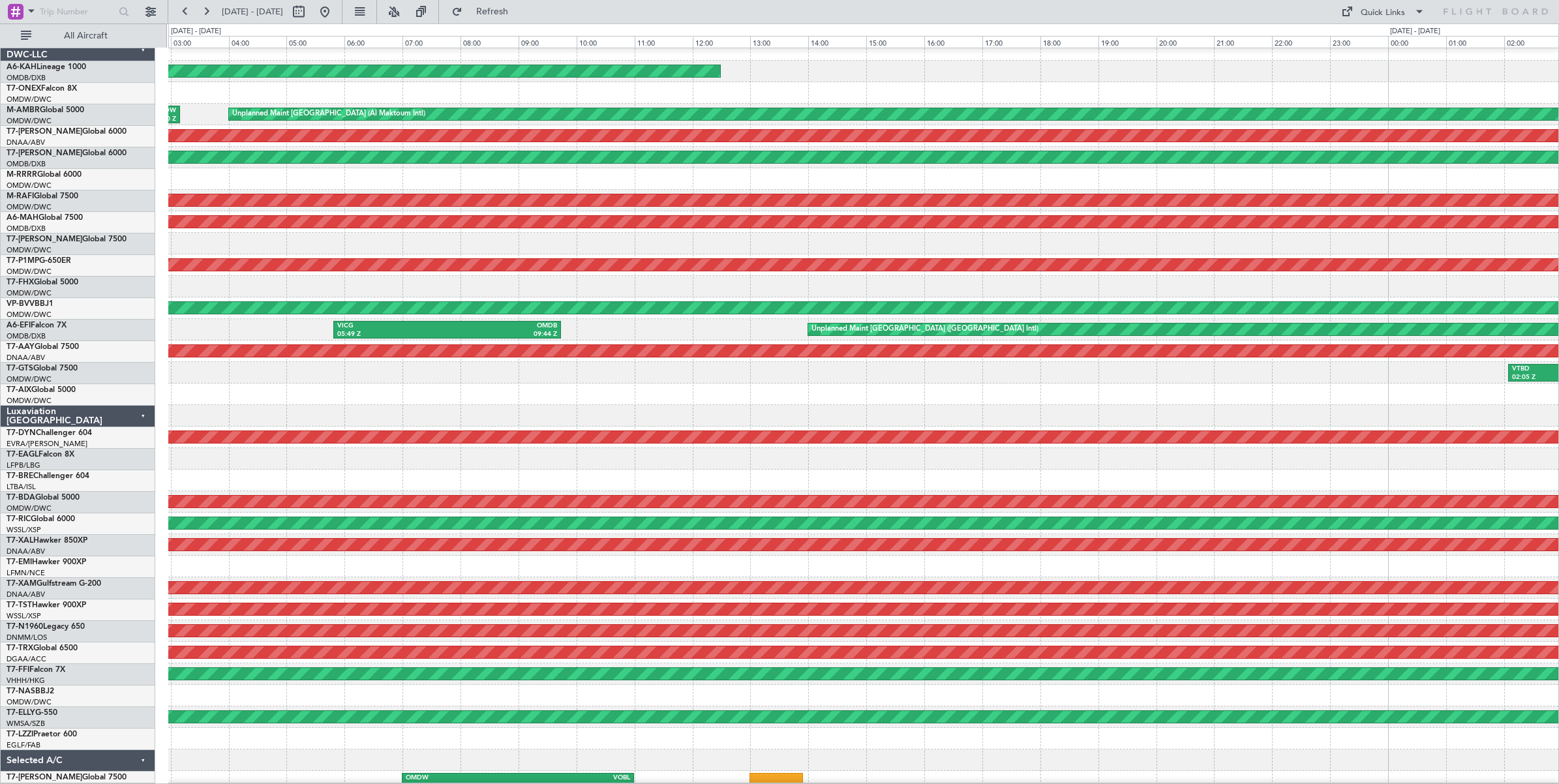
click at [1558, 406] on html "[DATE] - [DATE] Refresh Quick Links All Aircraft Planned Maint [GEOGRAPHIC_DATA…" at bounding box center [780, 392] width 1559 height 784
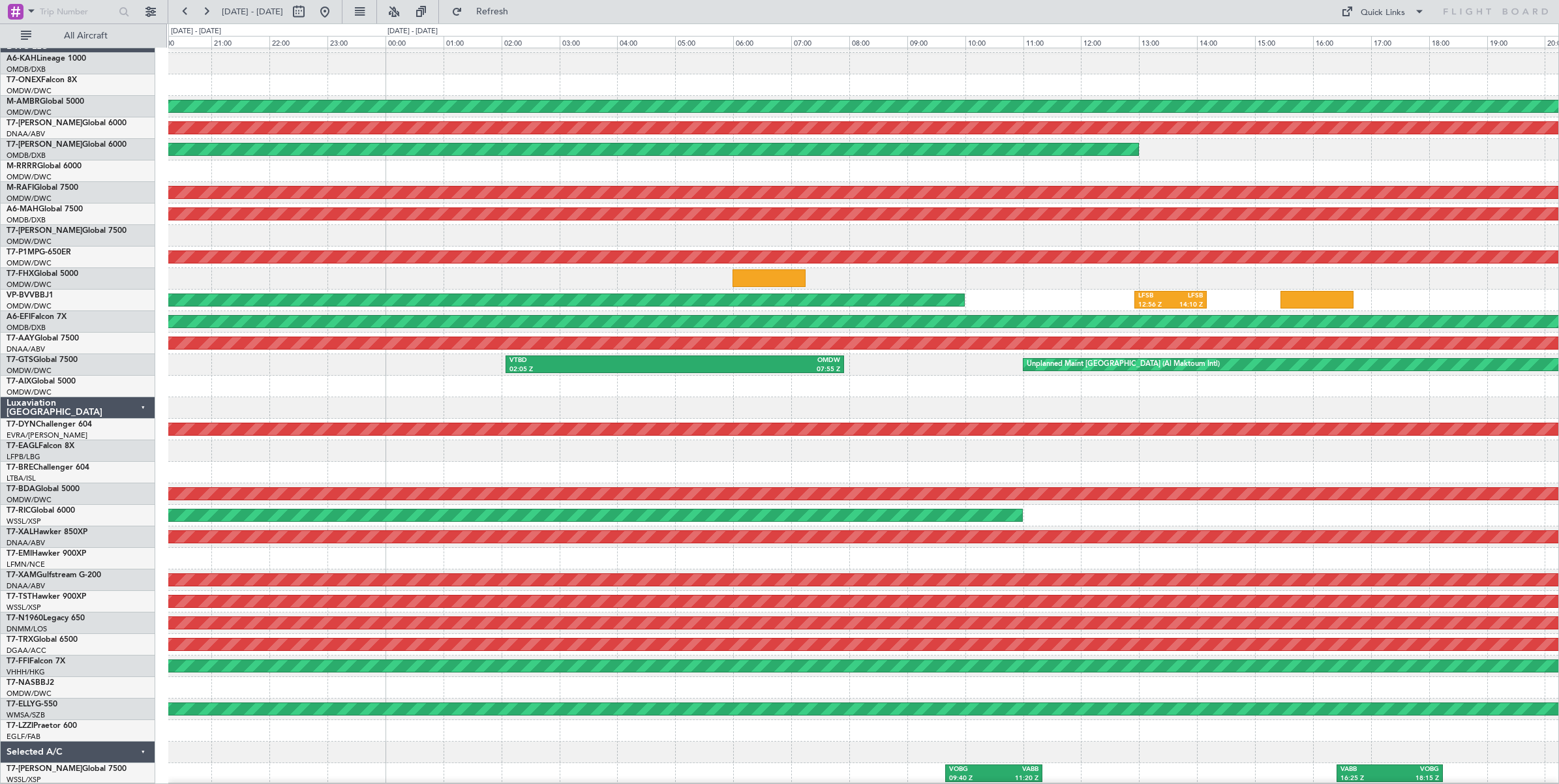
click at [150, 382] on div "Unplanned Maint [GEOGRAPHIC_DATA] (Al Maktoum Intl) Unplanned Maint [GEOGRAPHIC…" at bounding box center [780, 404] width 1559 height 760
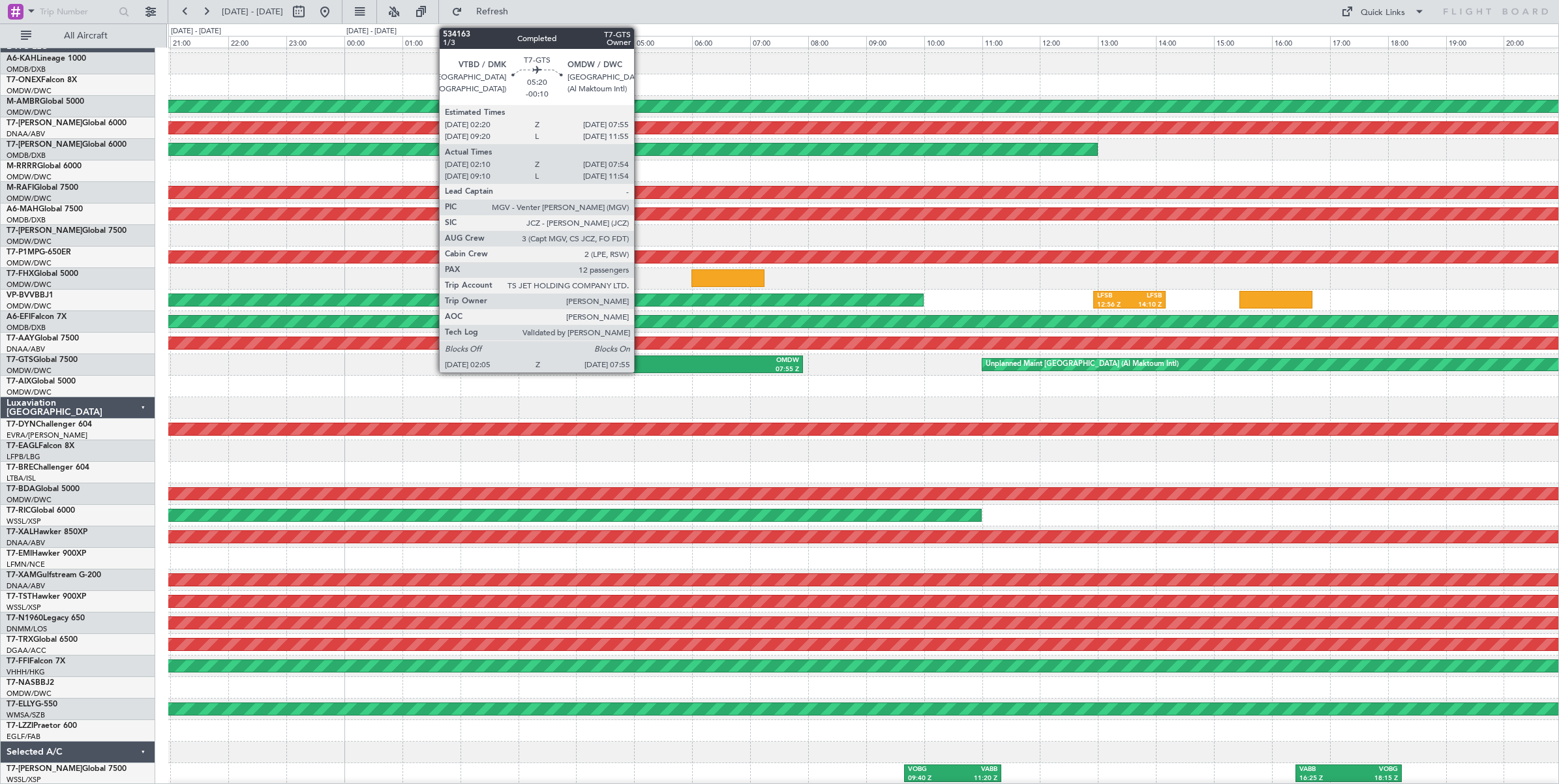
click at [640, 363] on div "OMDW" at bounding box center [716, 361] width 165 height 10
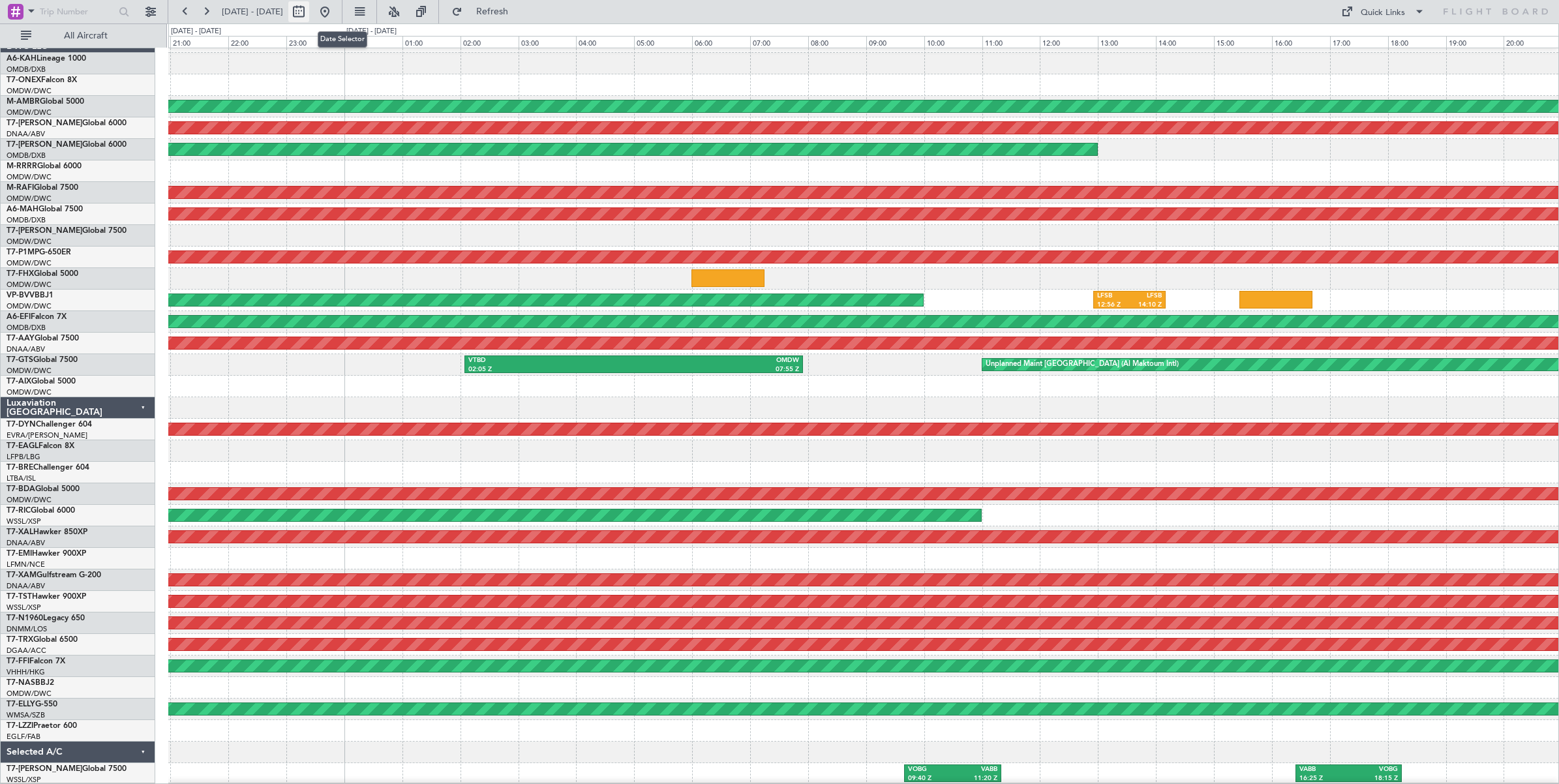
click at [309, 14] on button at bounding box center [298, 11] width 21 height 21
select select "8"
select select "2025"
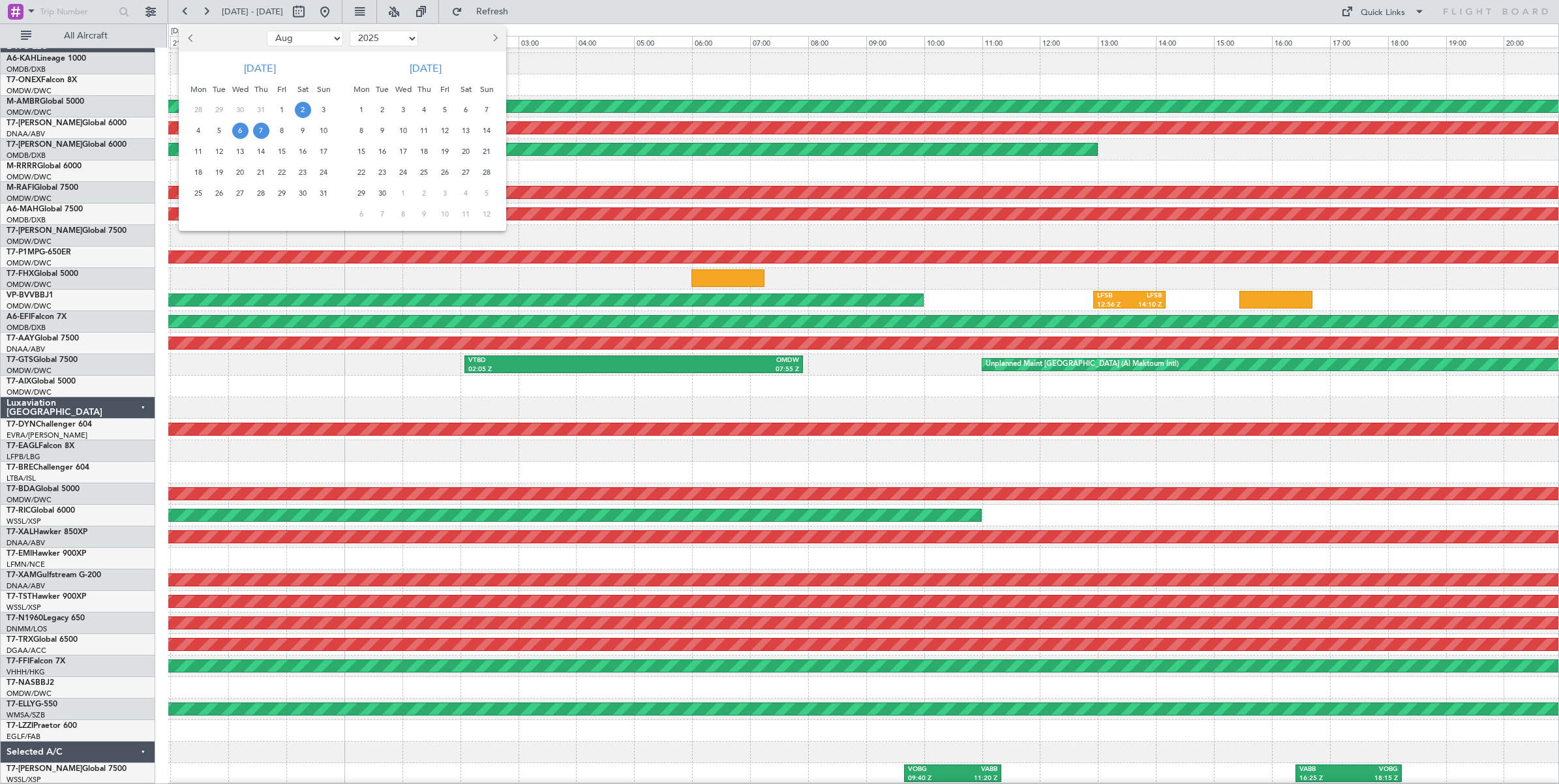
click at [301, 111] on span "2" at bounding box center [302, 110] width 16 height 16
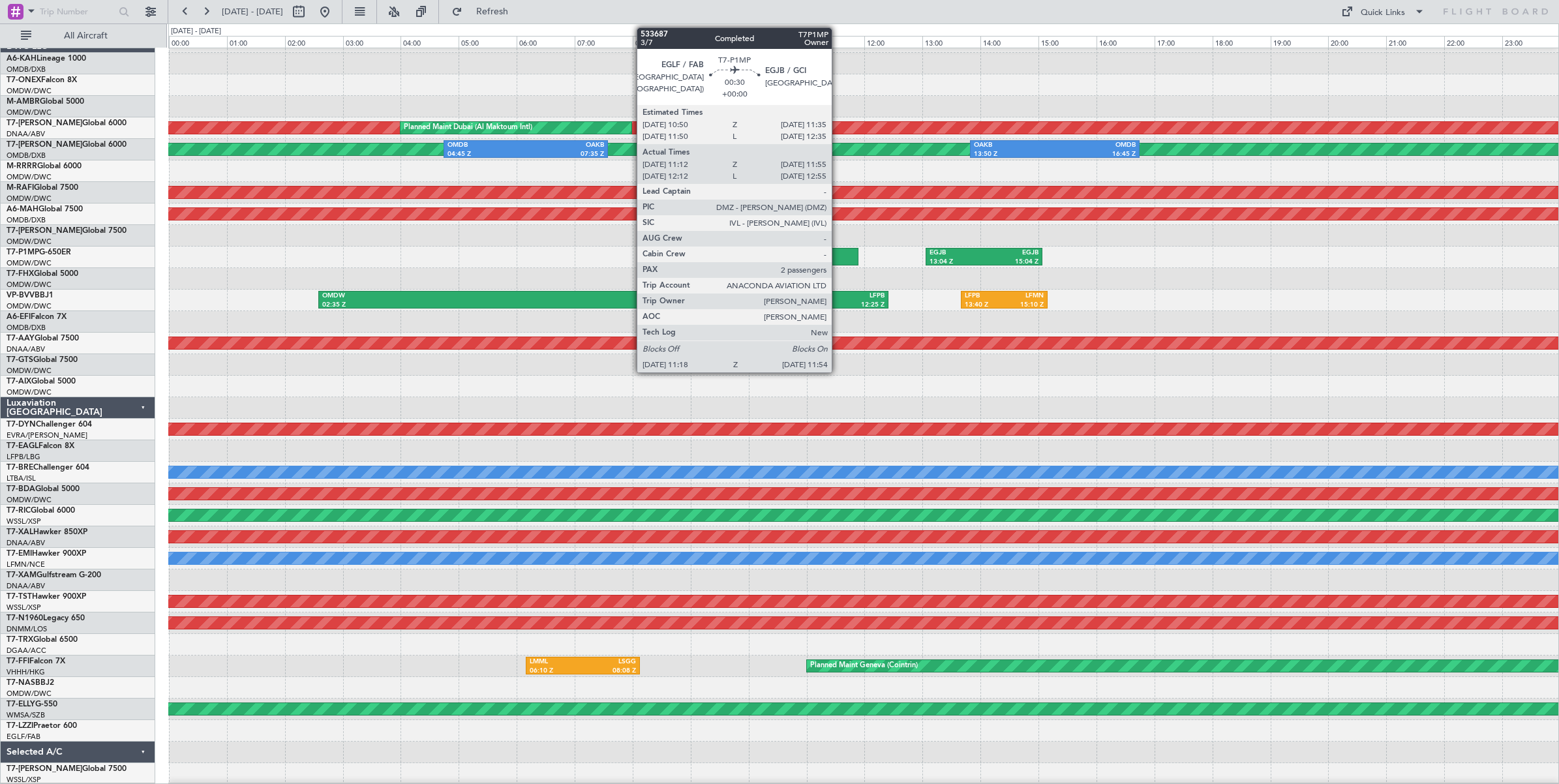
click at [838, 256] on div at bounding box center [840, 256] width 35 height 17
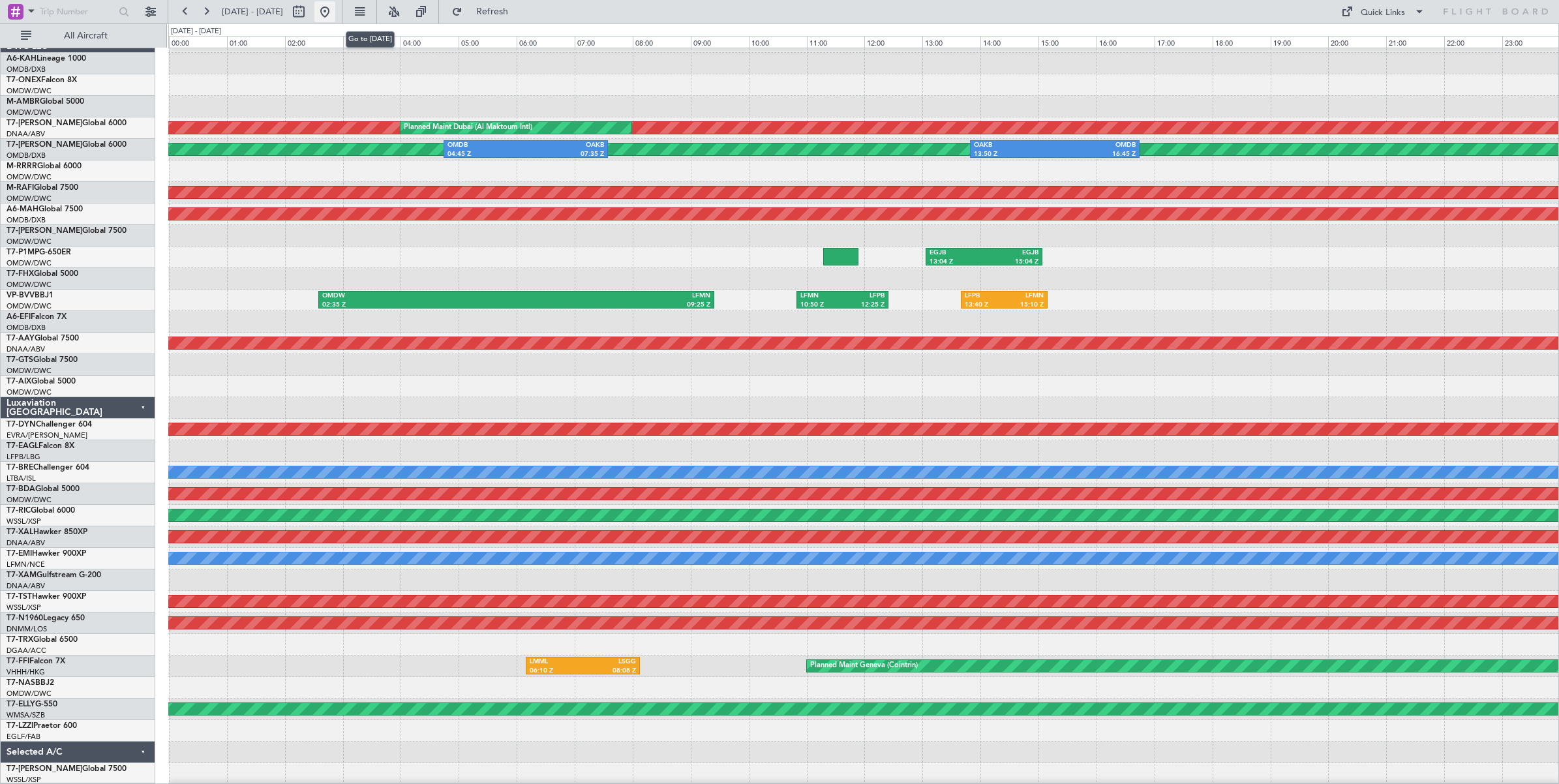
click at [335, 13] on button at bounding box center [325, 11] width 21 height 21
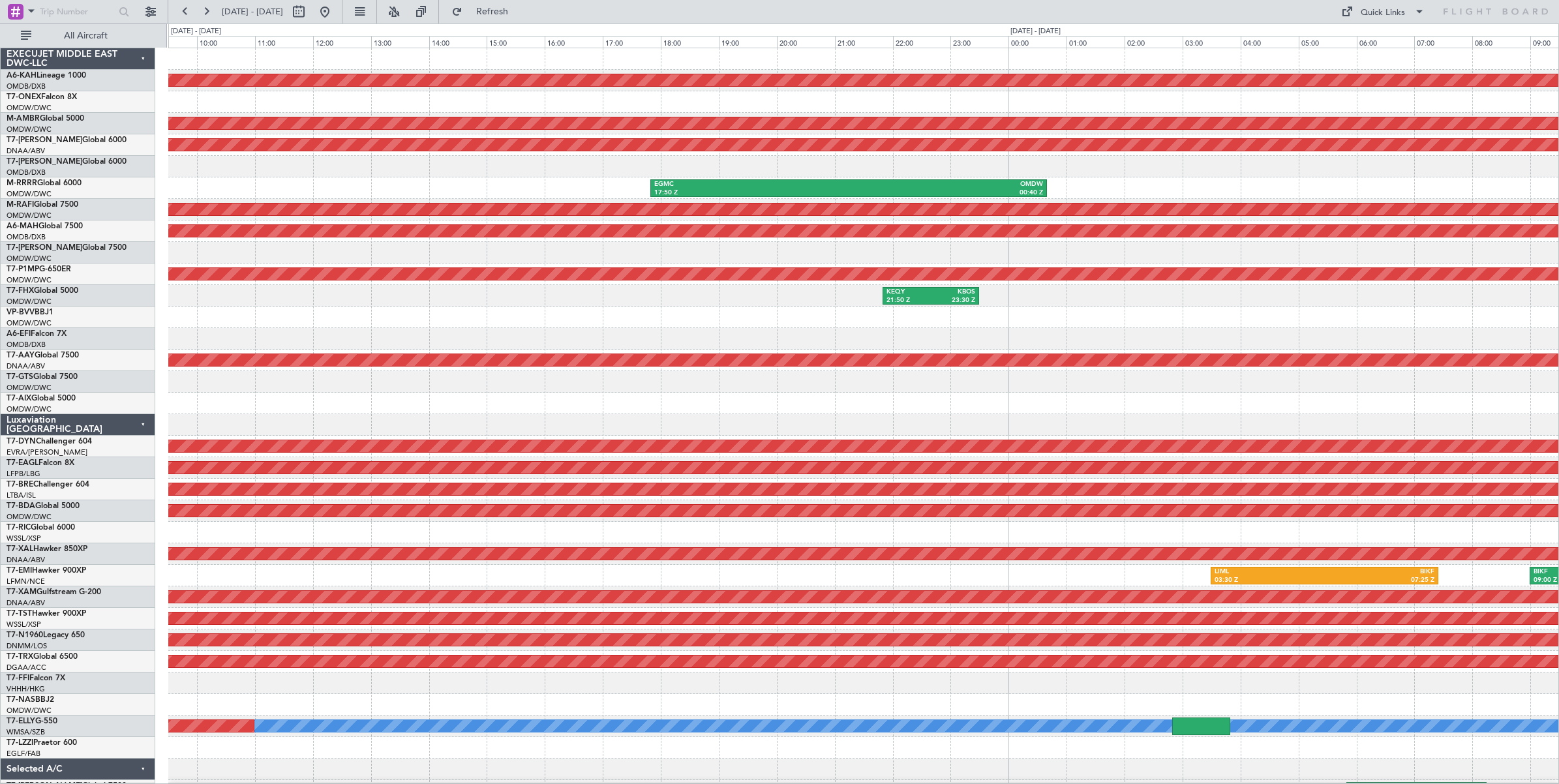
scroll to position [9, 0]
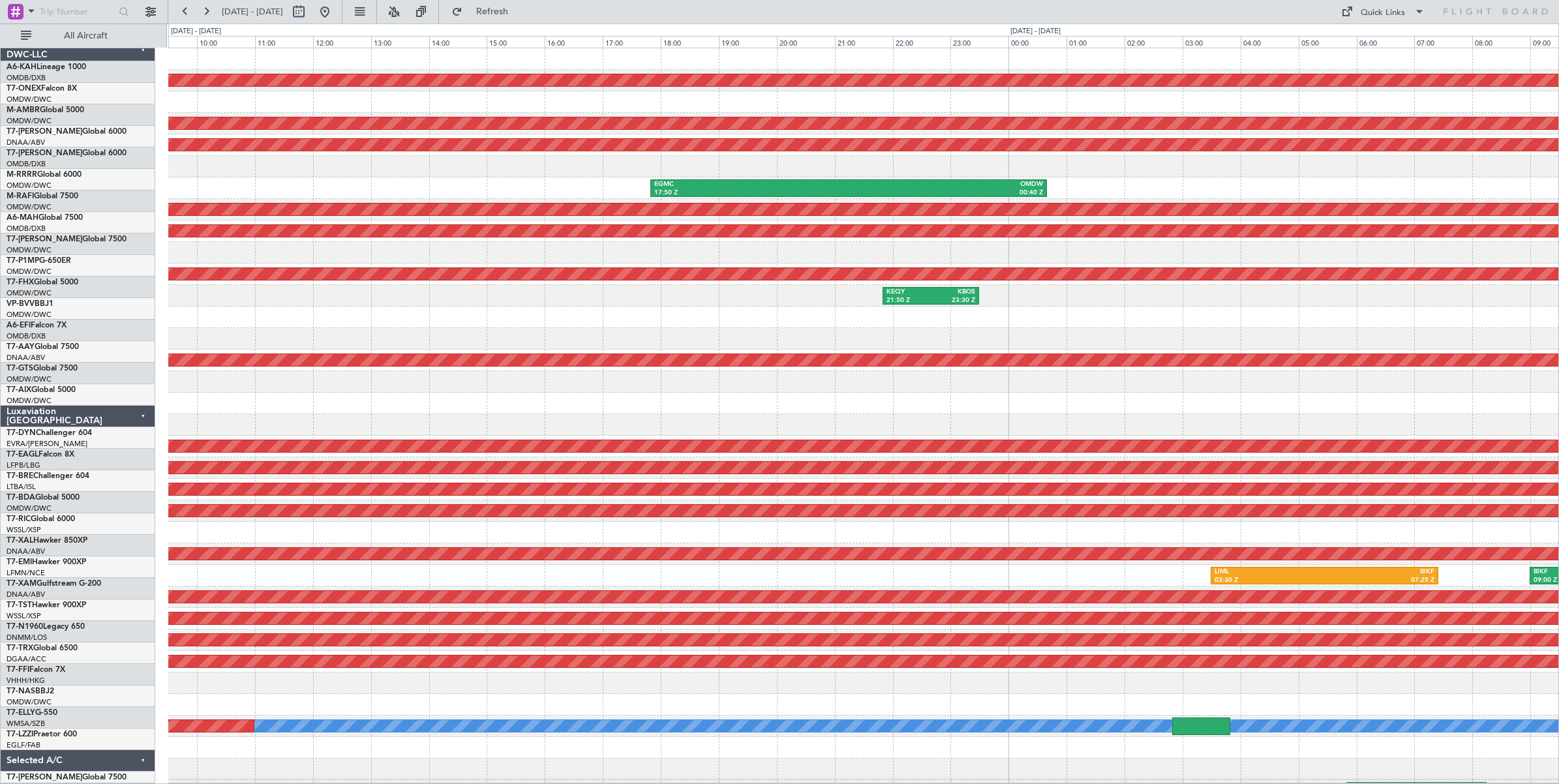
click at [202, 243] on div at bounding box center [863, 252] width 1389 height 22
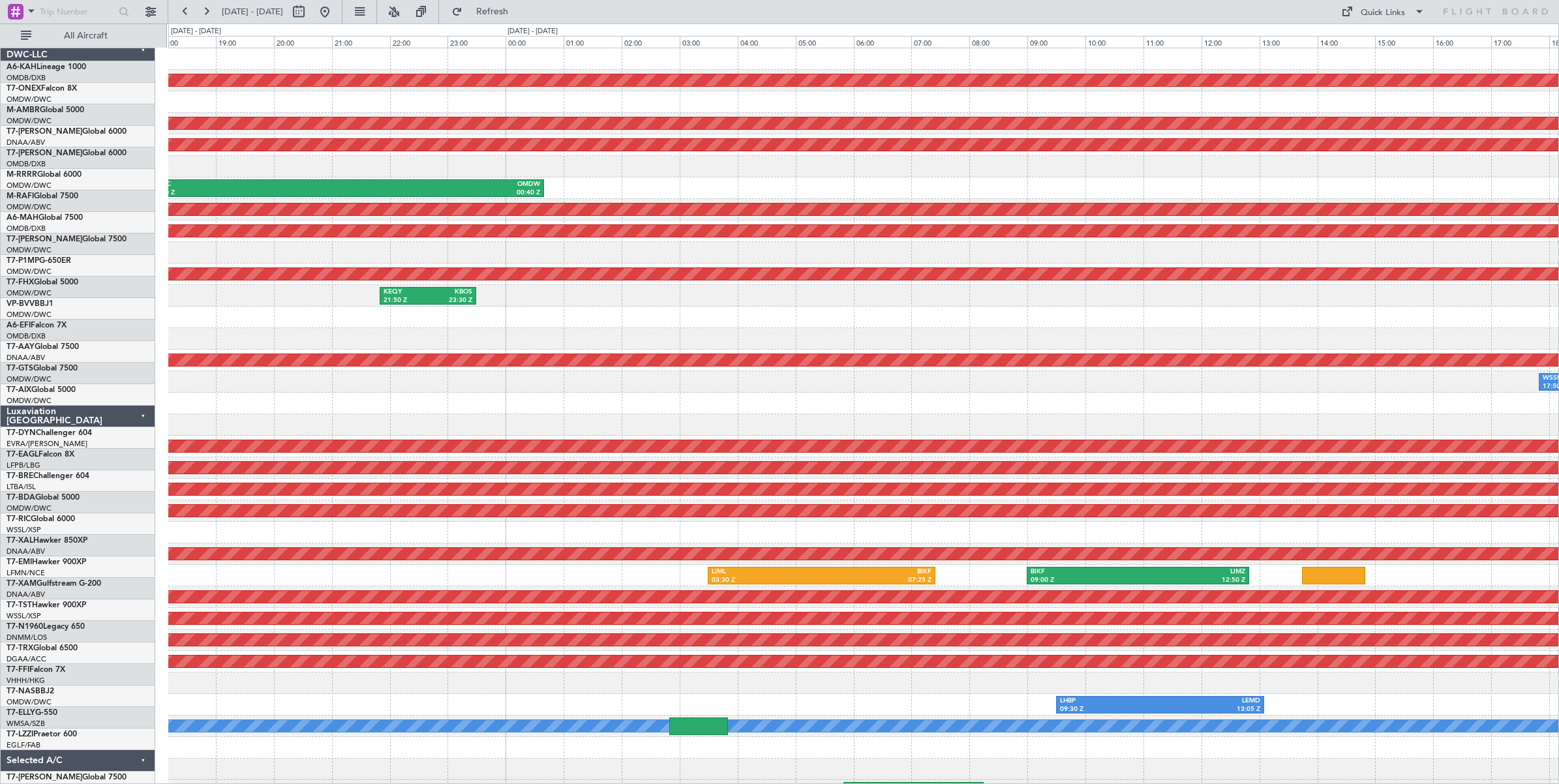
scroll to position [0, 0]
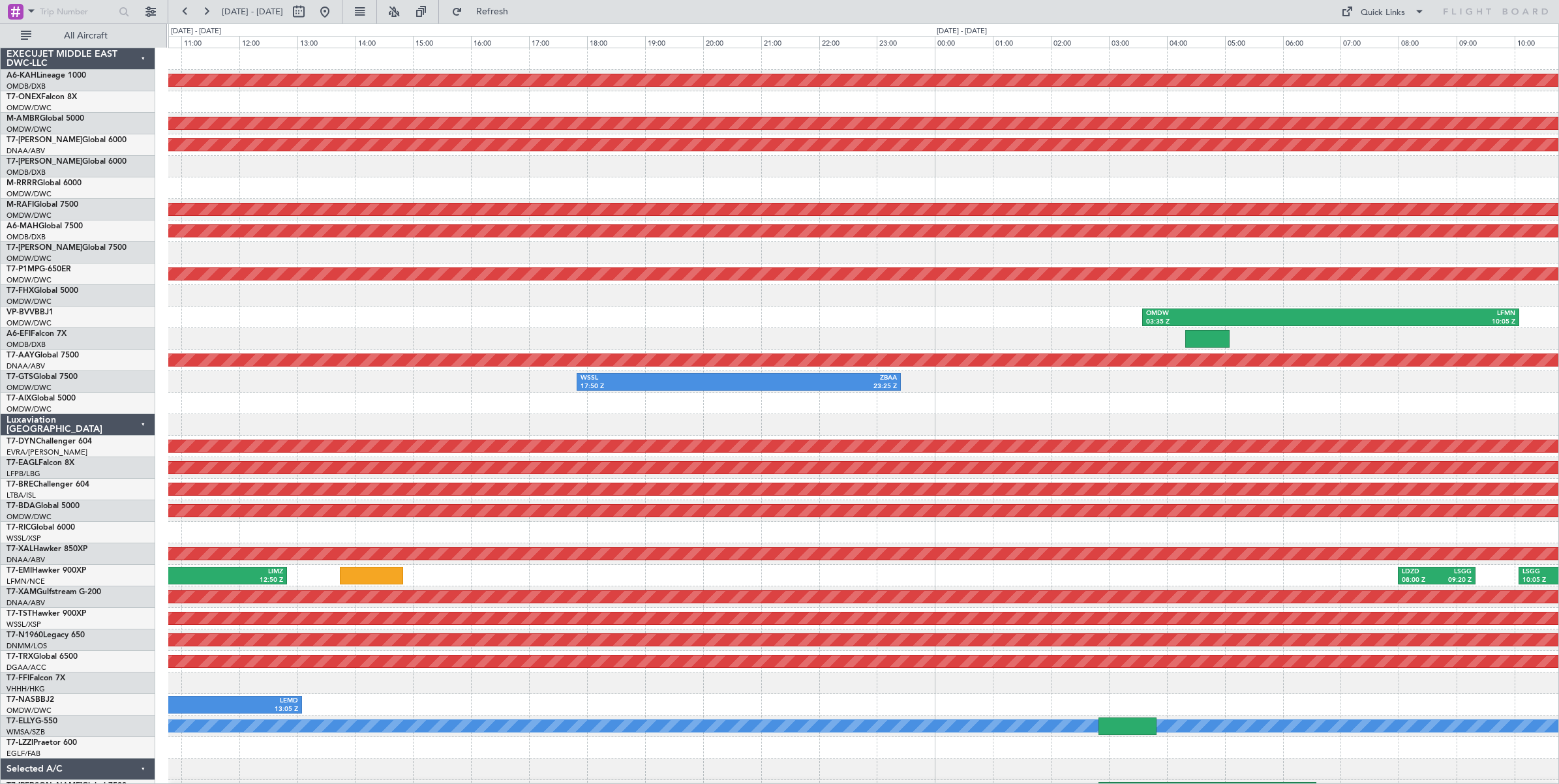
click at [277, 258] on div at bounding box center [863, 252] width 1389 height 22
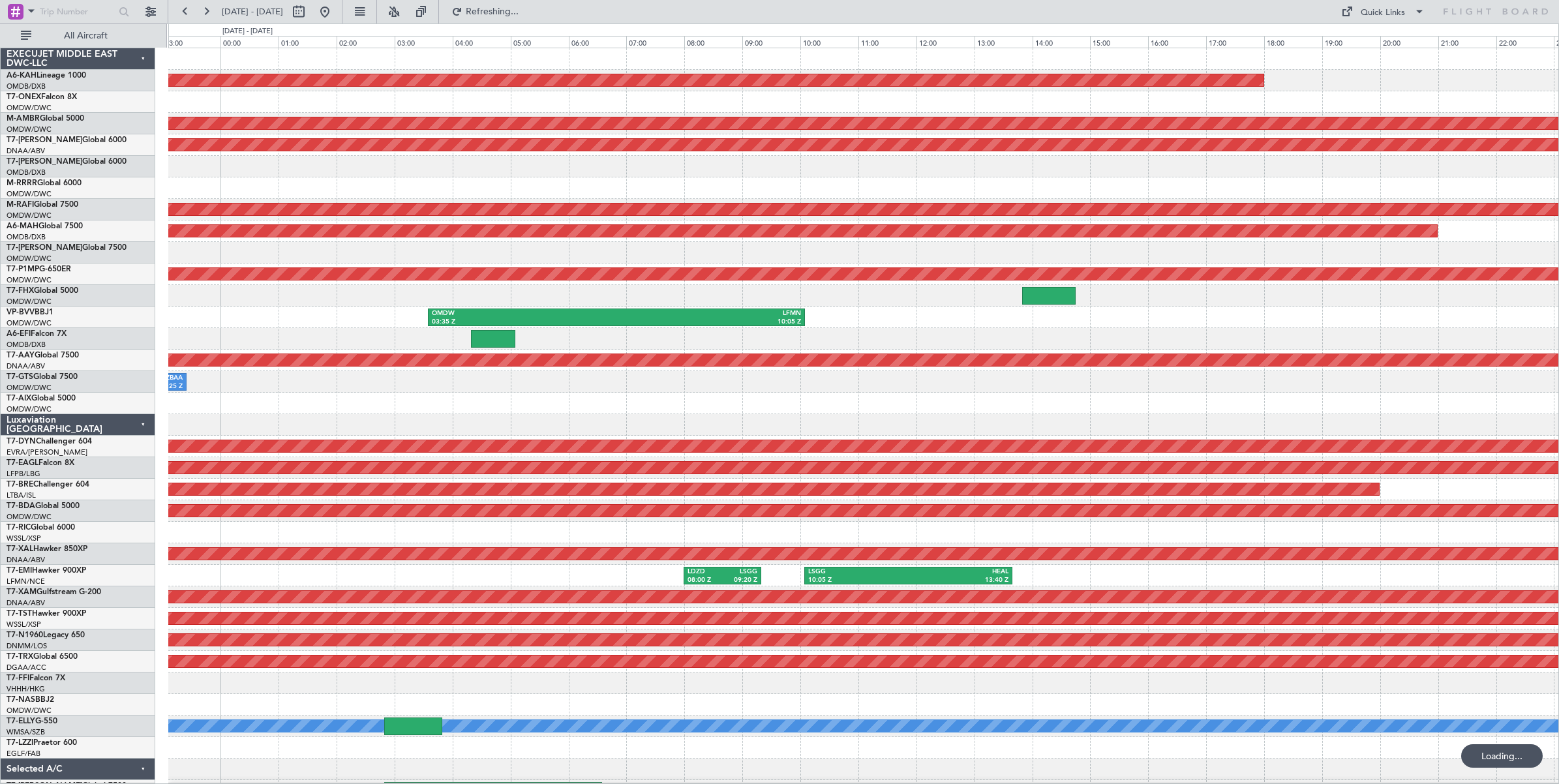
scroll to position [1, 0]
click at [350, 250] on div at bounding box center [863, 252] width 1389 height 22
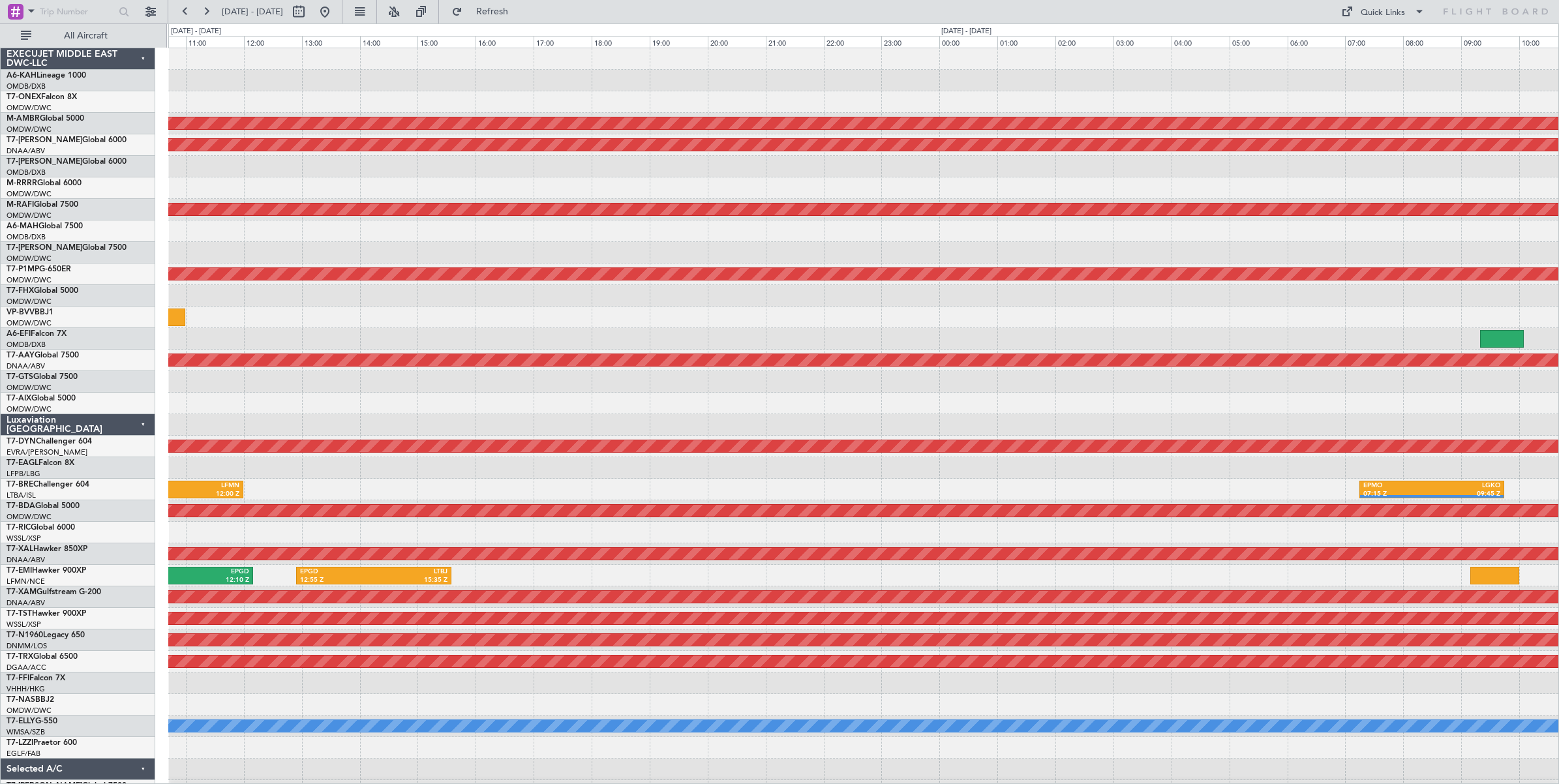
scroll to position [10, 0]
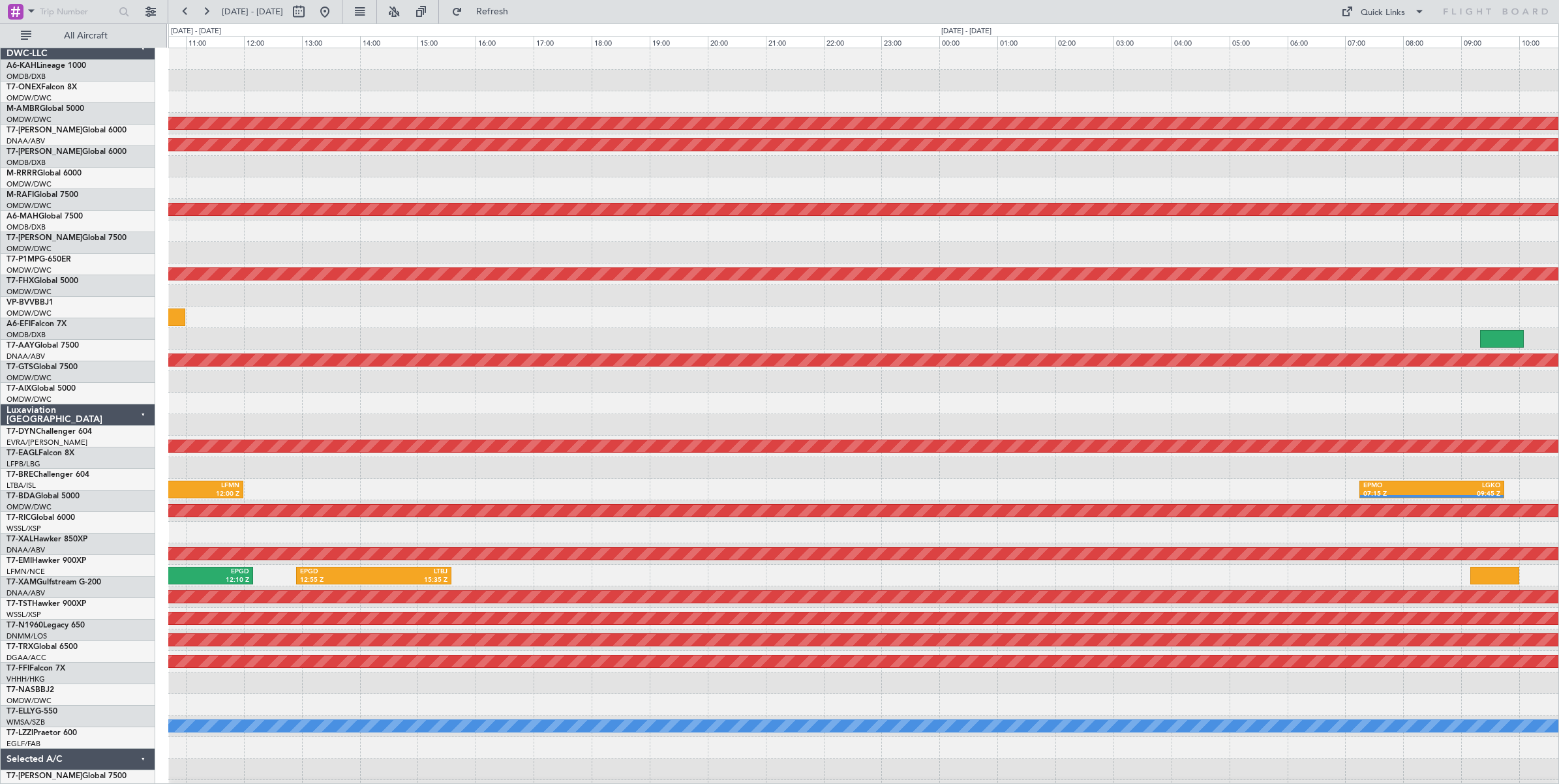
click at [298, 226] on div at bounding box center [863, 231] width 1389 height 22
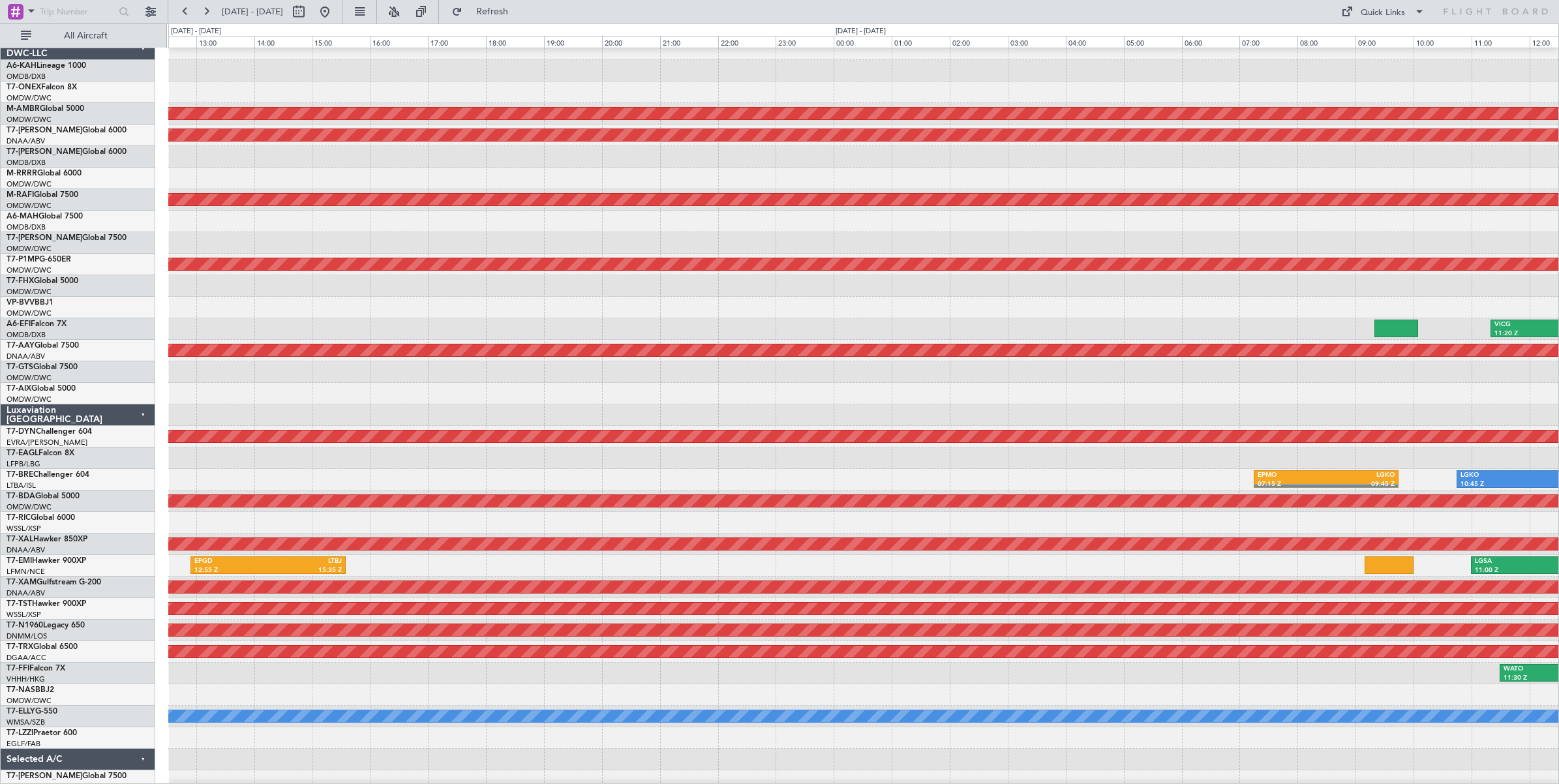
scroll to position [0, 0]
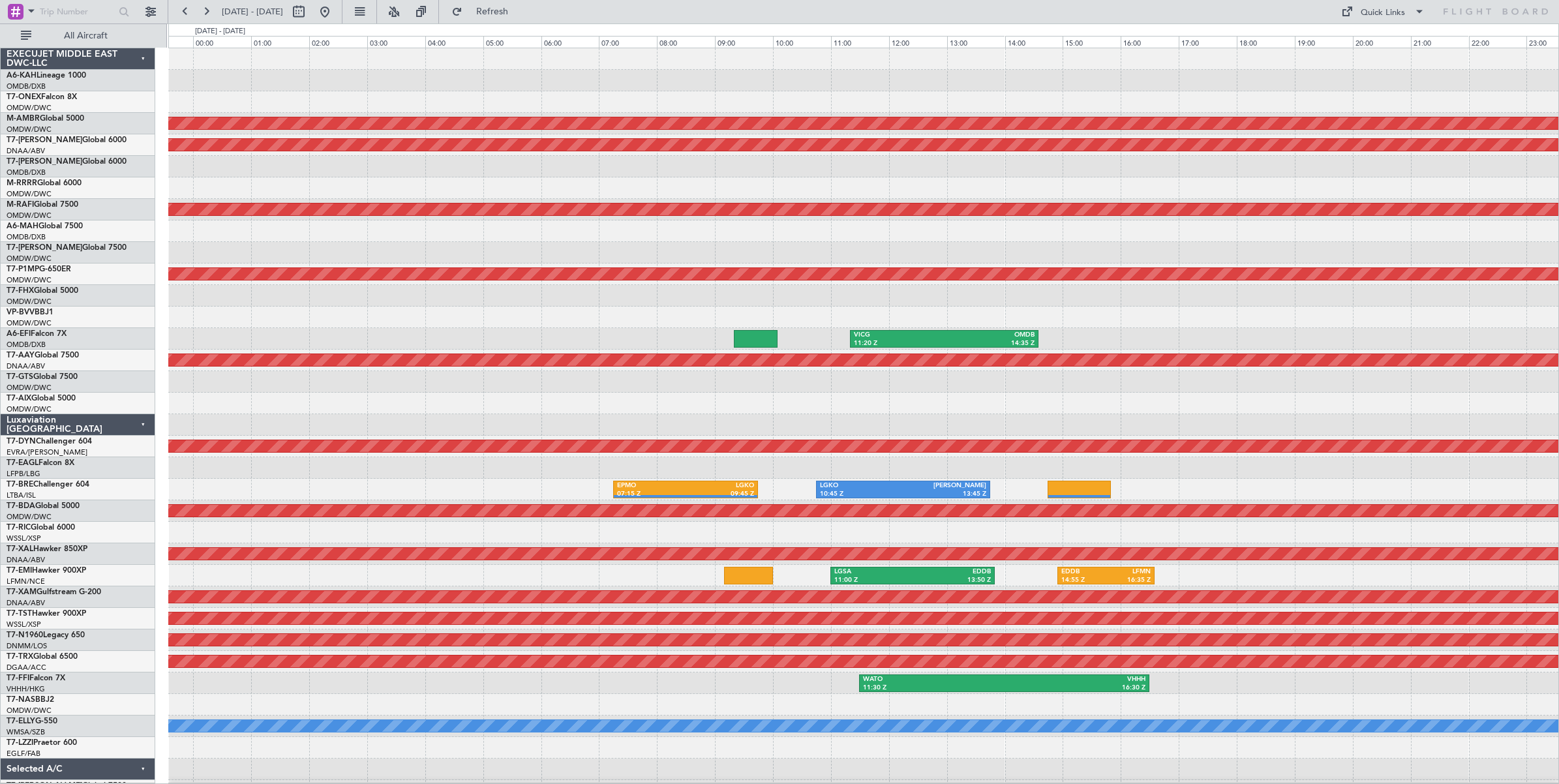
click at [207, 245] on div at bounding box center [863, 252] width 1389 height 22
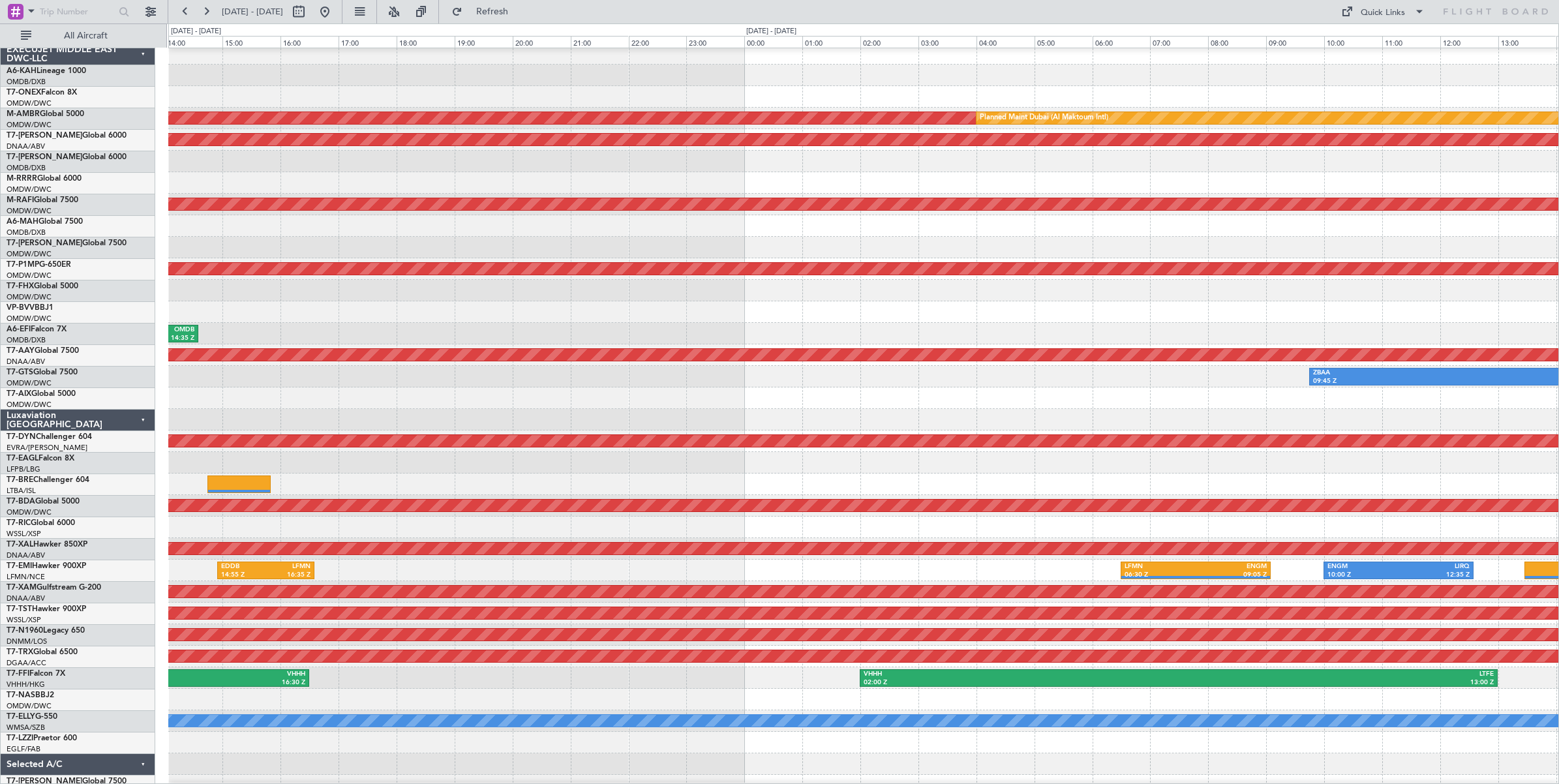
click at [202, 236] on div at bounding box center [863, 247] width 1389 height 22
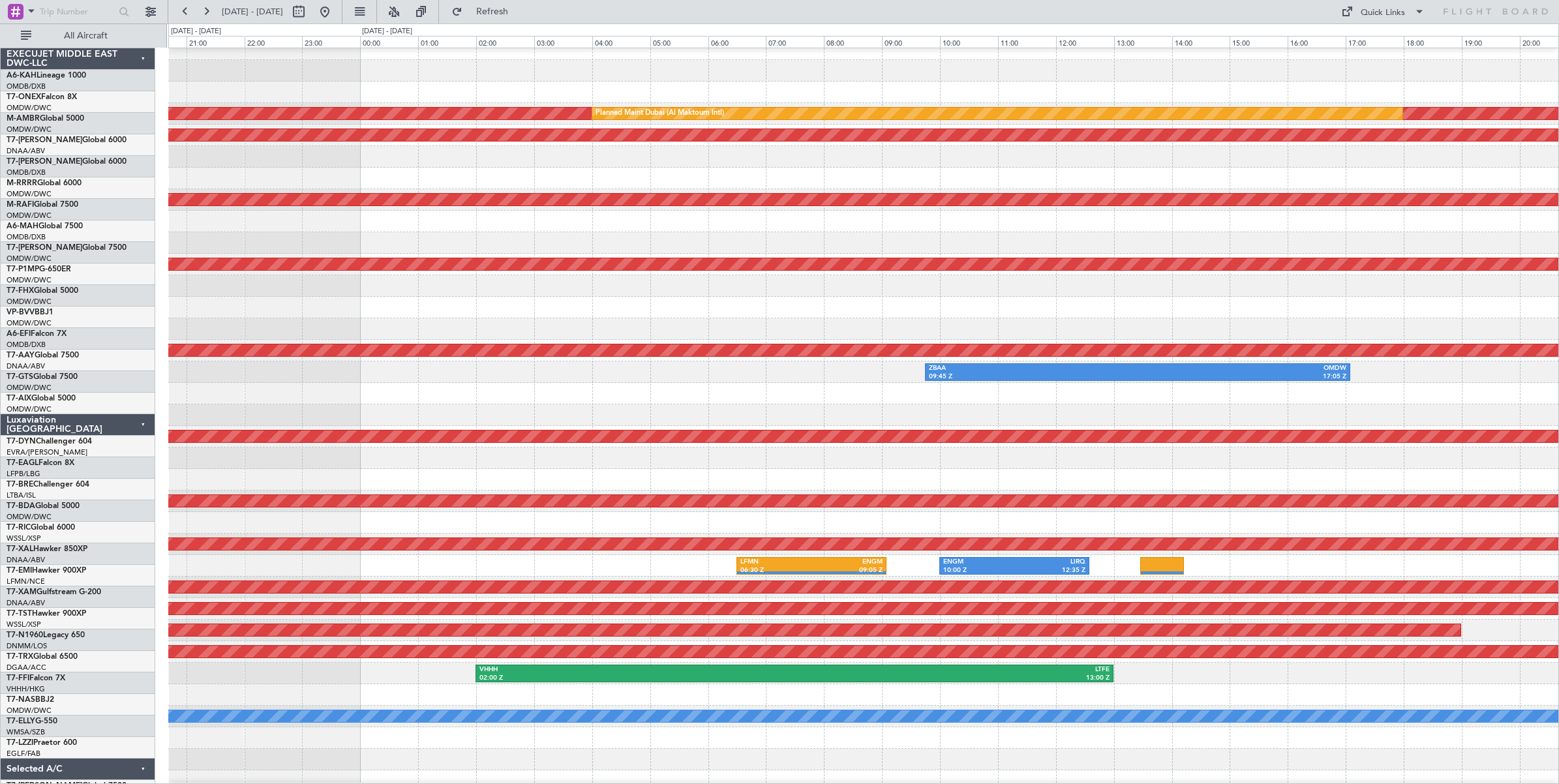
click at [241, 245] on div at bounding box center [863, 243] width 1389 height 22
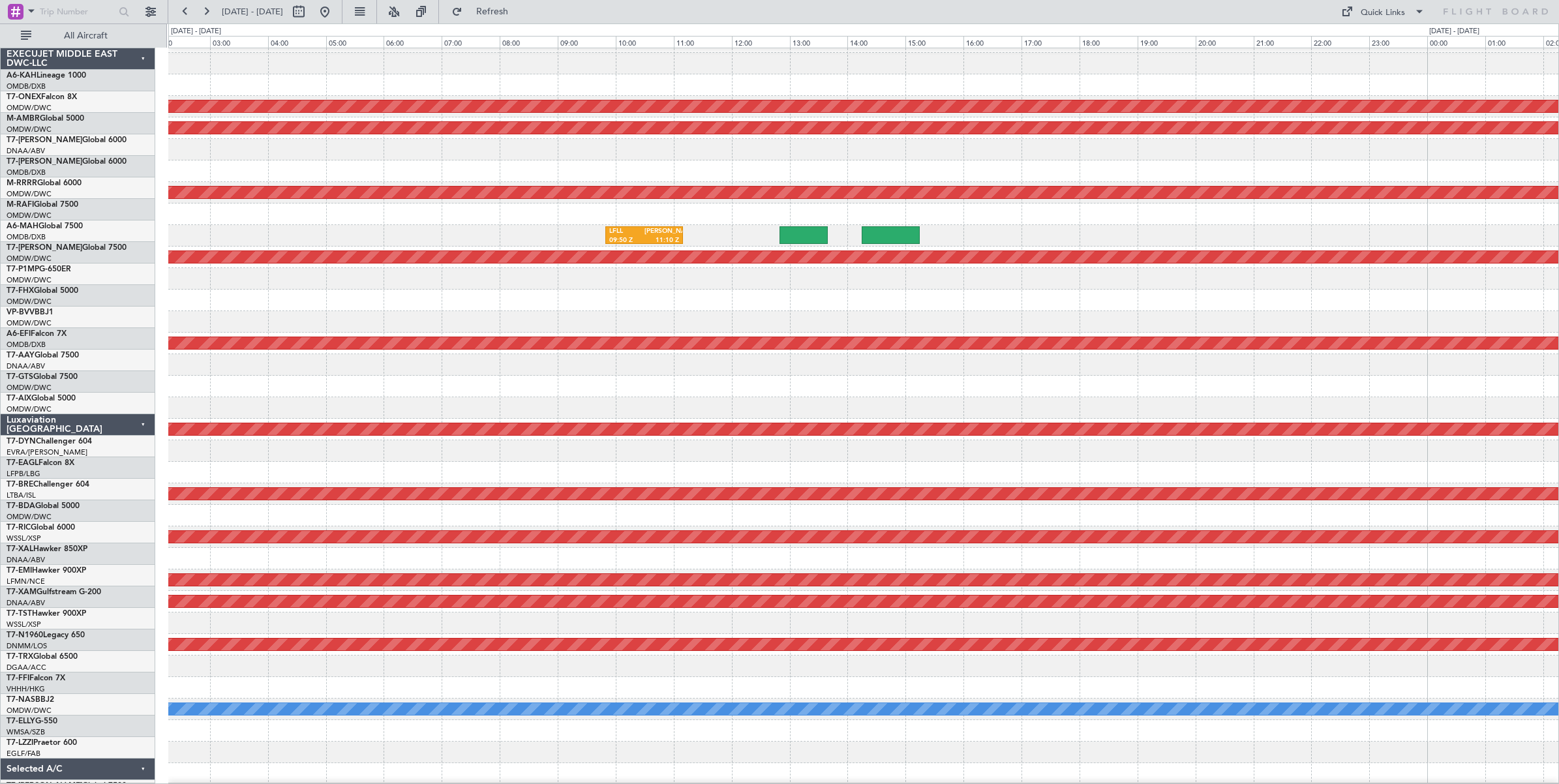
scroll to position [17, 0]
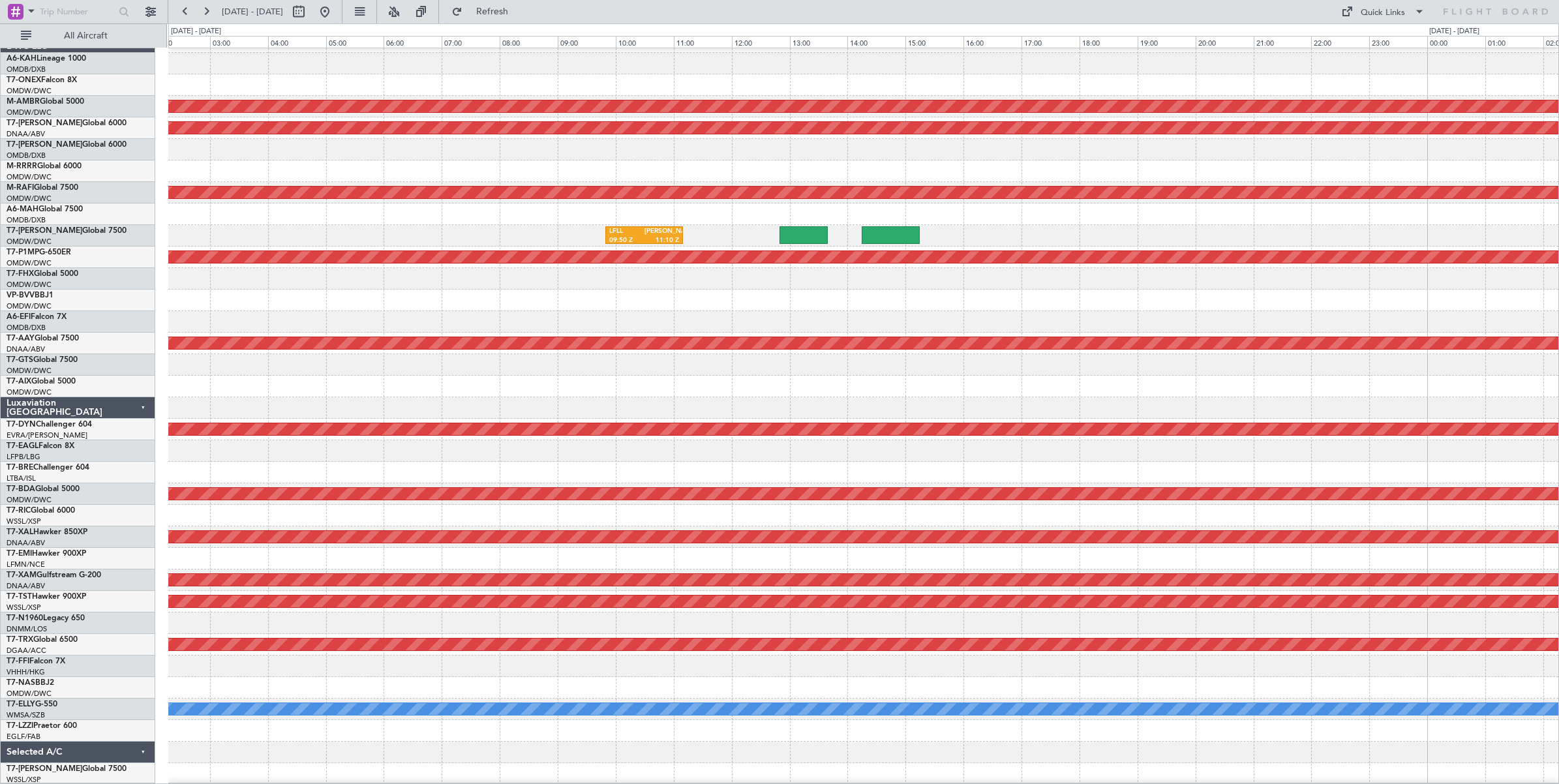
click at [77, 197] on div "Planned Maint Dubai (Al Maktoum Intl) Unplanned Maint [GEOGRAPHIC_DATA] (Al Mak…" at bounding box center [780, 404] width 1559 height 760
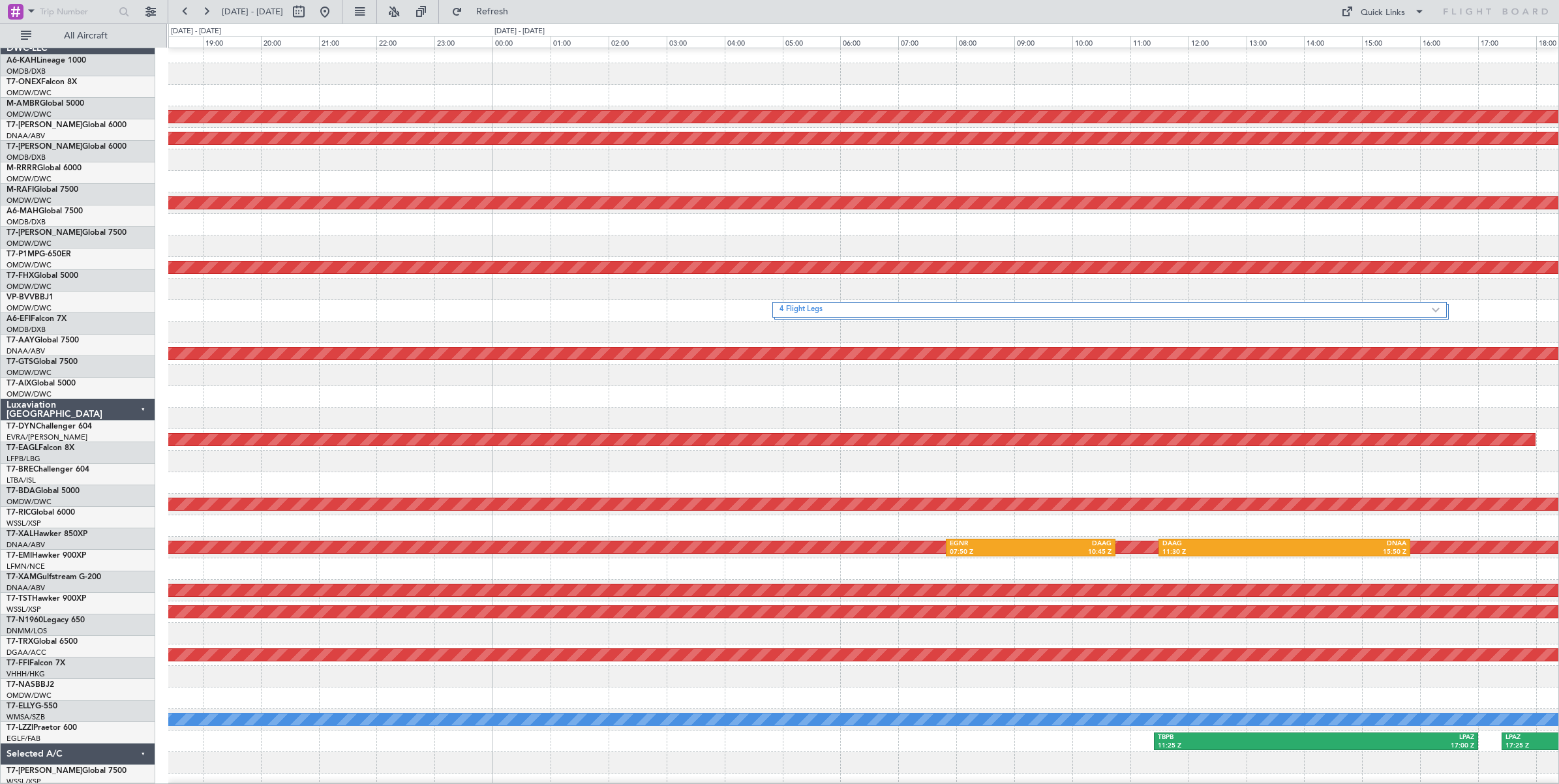
click at [320, 222] on div "Planned Maint Dubai (Al Maktoum Intl) Unplanned Maint [GEOGRAPHIC_DATA] (Al Mak…" at bounding box center [863, 418] width 1389 height 753
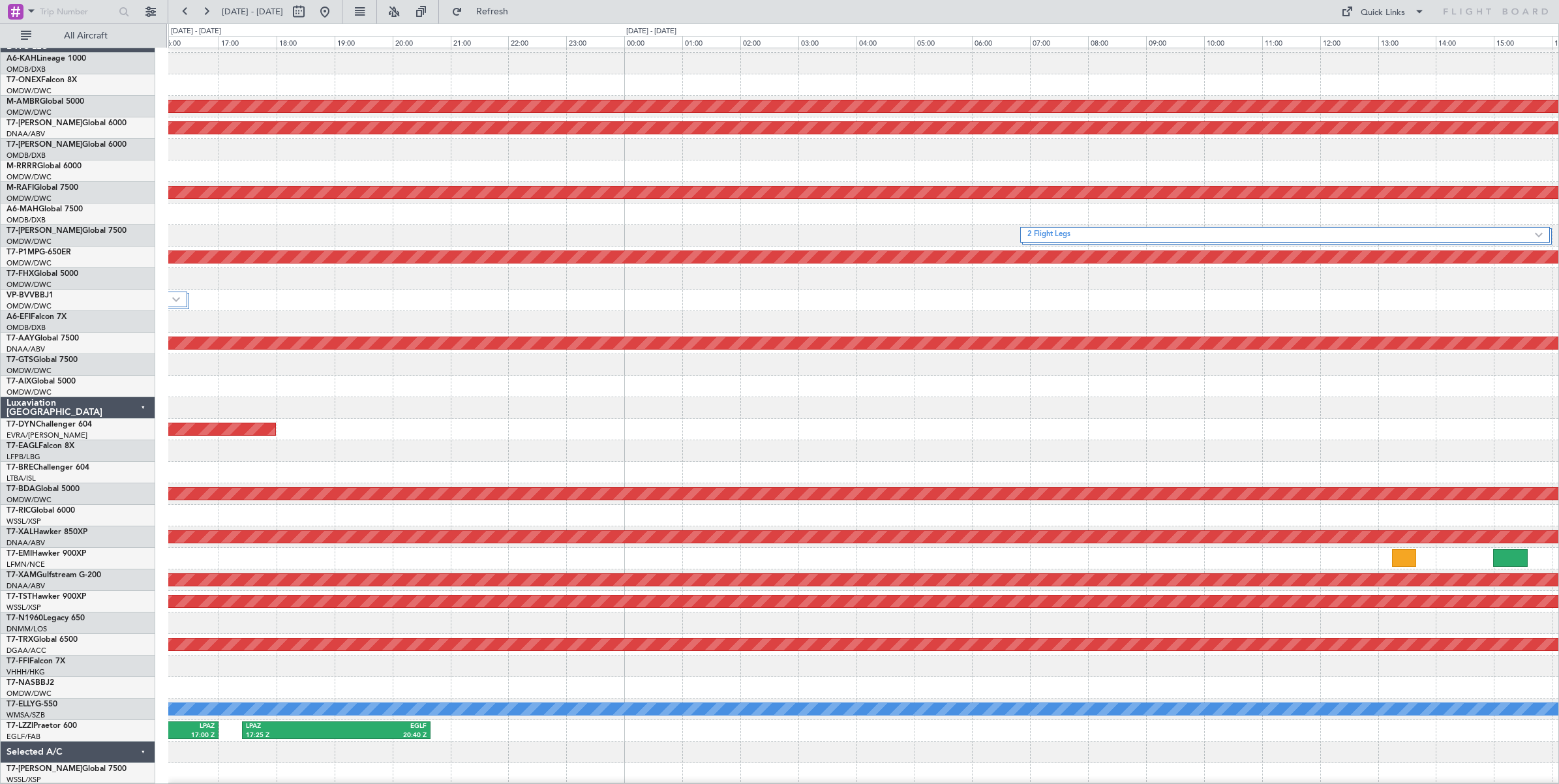
click at [292, 226] on div "2 Flight Legs" at bounding box center [863, 235] width 1389 height 22
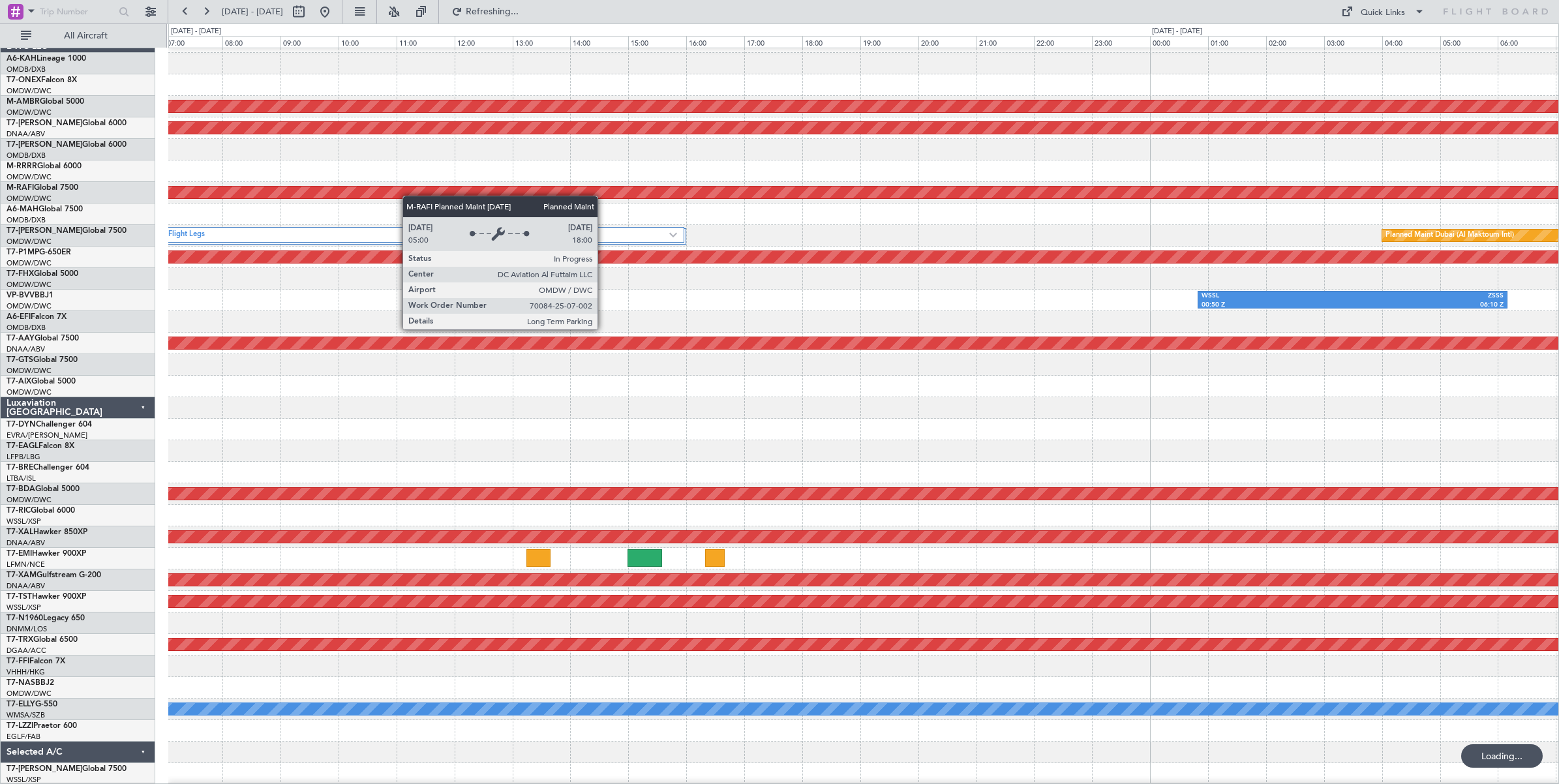
click at [406, 196] on div "Planned Maint Dubai (Al Maktoum Intl) Unplanned Maint [GEOGRAPHIC_DATA] (Al Mak…" at bounding box center [863, 408] width 1389 height 753
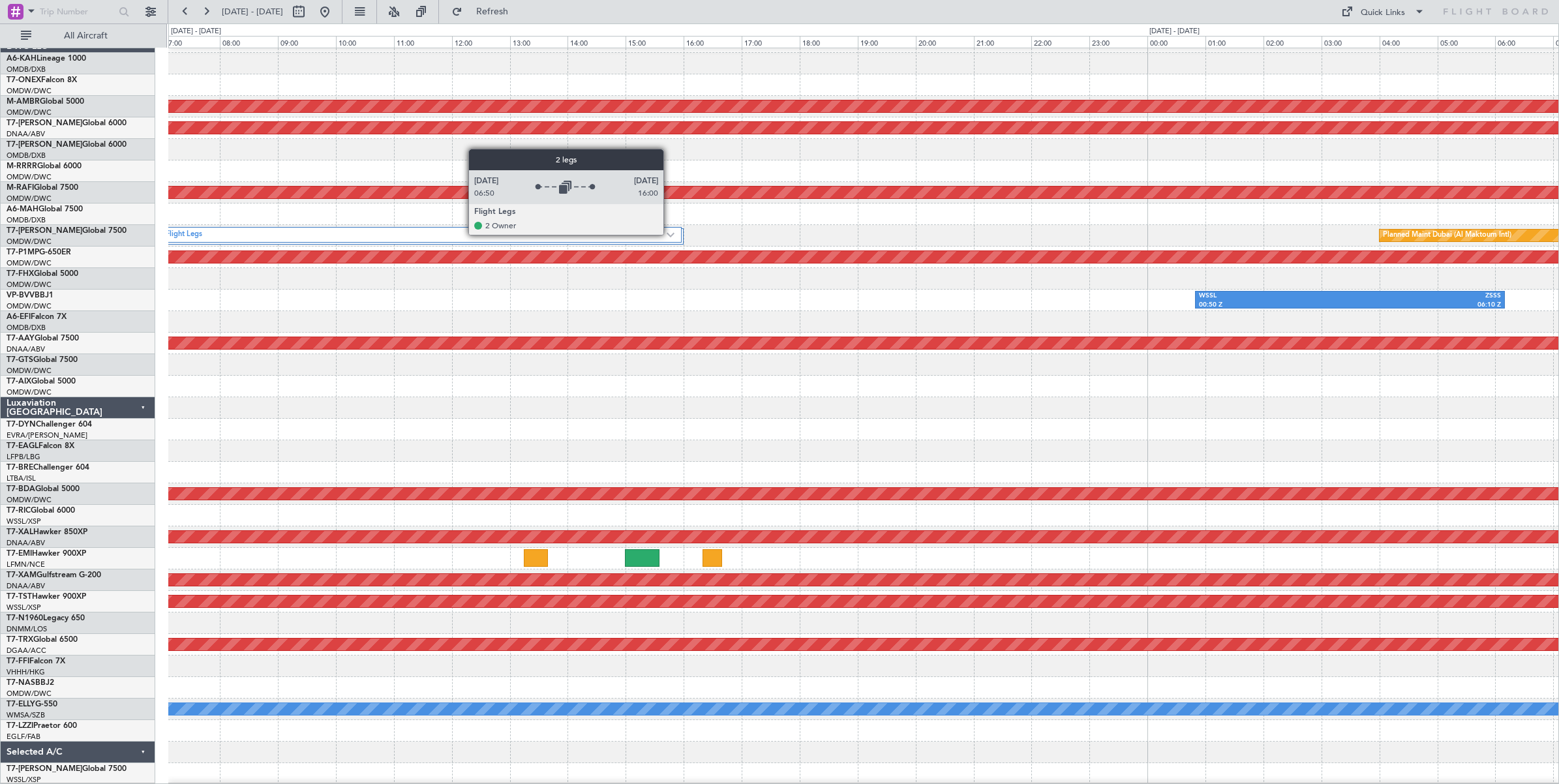
click at [670, 234] on img at bounding box center [670, 234] width 8 height 5
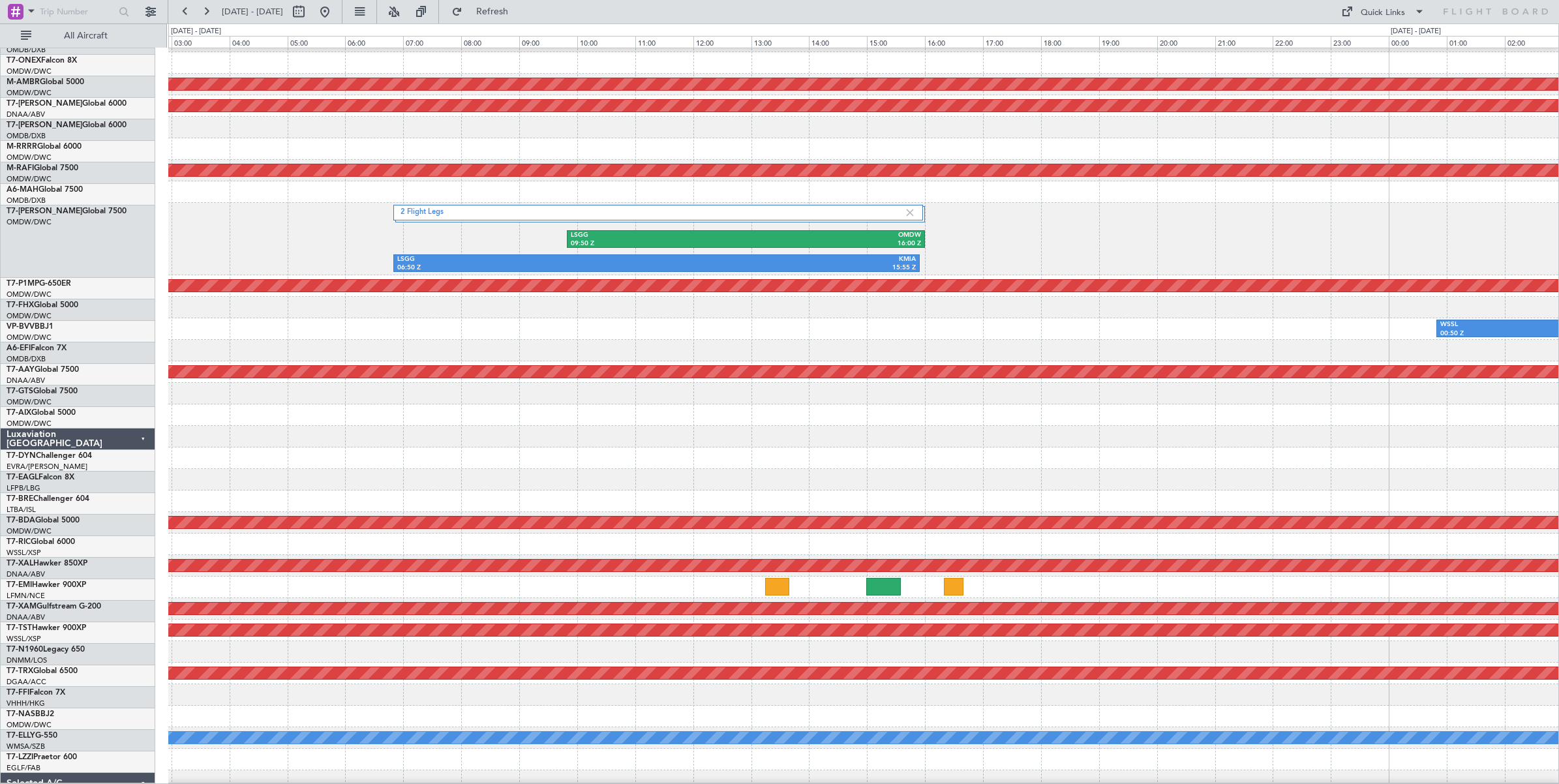
scroll to position [39, 0]
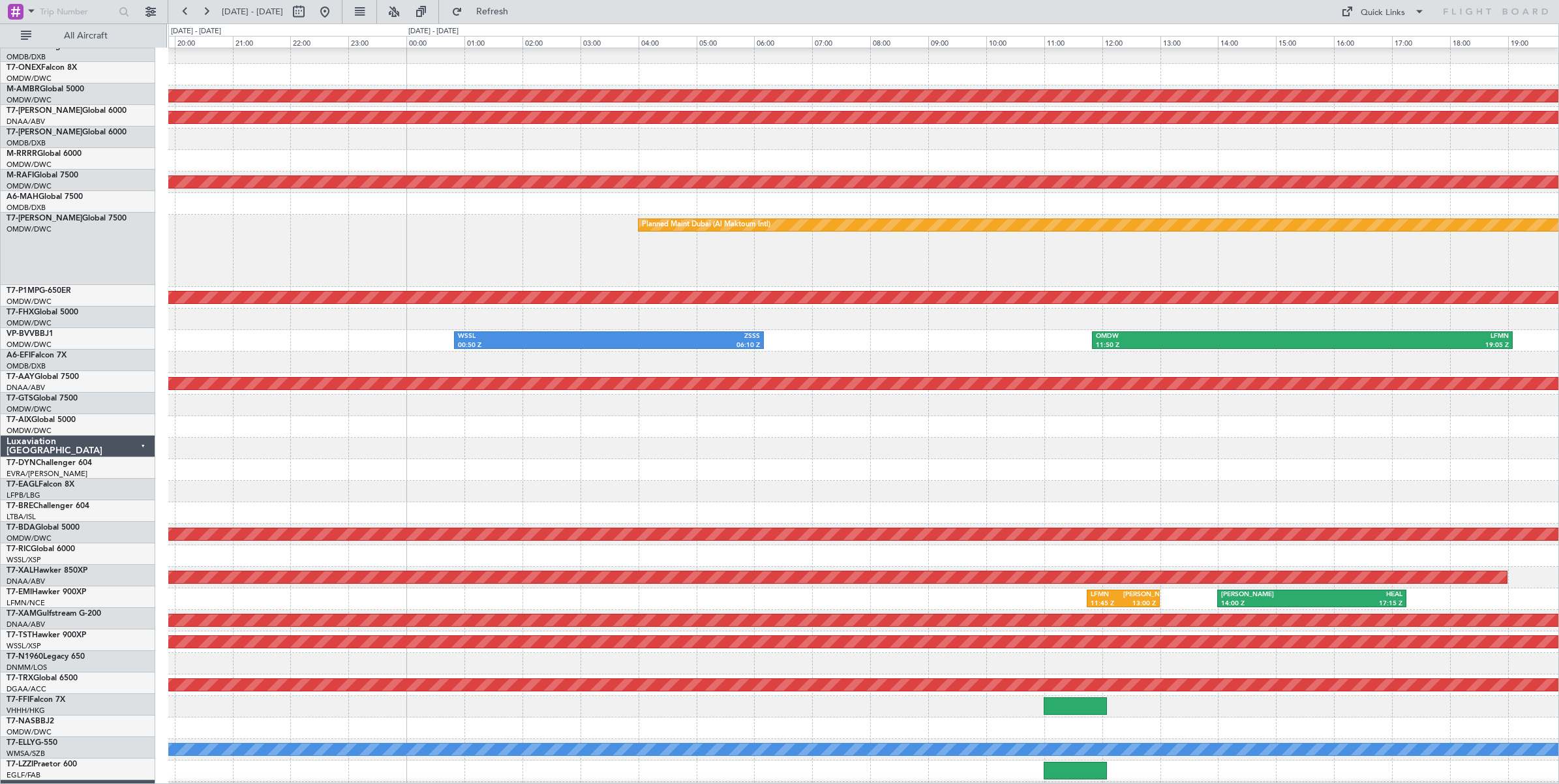
click at [441, 264] on div "Planned Maint Dubai (Al Maktoum Intl) LSGG 09:50 Z OMDW 16:00 Z 2 Flight Legs L…" at bounding box center [863, 251] width 1389 height 72
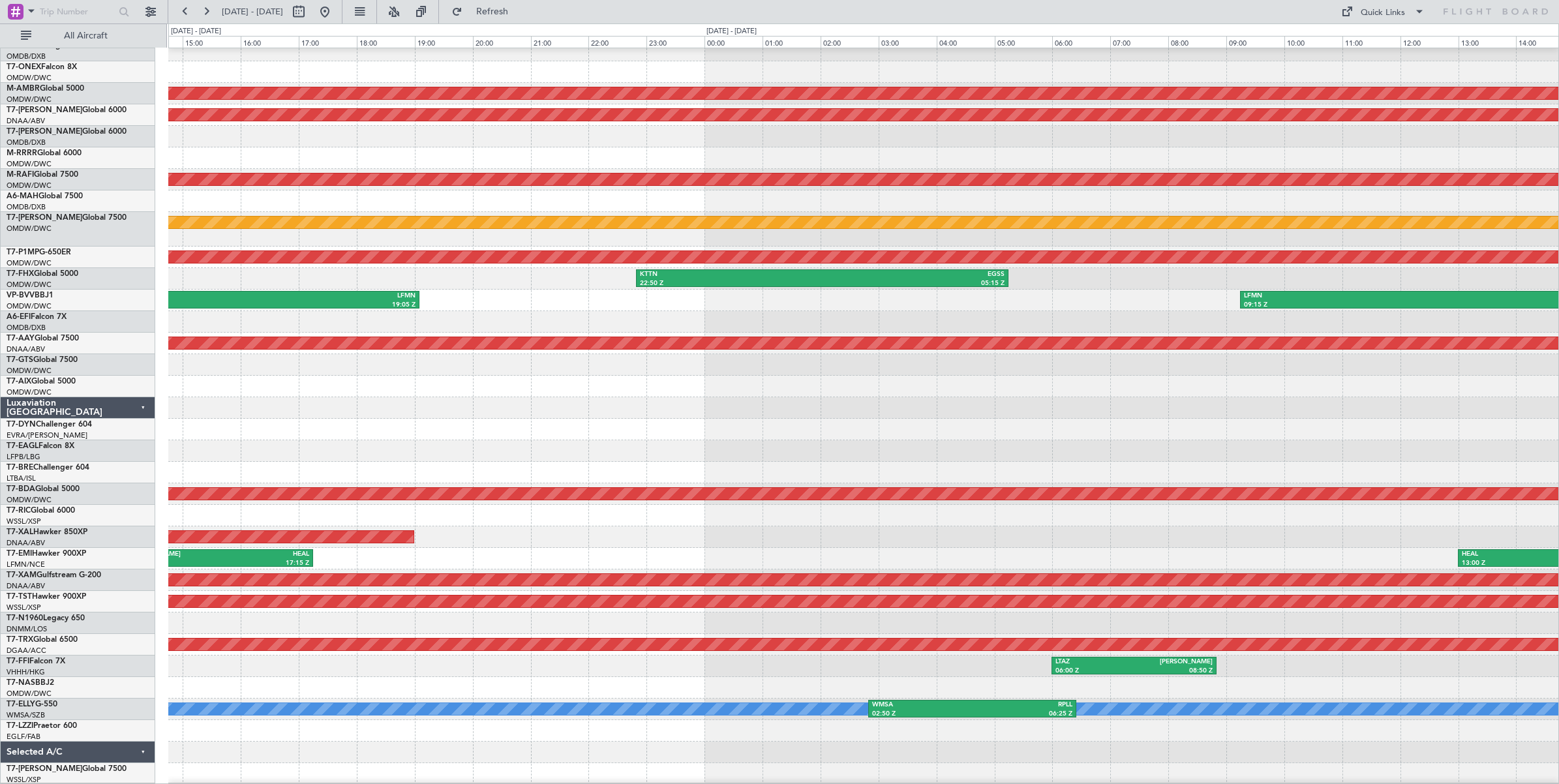
scroll to position [30, 0]
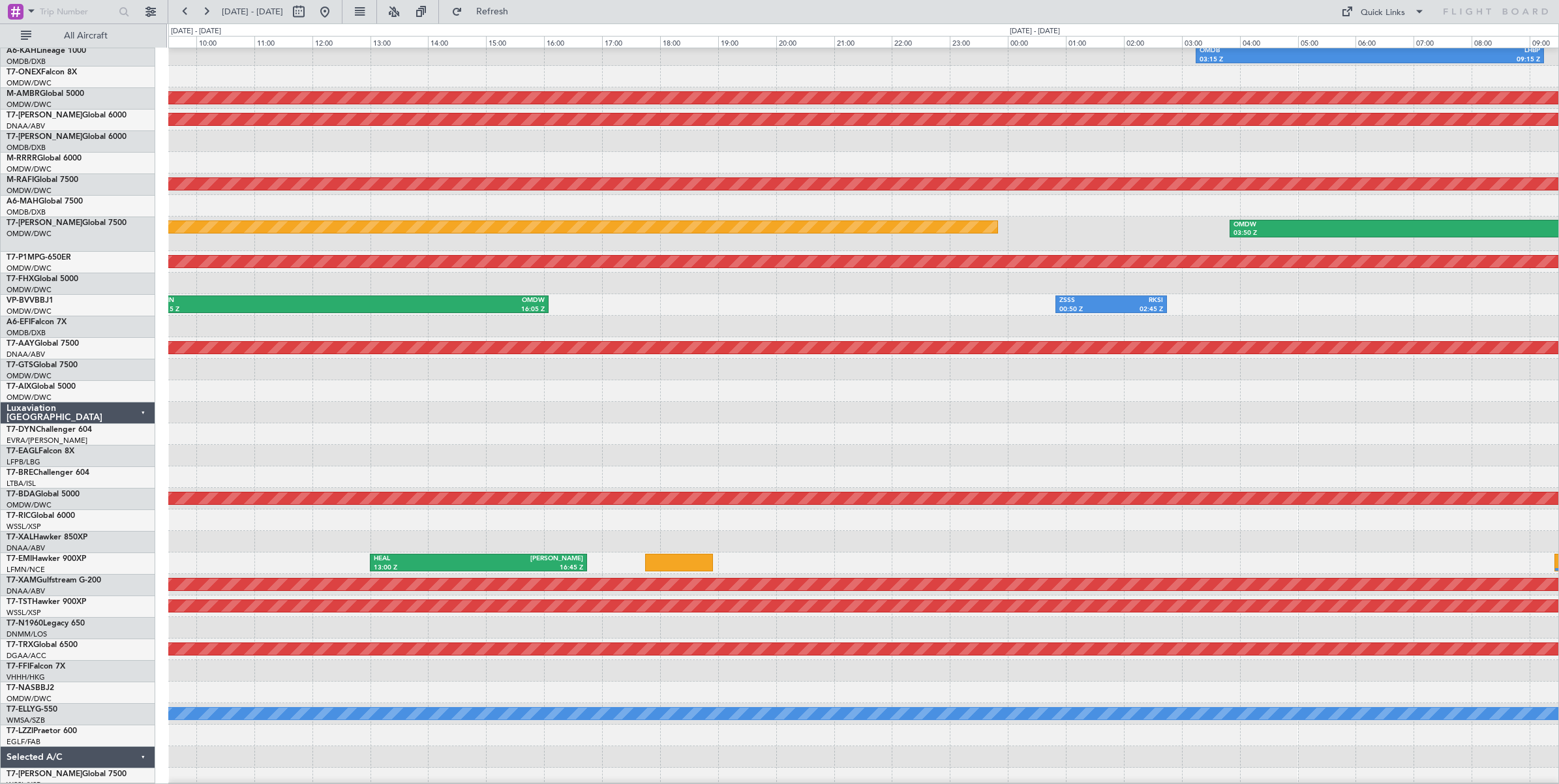
click at [0, 241] on html "[DATE] - [DATE] Refresh Quick Links All Aircraft OMDB 03:15 Z LHBP 09:15 Z Plan…" at bounding box center [780, 392] width 1559 height 784
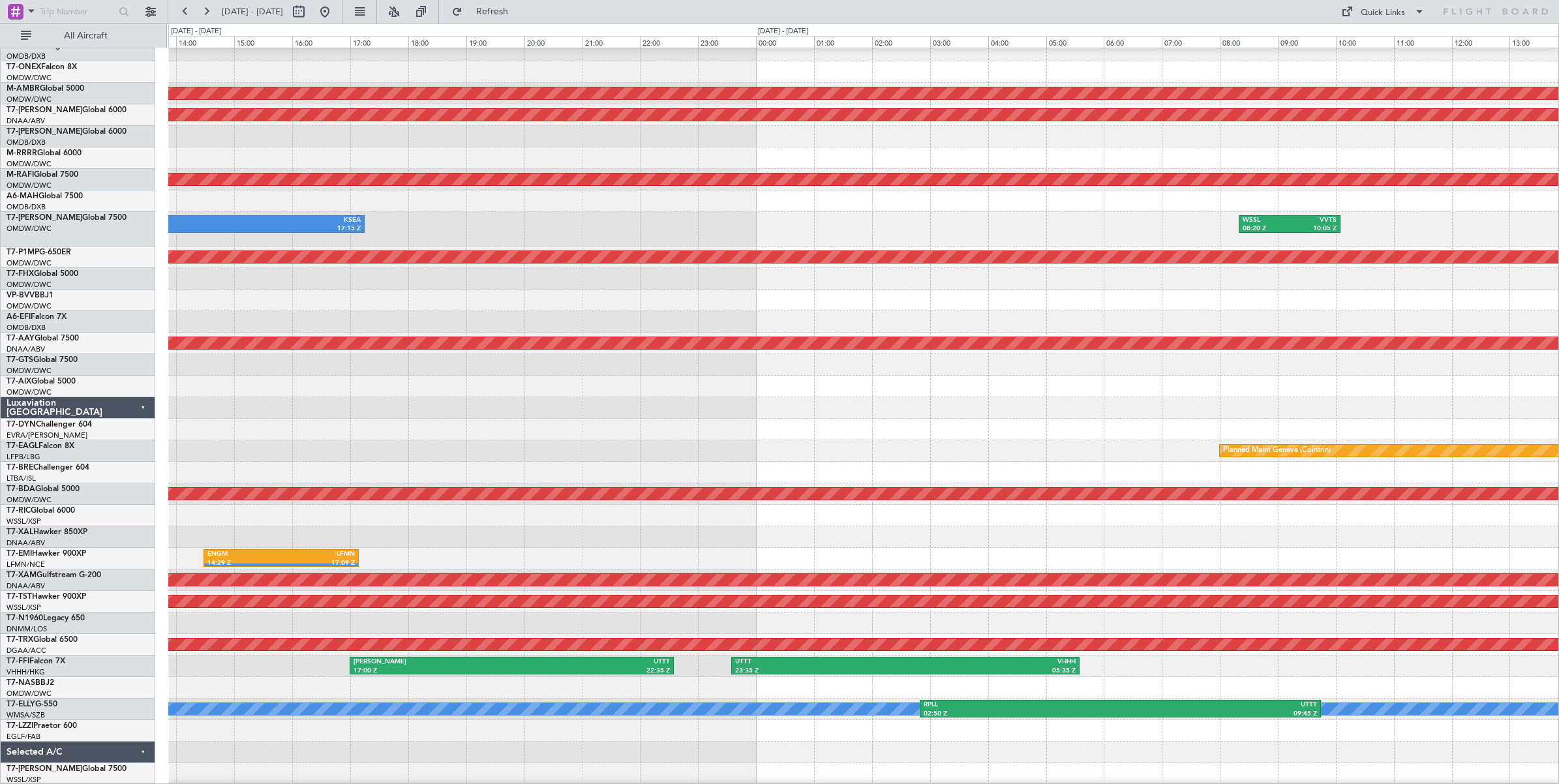
click at [594, 220] on div "KMIA 11:50 Z KSEA 17:15 Z WSSL 08:20 Z VVTS 10:05 Z OMDW 03:50 Z WSSL 11:10 Z" at bounding box center [863, 229] width 1389 height 34
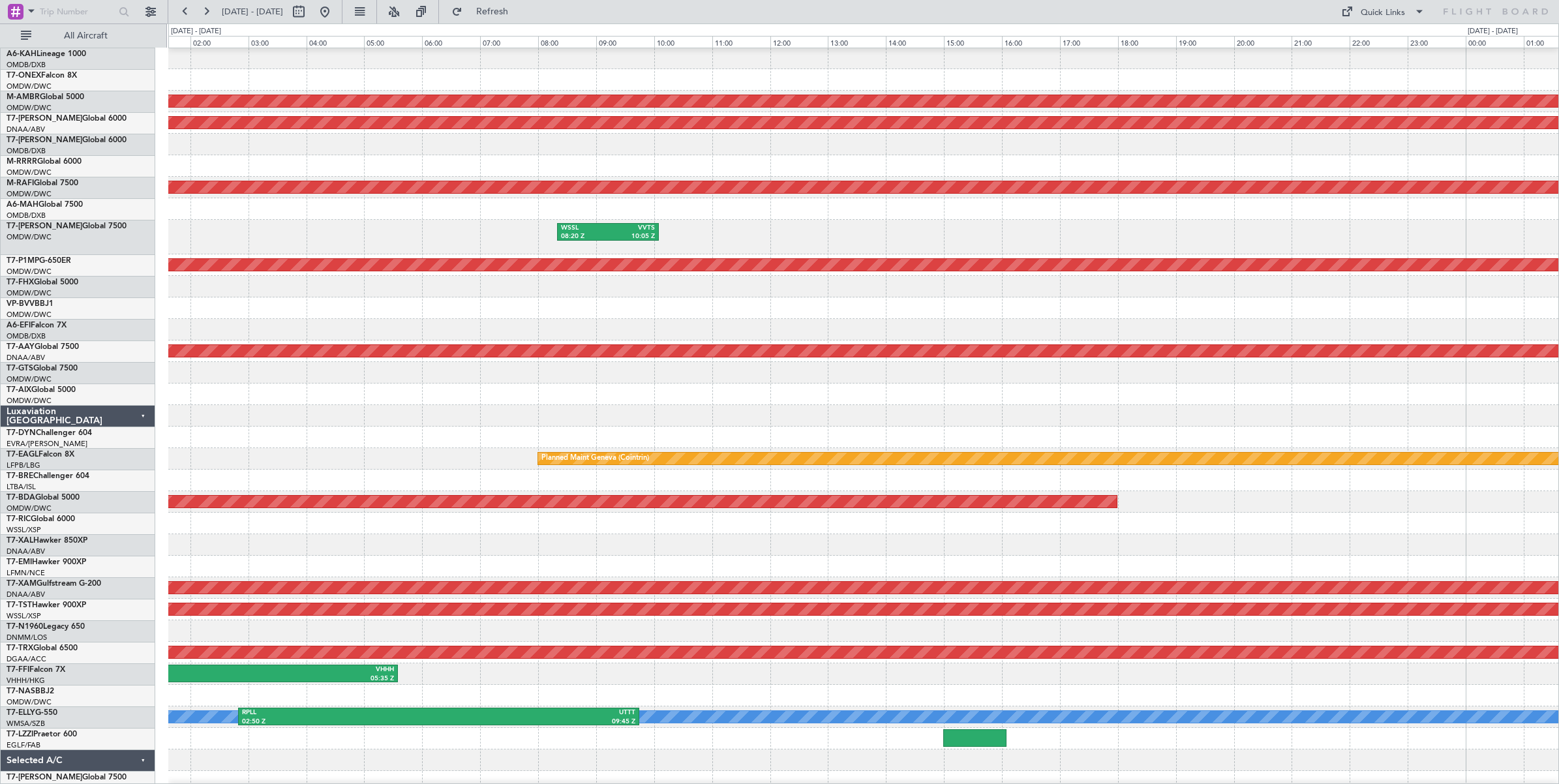
click at [390, 231] on div "WSSL 08:20 Z VVTS 10:05 Z VVTS 07:20 Z RCSS 10:35 Z" at bounding box center [863, 237] width 1389 height 34
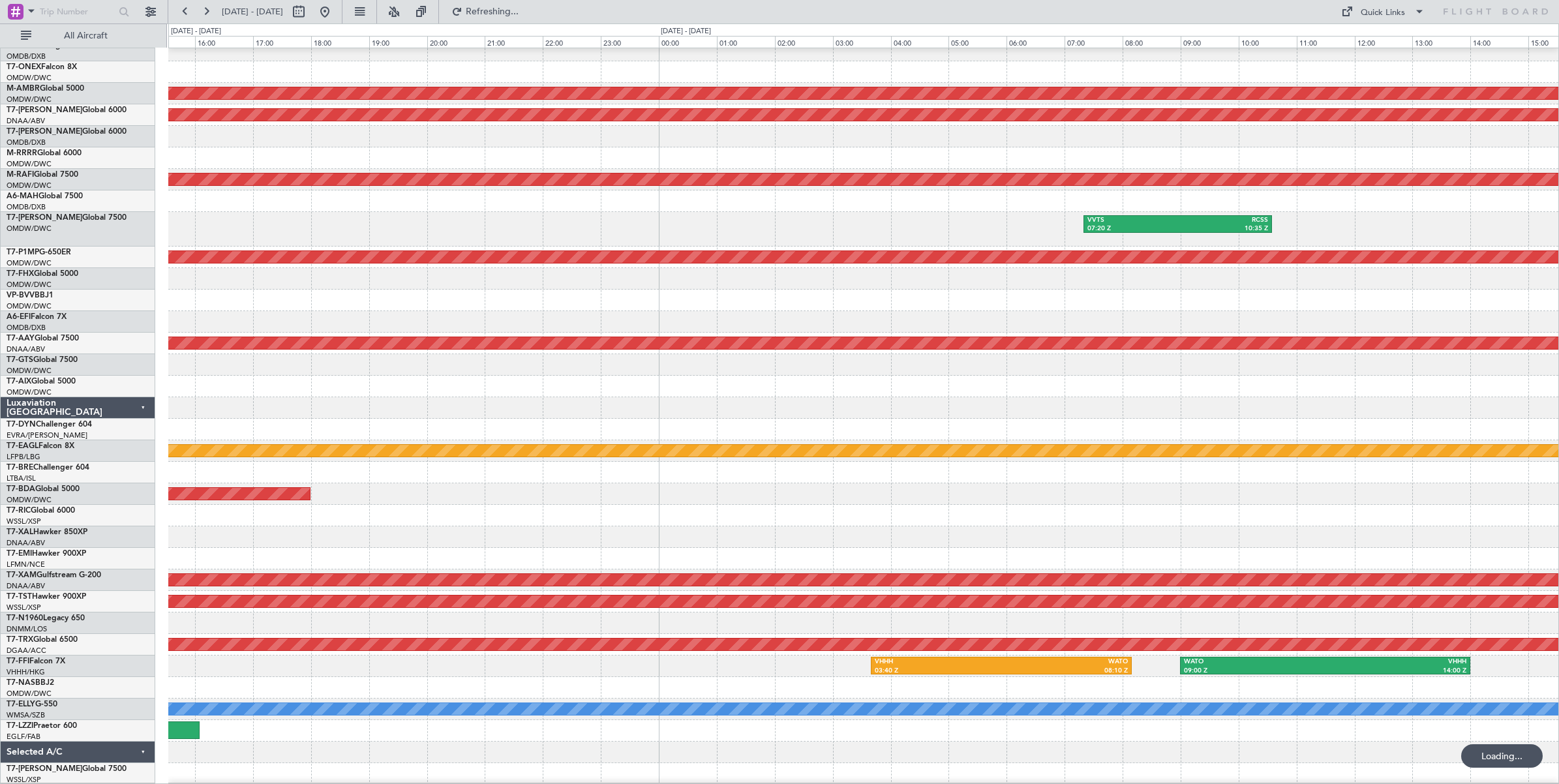
scroll to position [30, 0]
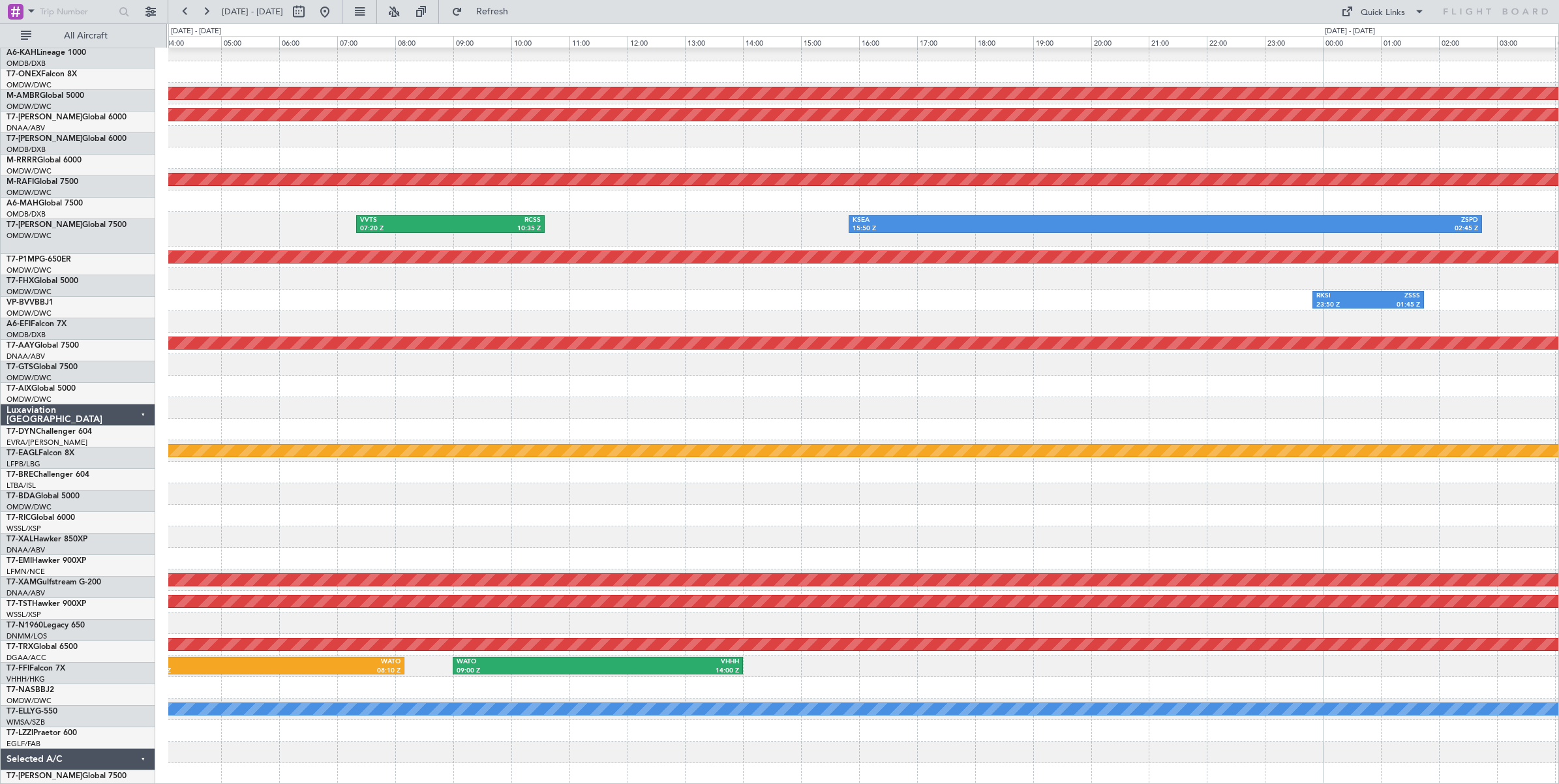
click at [211, 216] on div "VVTS 07:20 Z RCSS 10:35 Z KSEA 15:50 Z ZSPD 02:45 Z RCSS 06:20 Z RKSI 08:25 Z" at bounding box center [863, 229] width 1389 height 34
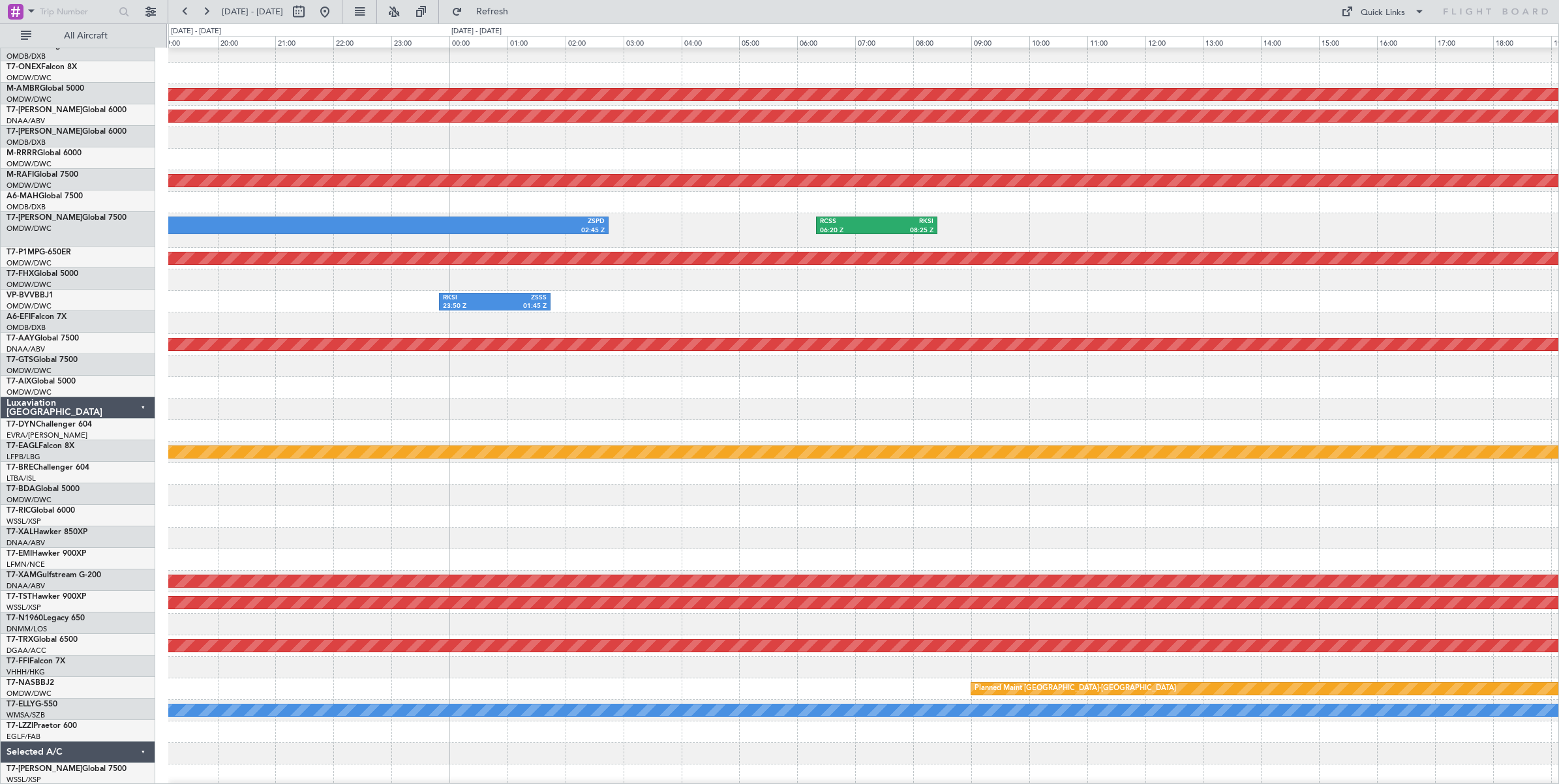
click at [406, 220] on div "KSEA 15:50 Z ZSPD 02:45 Z RCSS 06:20 Z RKSI 08:25 Z" at bounding box center [863, 231] width 1389 height 34
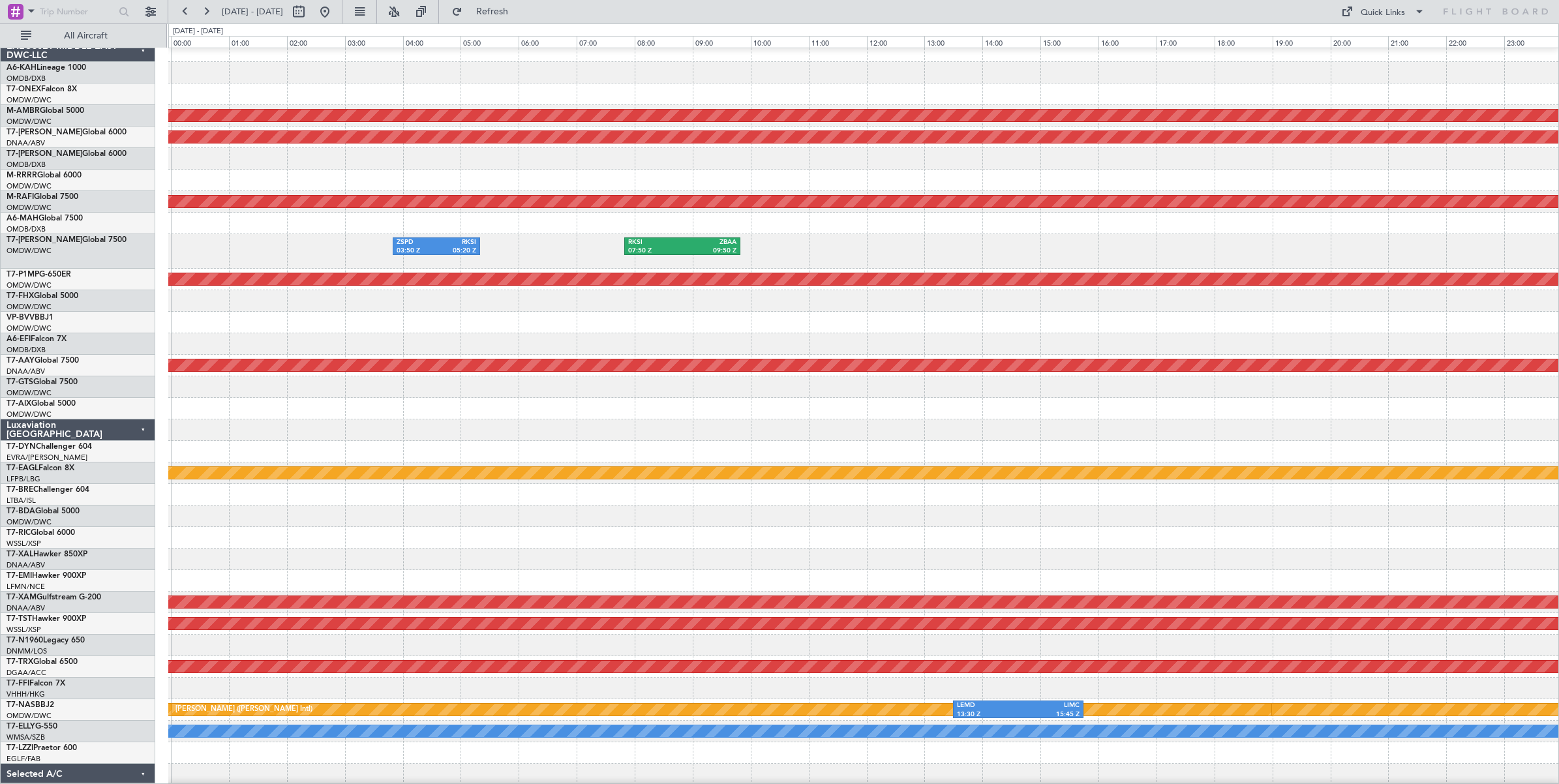
click at [141, 238] on div "Planned Maint Dubai (Al Maktoum Intl) Unplanned Maint [GEOGRAPHIC_DATA] (Al Mak…" at bounding box center [780, 404] width 1559 height 760
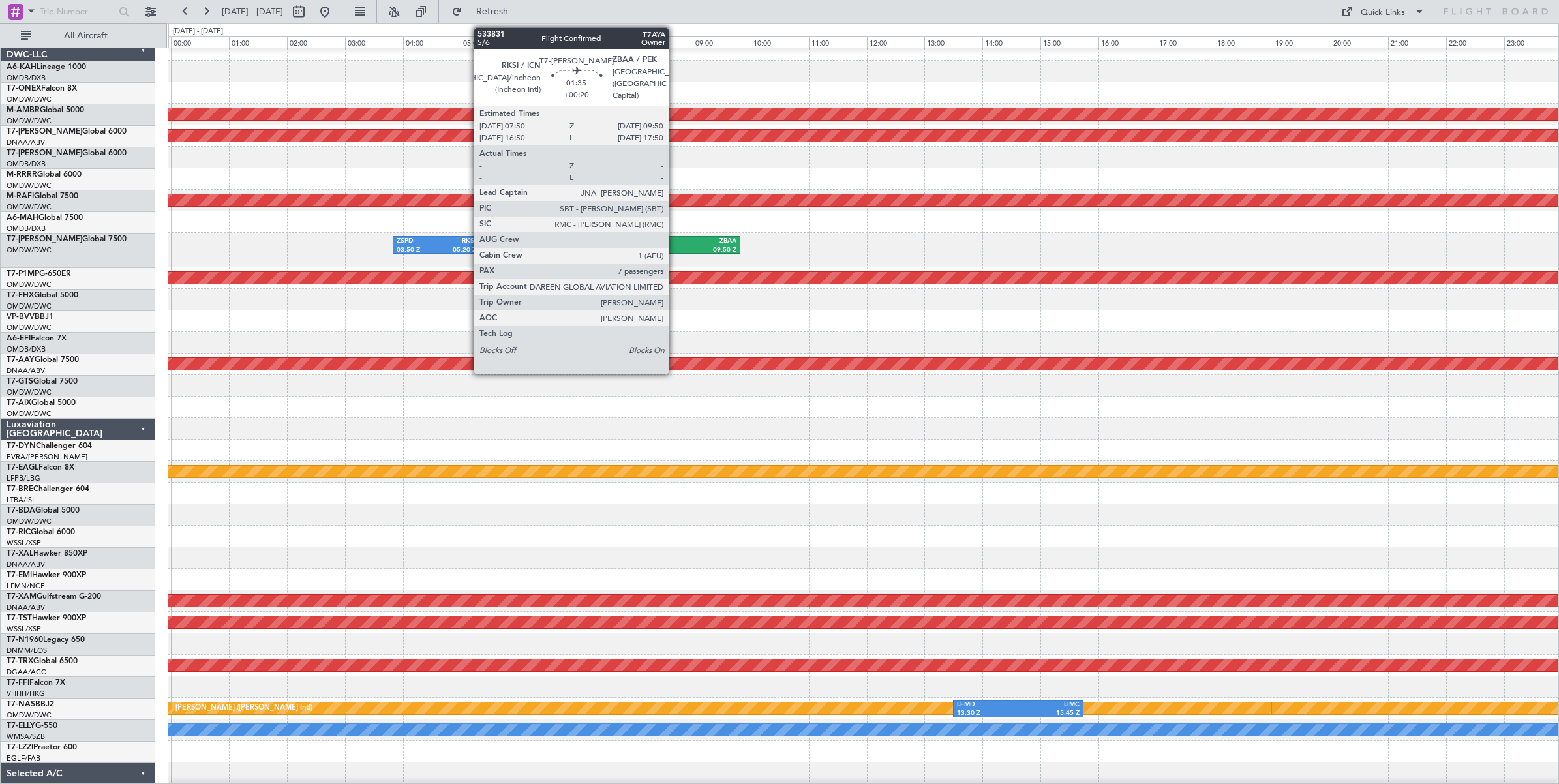
click at [675, 246] on div "07:50 Z" at bounding box center [655, 251] width 54 height 10
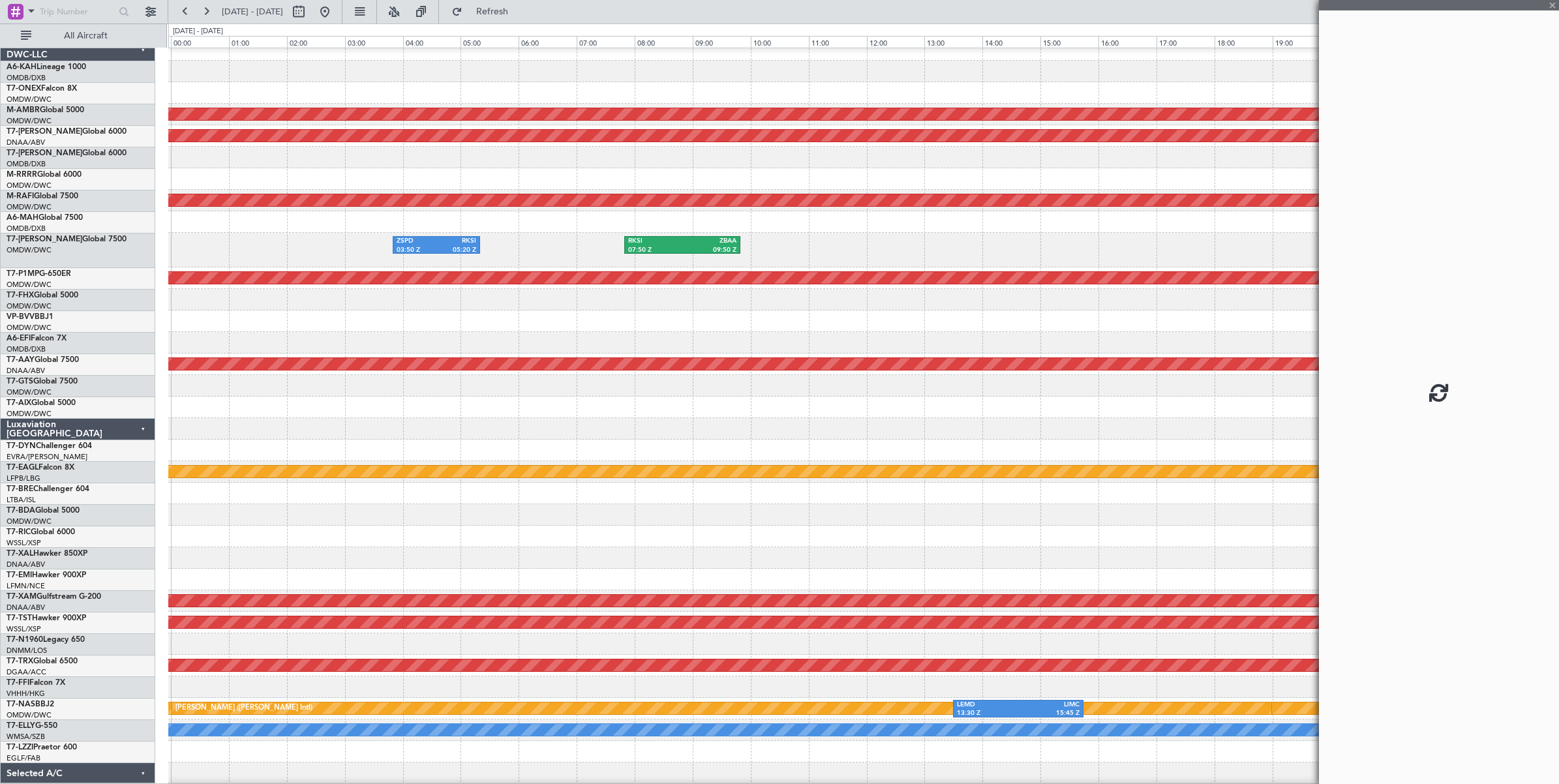
click at [677, 243] on div "RKSI" at bounding box center [655, 241] width 54 height 10
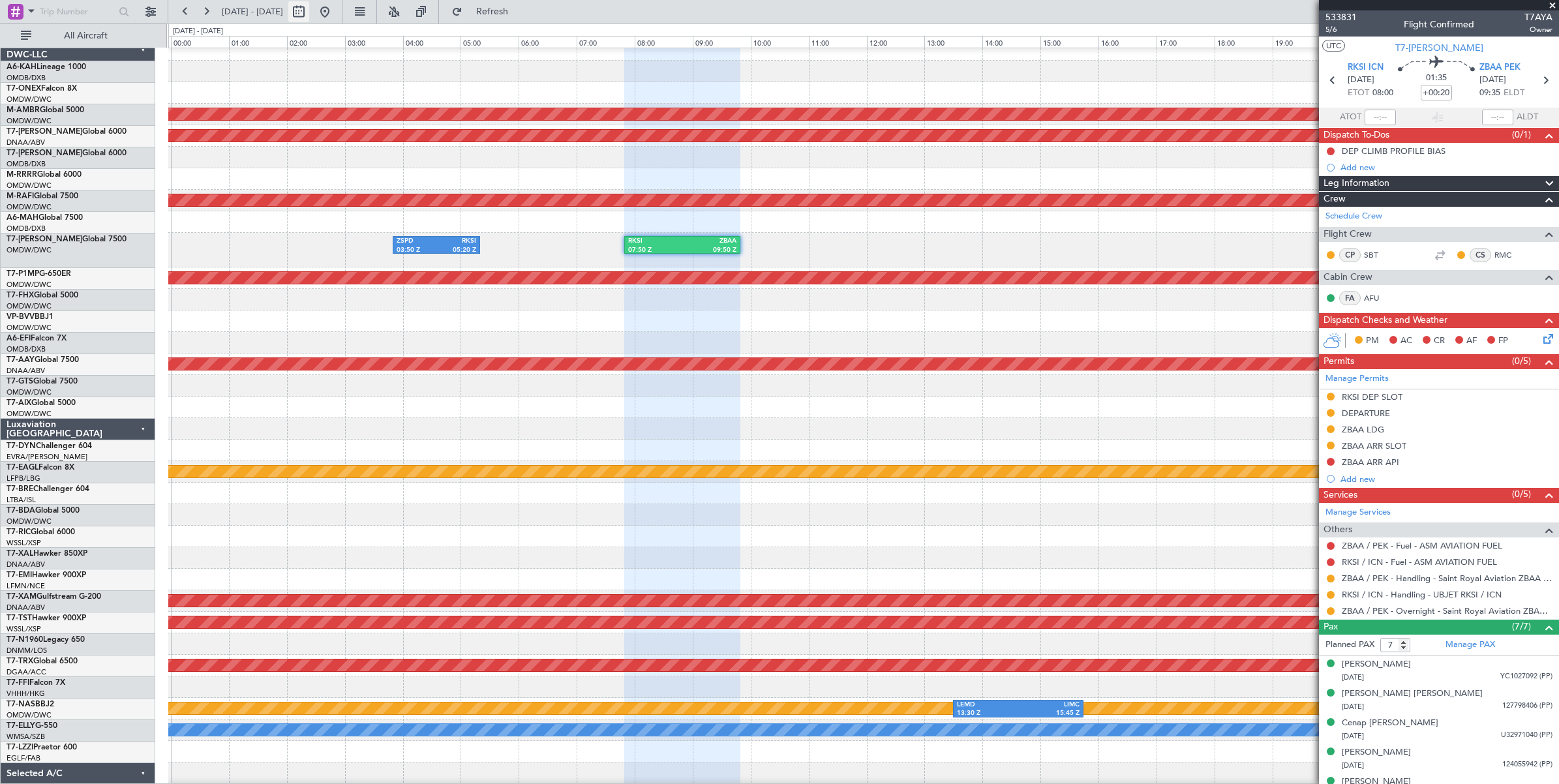
click at [309, 13] on button at bounding box center [298, 11] width 21 height 21
select select "8"
select select "2025"
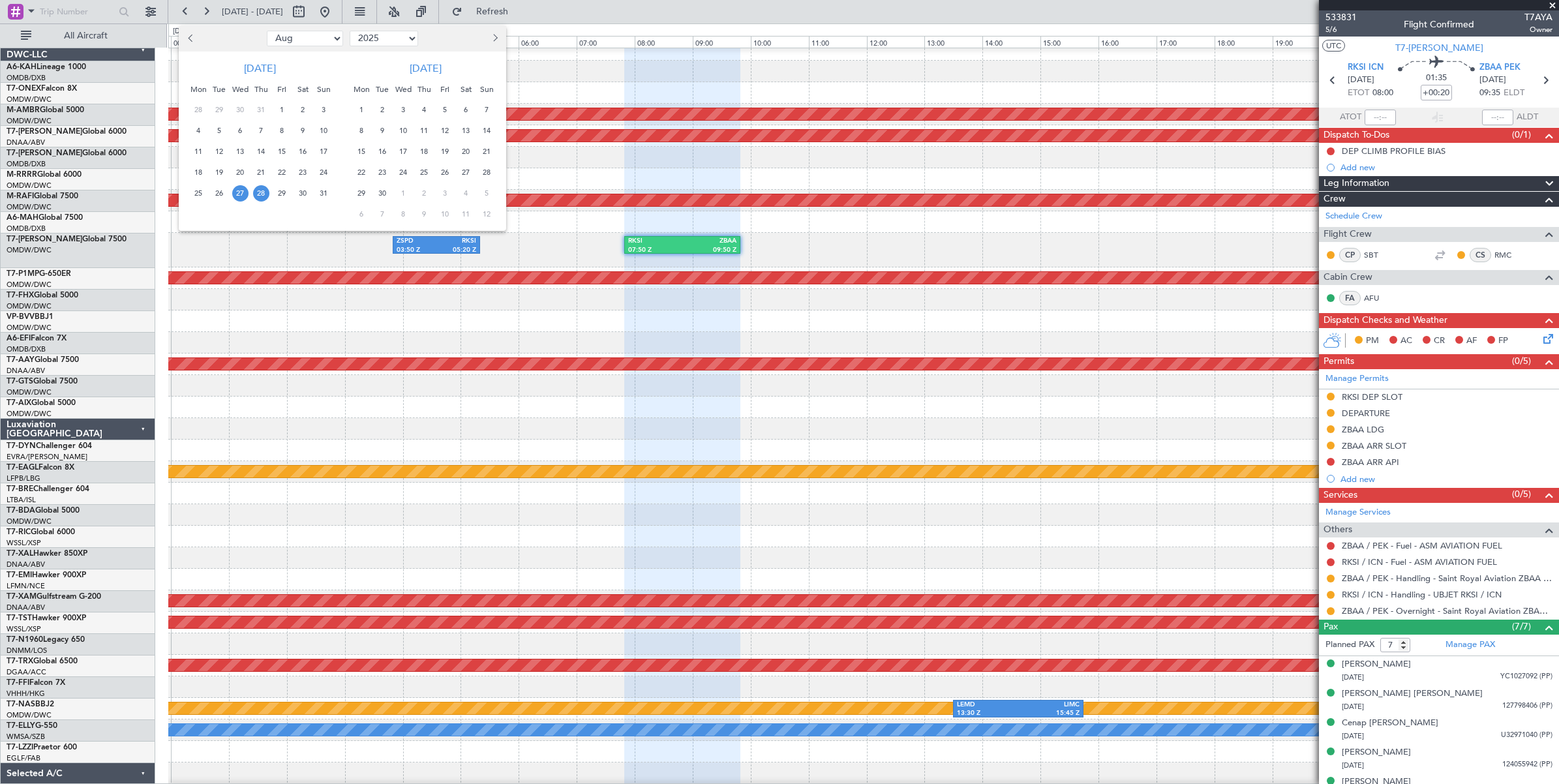
click at [331, 37] on select "Jan Feb Mar Apr May Jun [DATE] Aug Sep Oct Nov Dec" at bounding box center [305, 38] width 76 height 15
select select "7"
click at [267, 30] on select "Jan Feb Mar Apr May Jun [DATE] Aug Sep Oct Nov Dec" at bounding box center [305, 38] width 76 height 15
click at [261, 131] on span "10" at bounding box center [261, 131] width 16 height 16
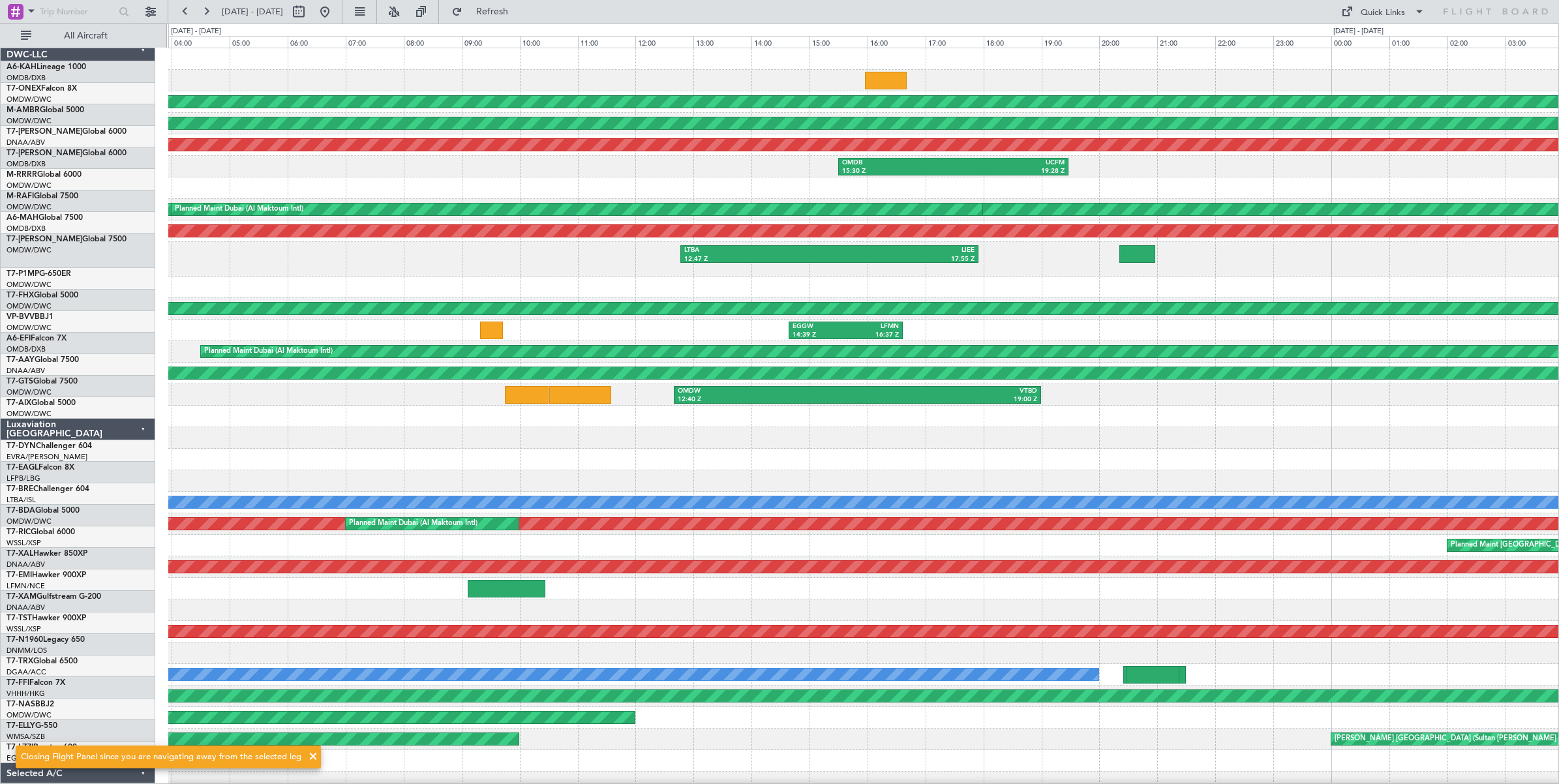
scroll to position [17, 0]
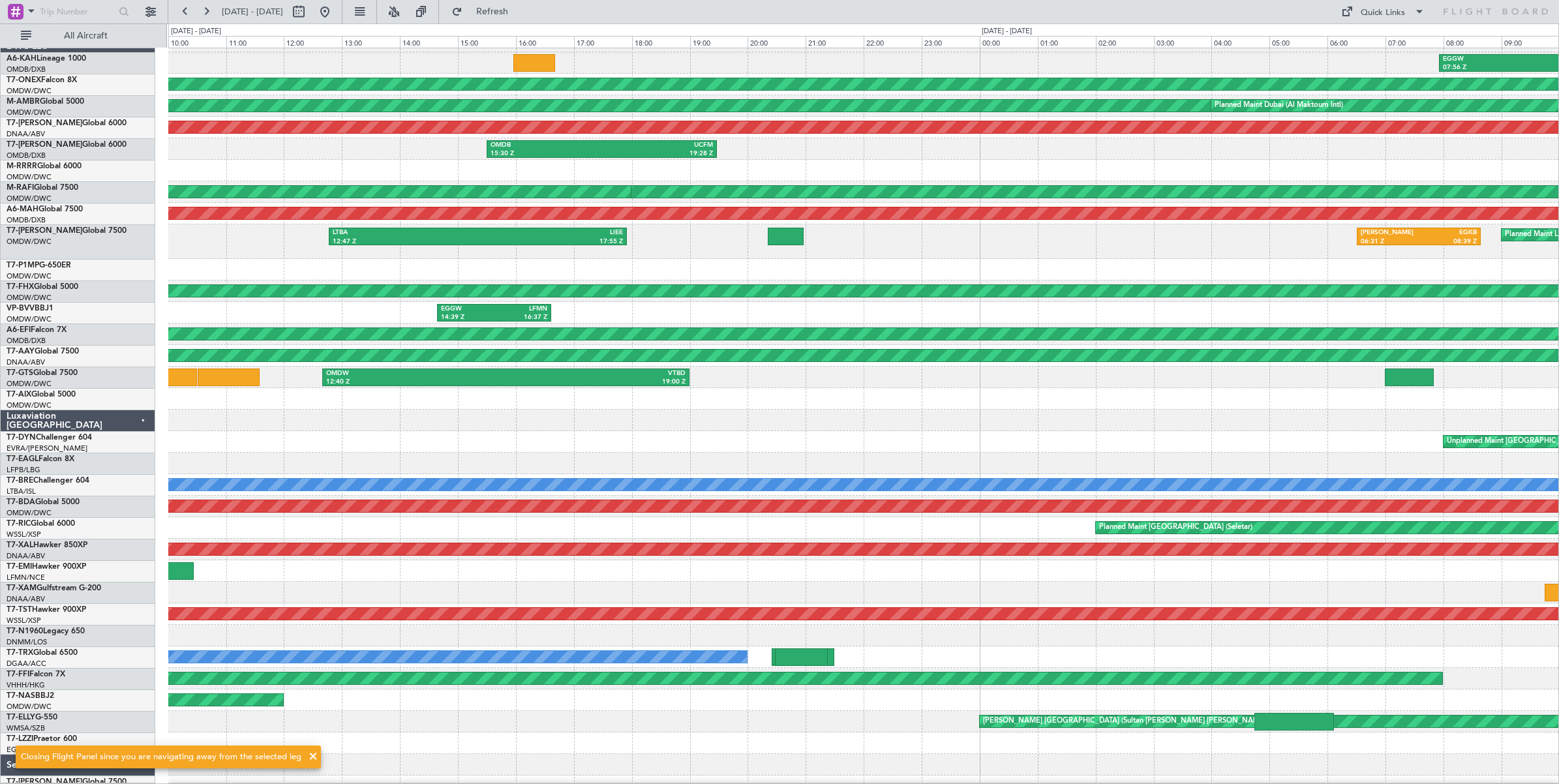
click at [431, 425] on div at bounding box center [863, 420] width 1389 height 22
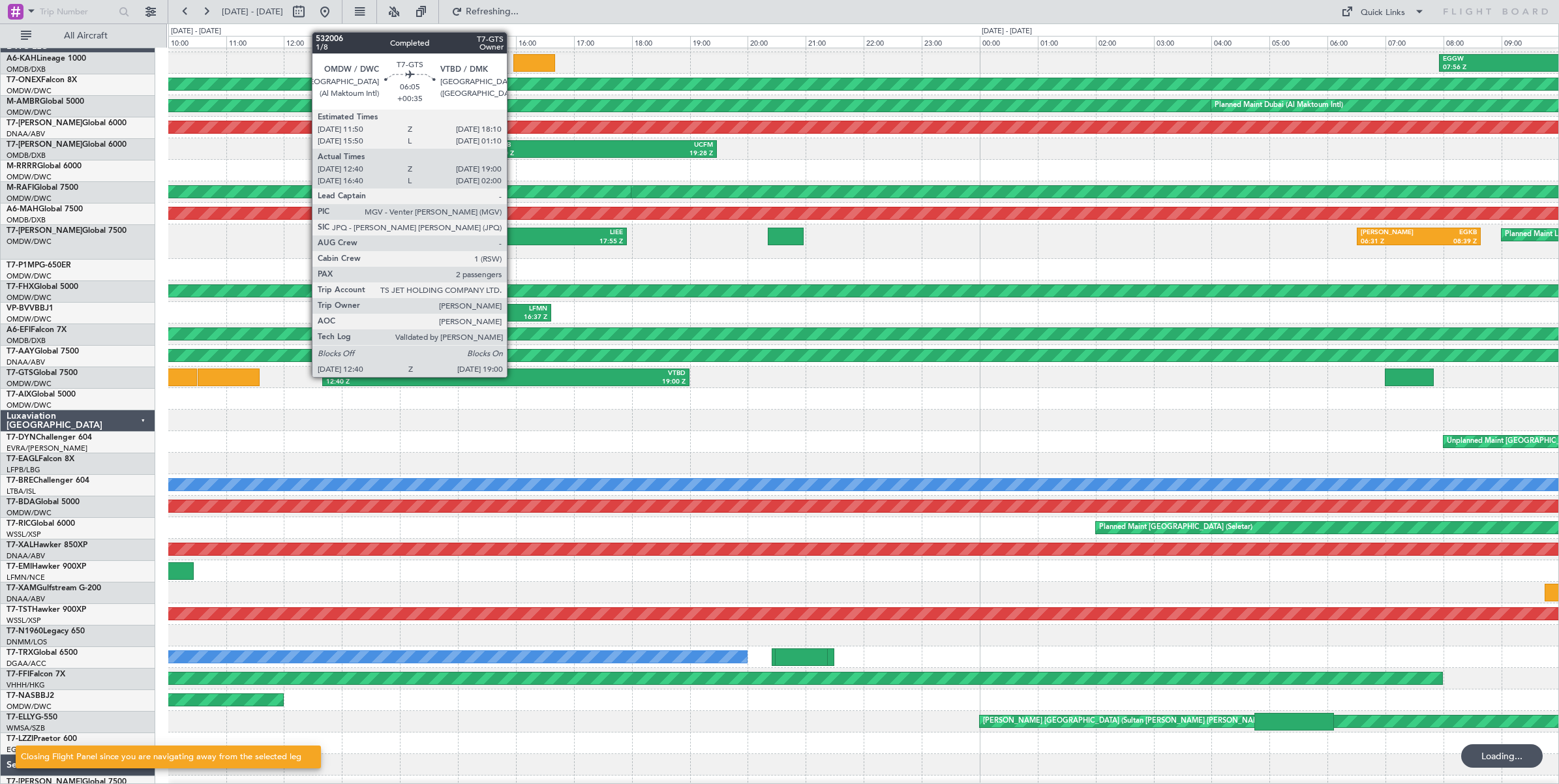
click at [514, 376] on div "VTBD" at bounding box center [595, 373] width 180 height 10
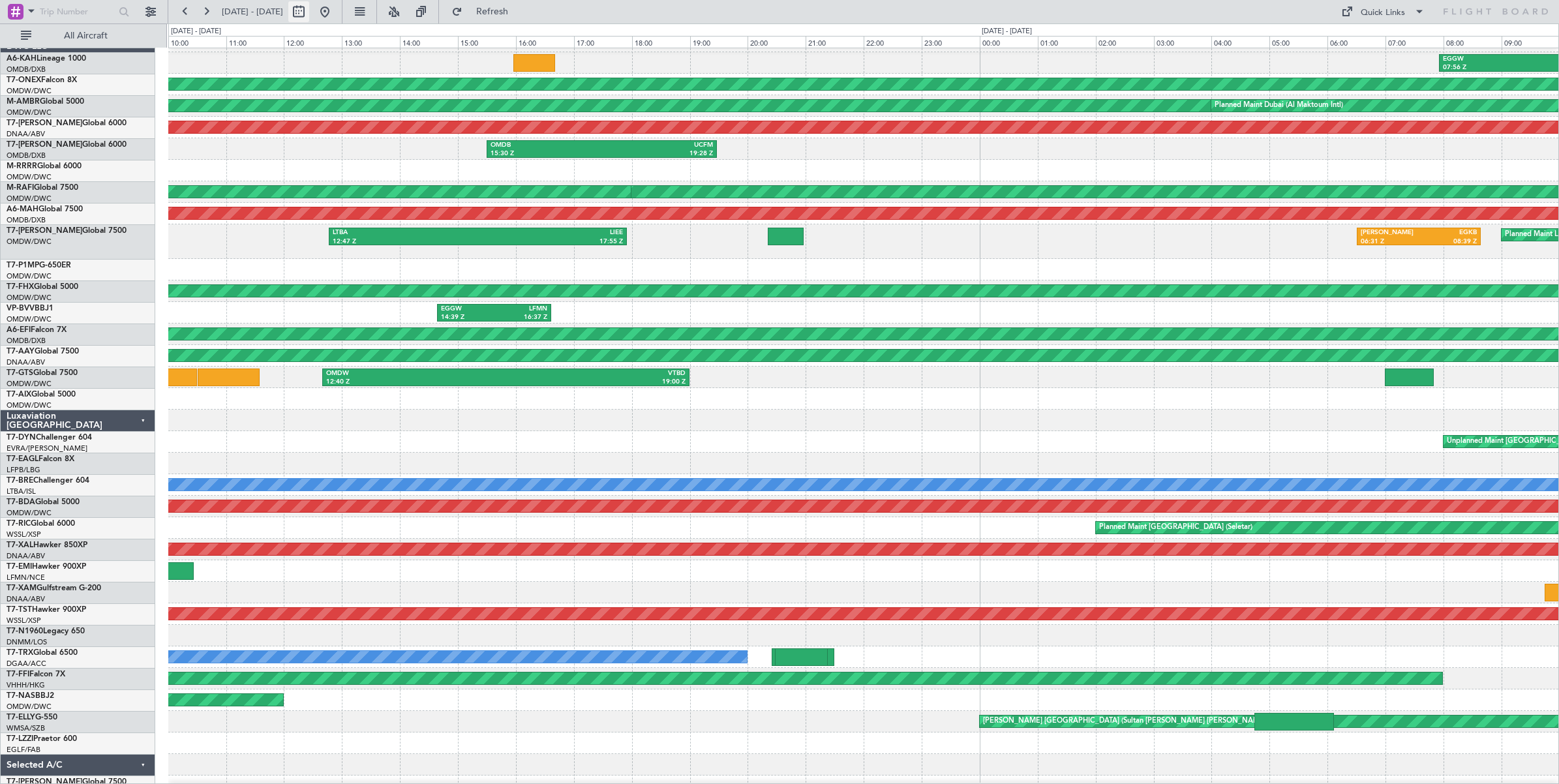
click at [309, 14] on button at bounding box center [298, 11] width 21 height 21
select select "7"
select select "2025"
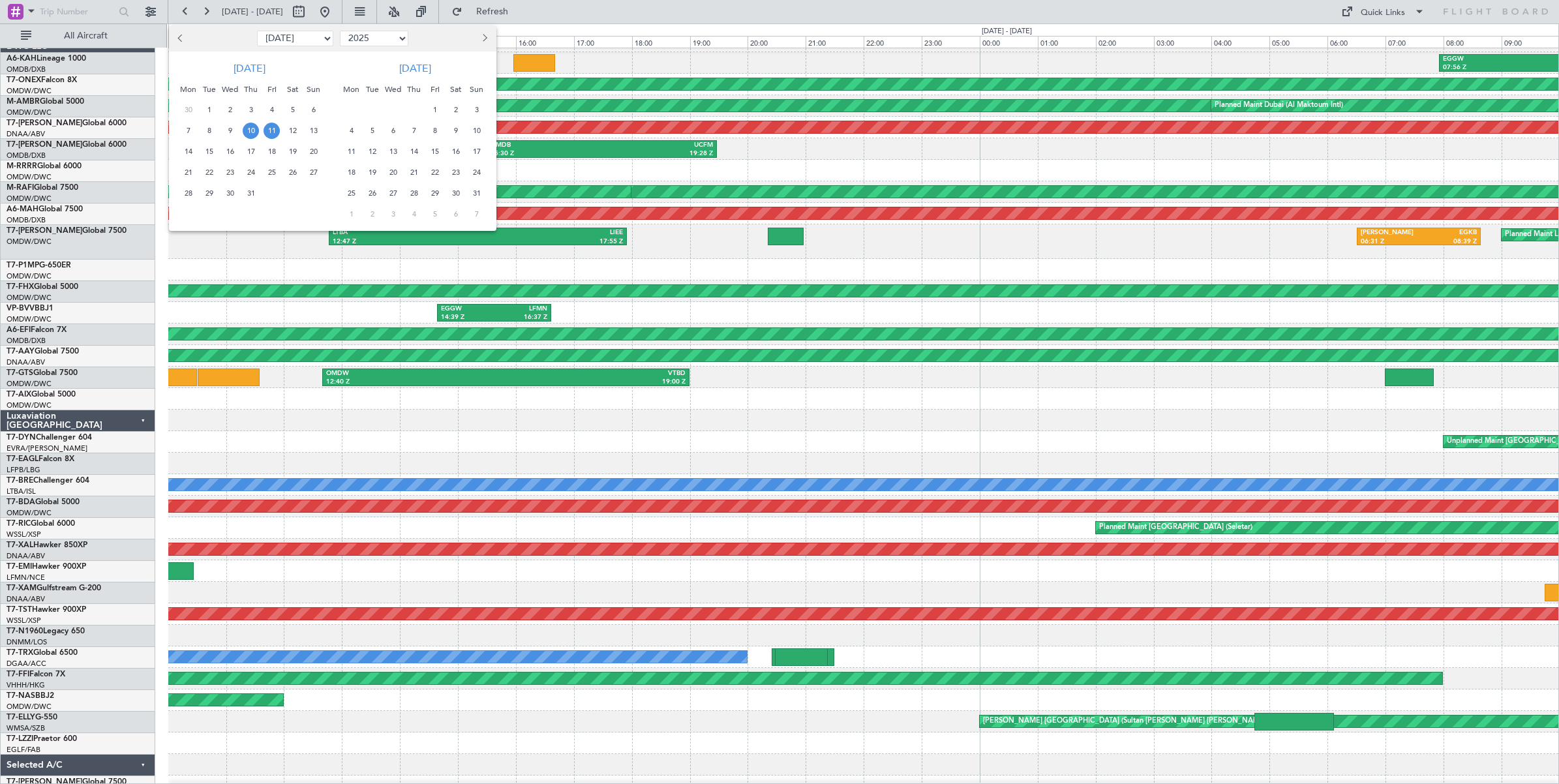
click at [188, 192] on span "28" at bounding box center [188, 192] width 16 height 16
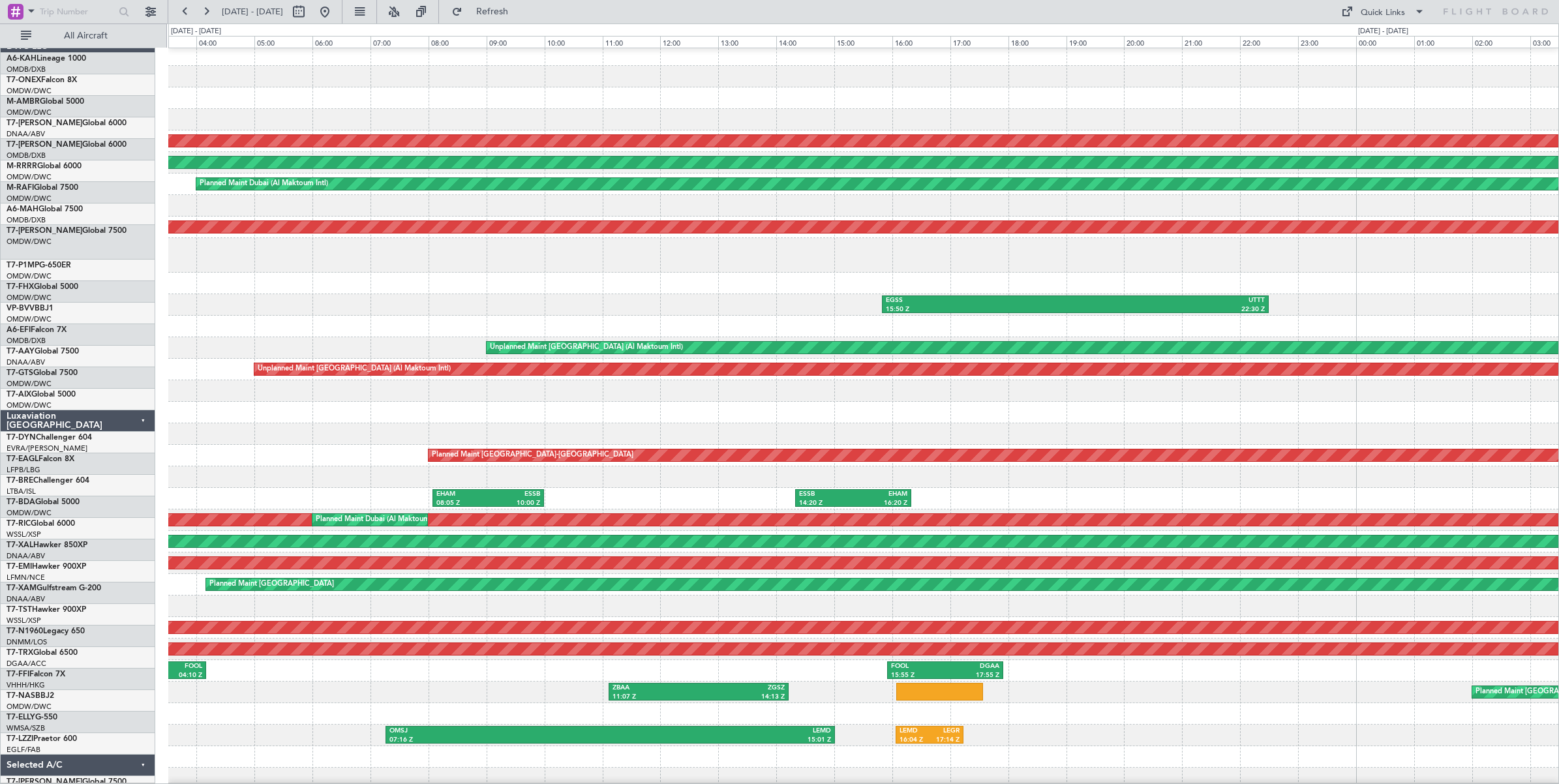
scroll to position [7, 0]
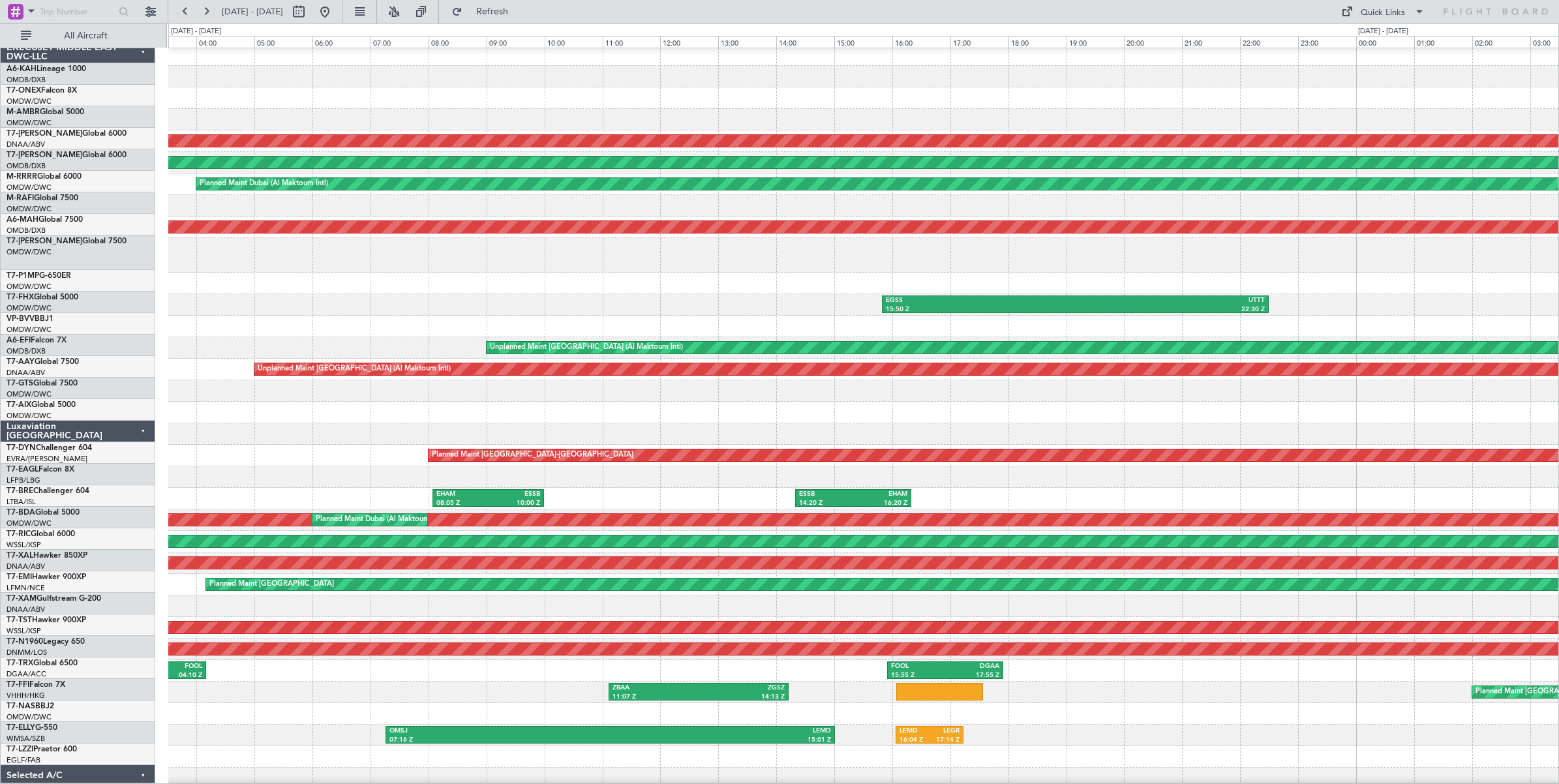
click at [266, 274] on div at bounding box center [863, 283] width 1389 height 22
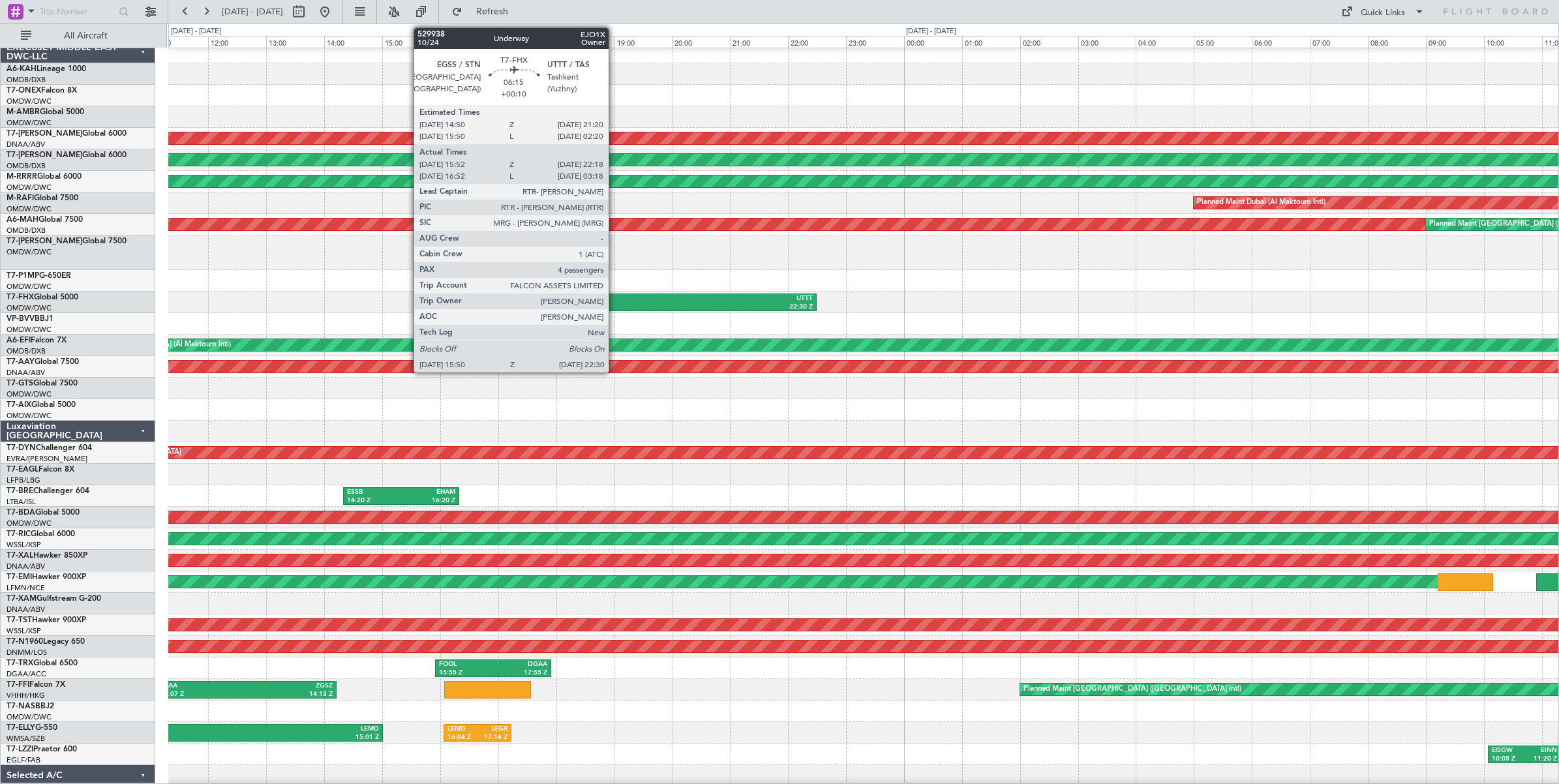
click at [615, 303] on div "15:50 Z" at bounding box center [528, 308] width 189 height 10
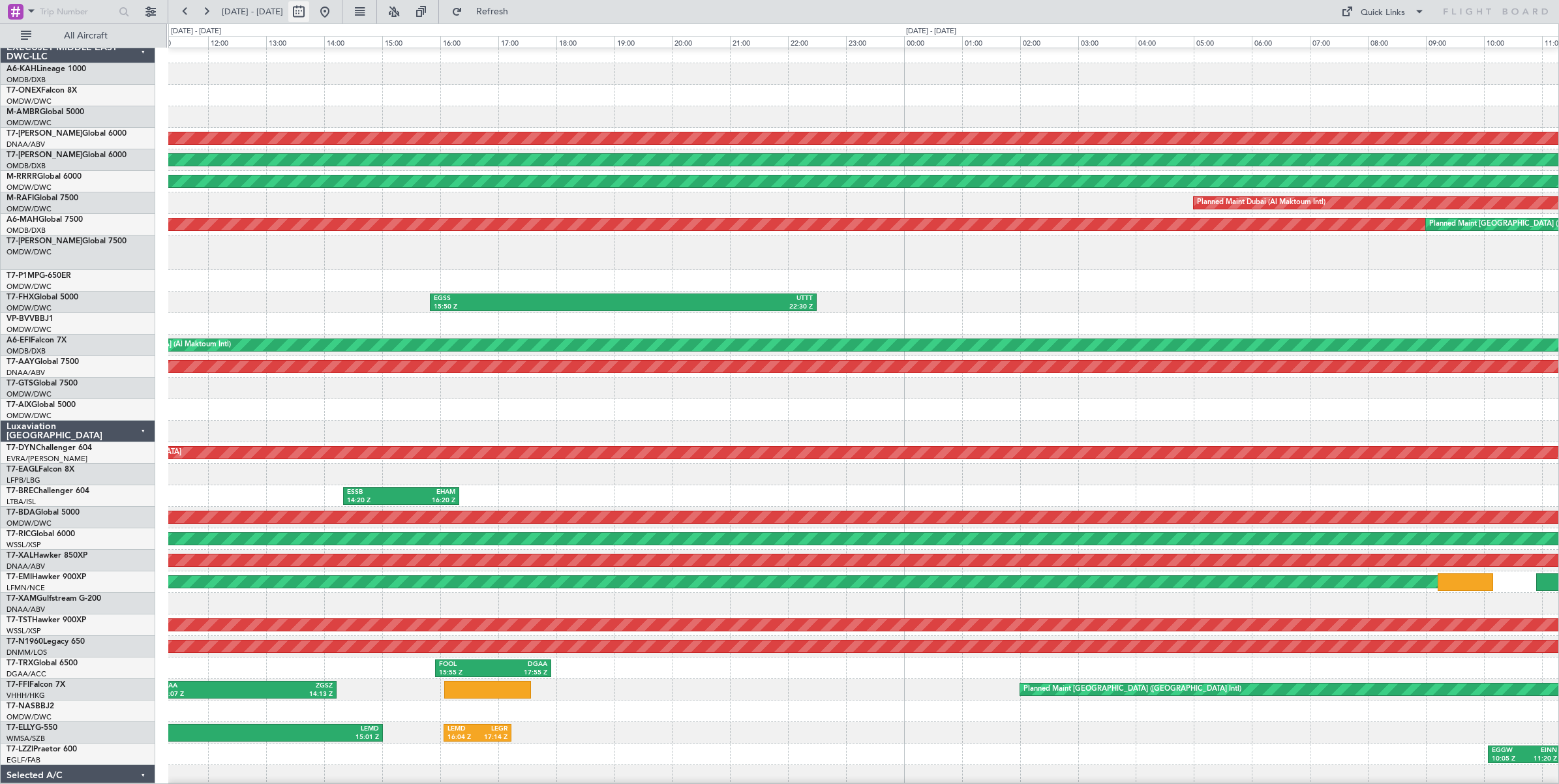
click at [309, 11] on button at bounding box center [298, 11] width 21 height 21
select select "7"
select select "2025"
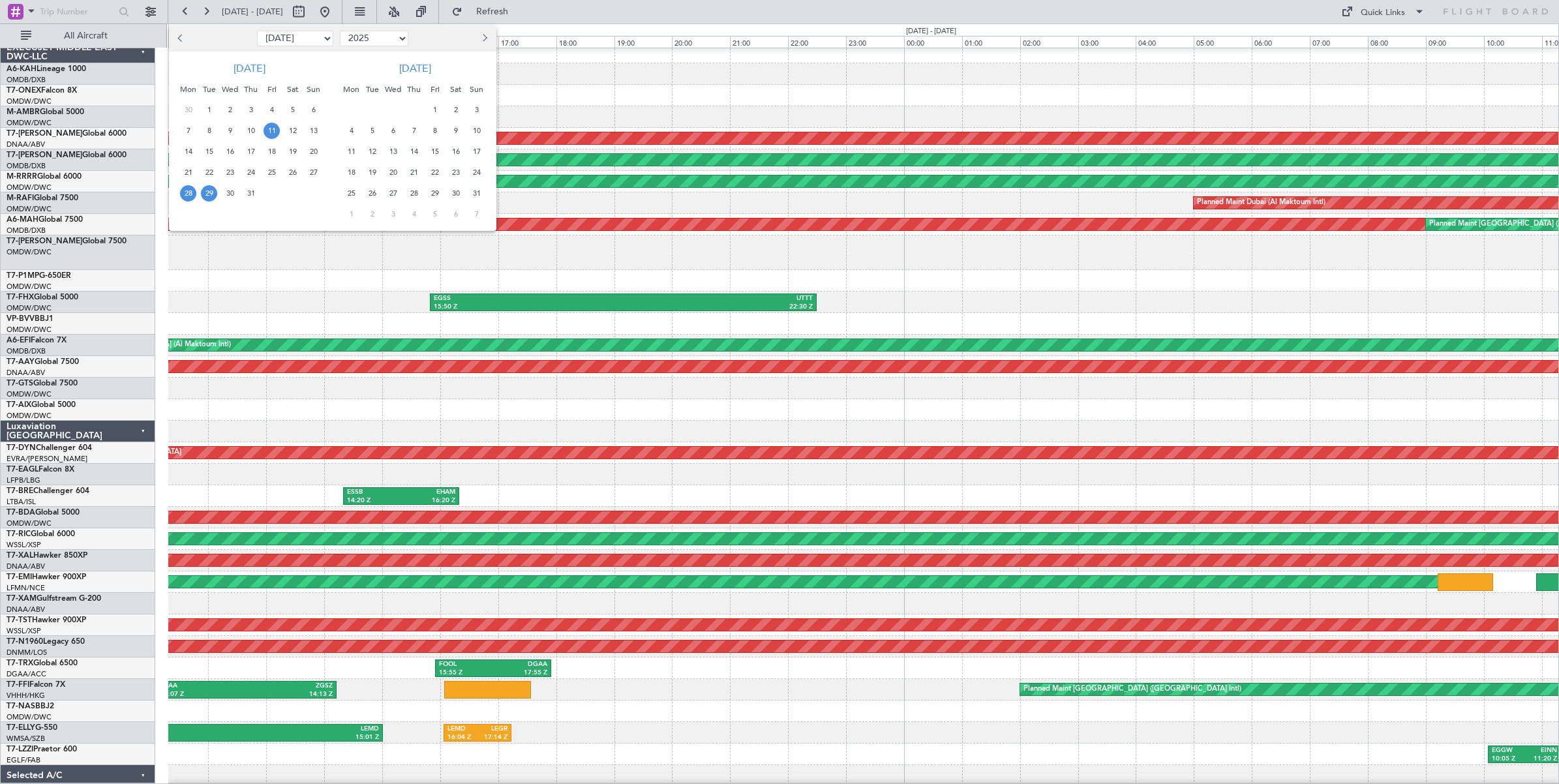
click at [273, 131] on span "11" at bounding box center [271, 131] width 16 height 16
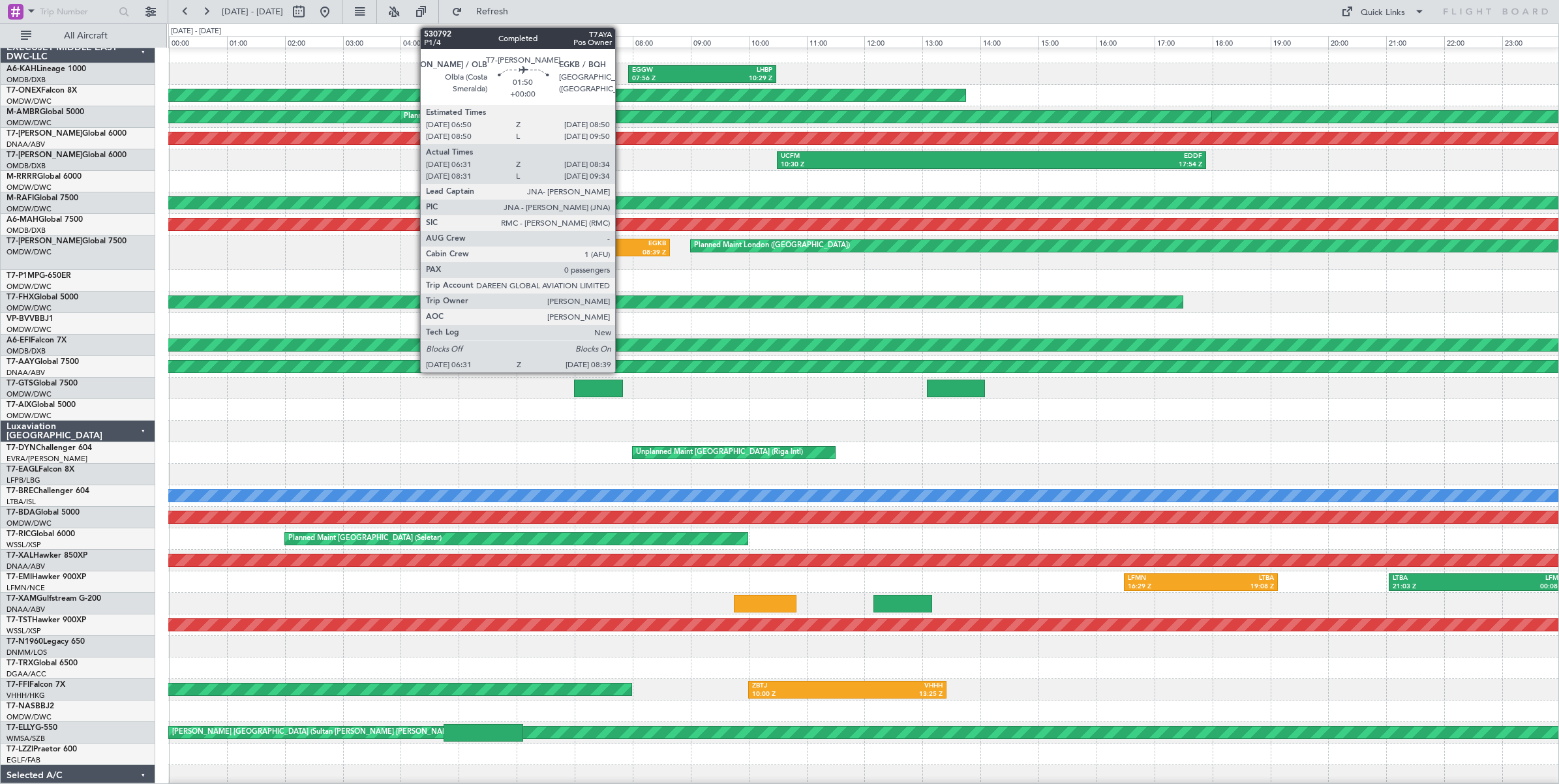
click at [621, 249] on div "08:39 Z" at bounding box center [637, 253] width 58 height 10
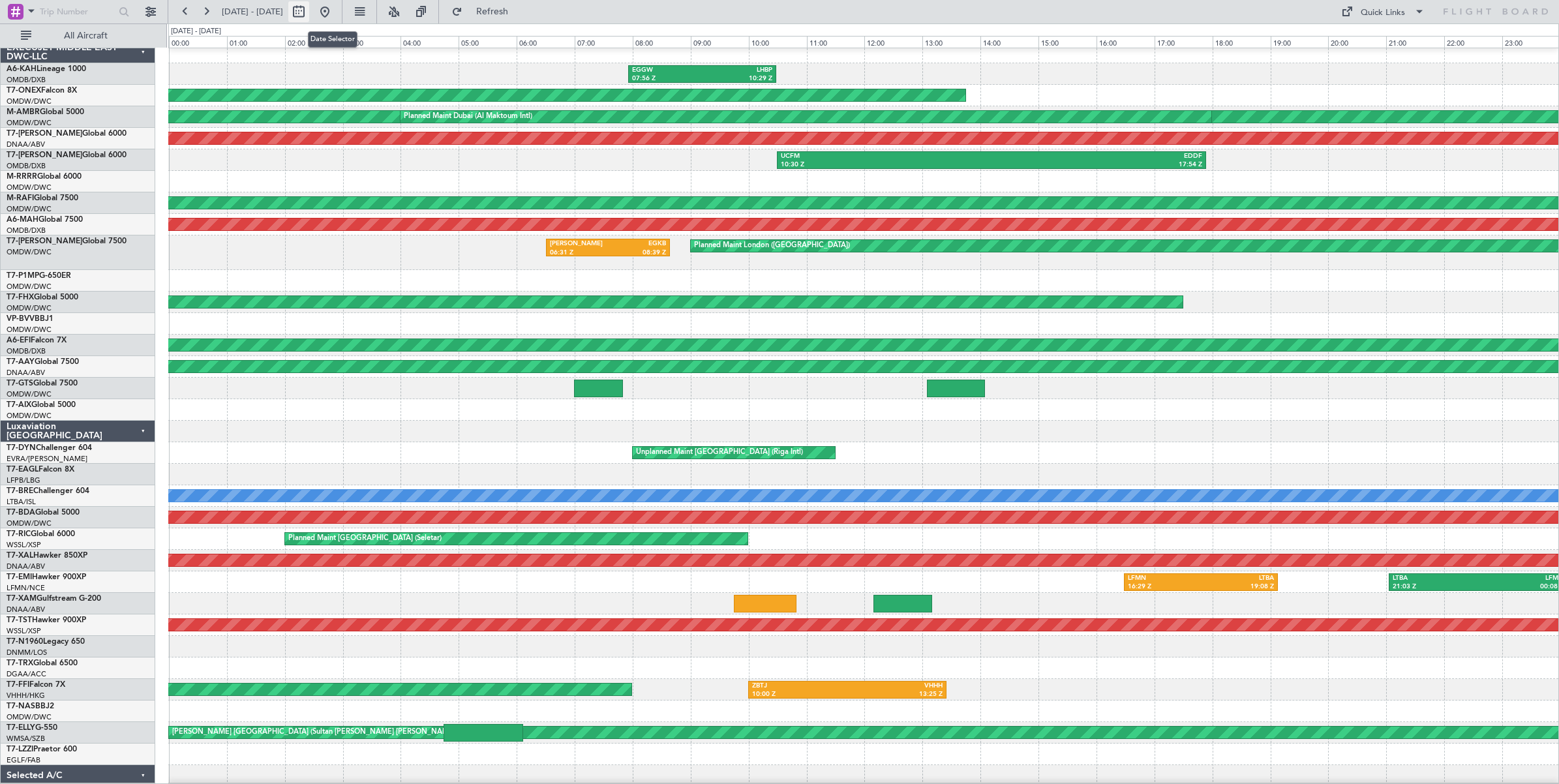
click at [309, 14] on button at bounding box center [298, 11] width 21 height 21
select select "7"
select select "2025"
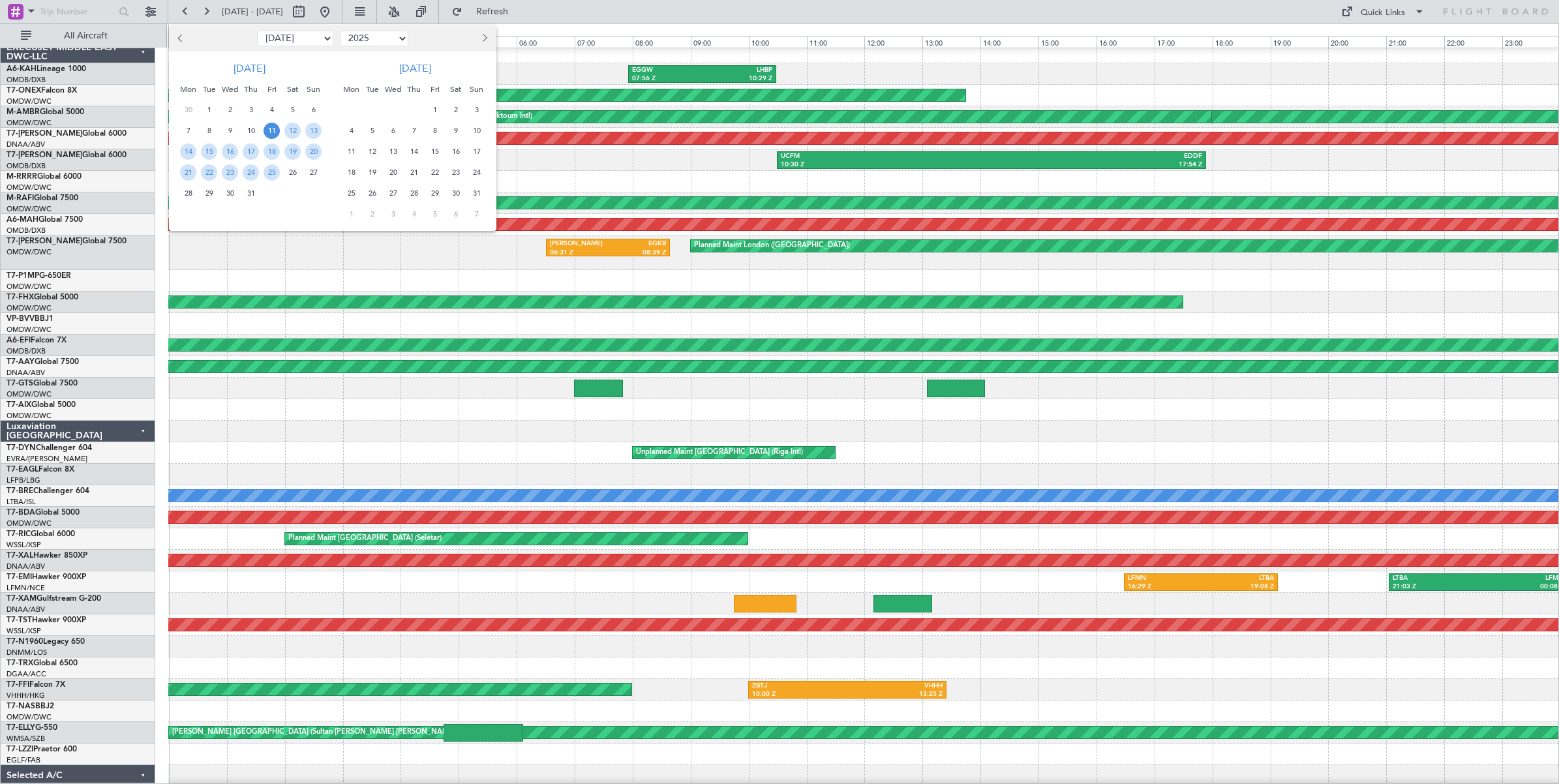
click at [250, 192] on span "31" at bounding box center [251, 192] width 16 height 16
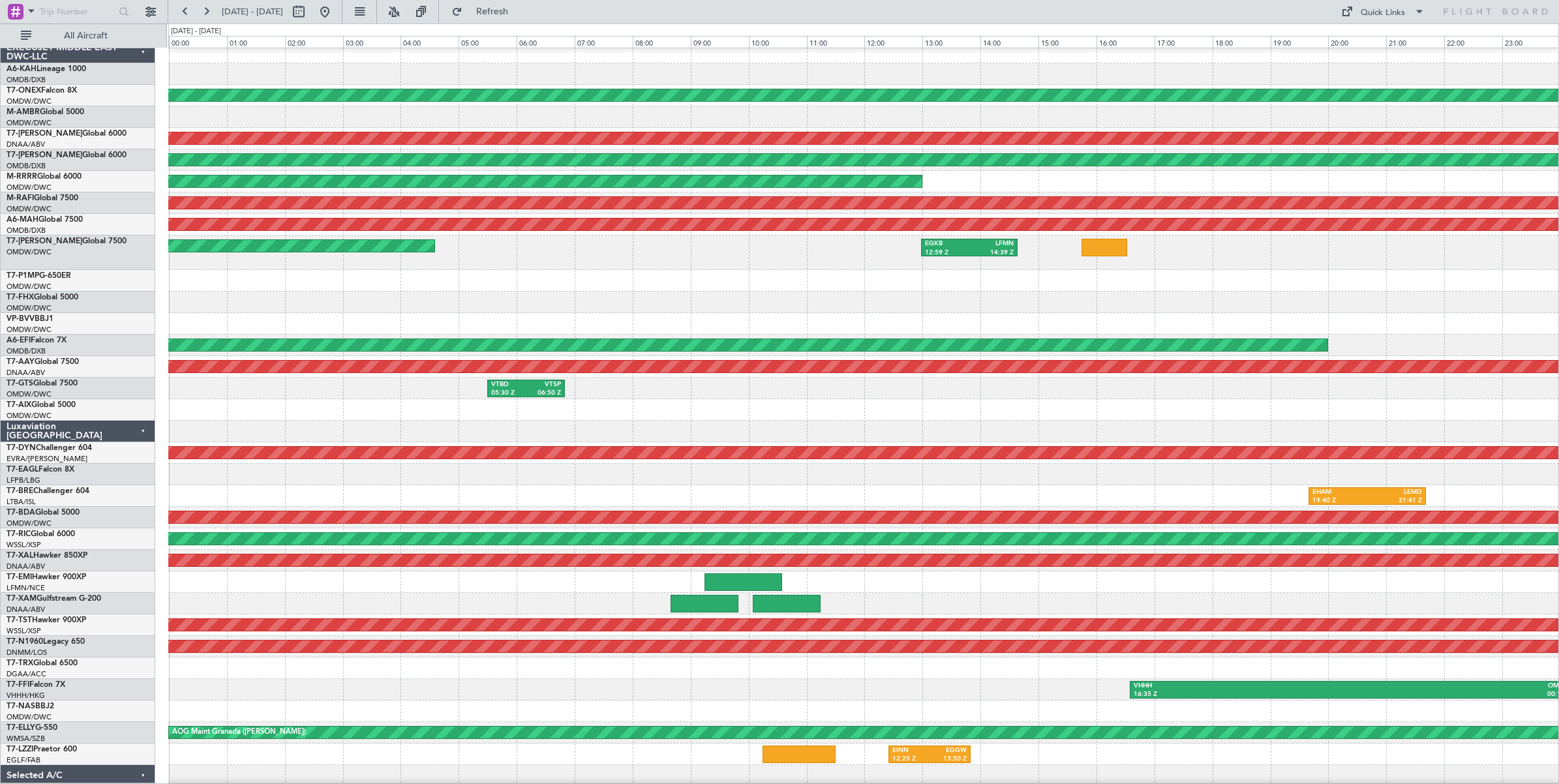
scroll to position [0, 0]
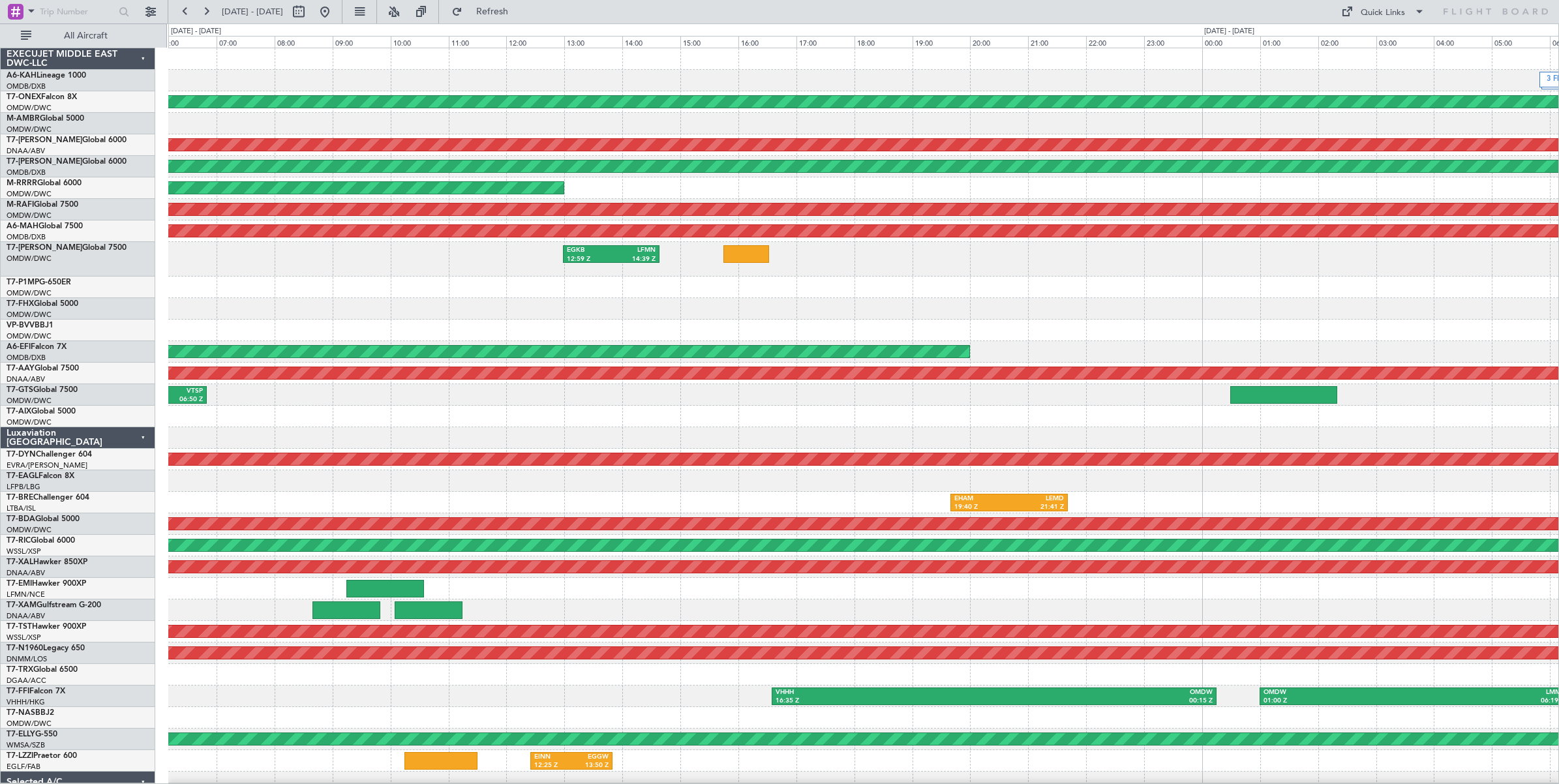
click at [693, 328] on div "3 Flight Legs Planned Maint Geneva ([GEOGRAPHIC_DATA]) Unplanned Maint [GEOGRAP…" at bounding box center [863, 432] width 1389 height 766
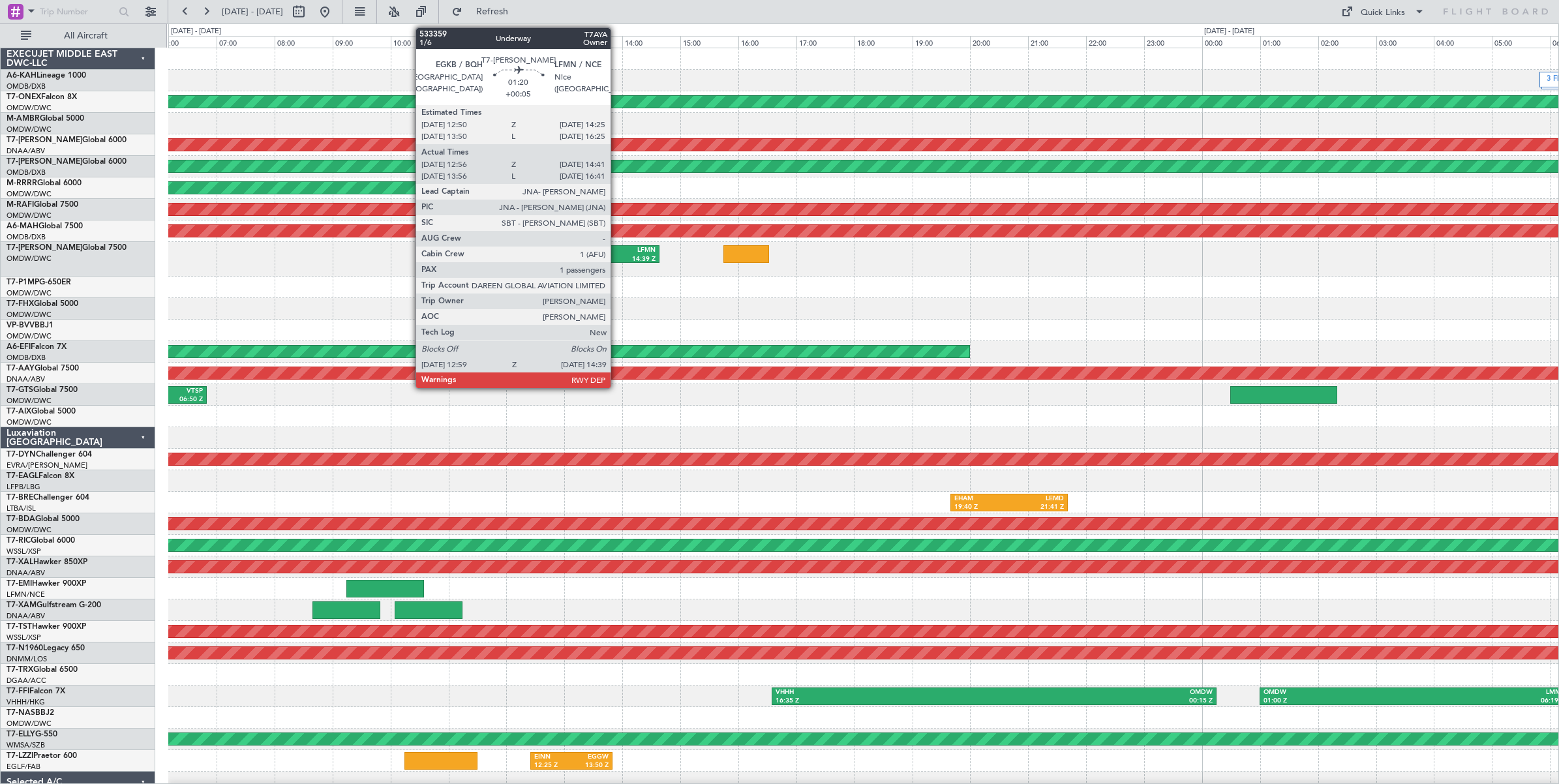
click at [617, 252] on div "LFMN" at bounding box center [633, 251] width 45 height 10
